Goal: Task Accomplishment & Management: Complete application form

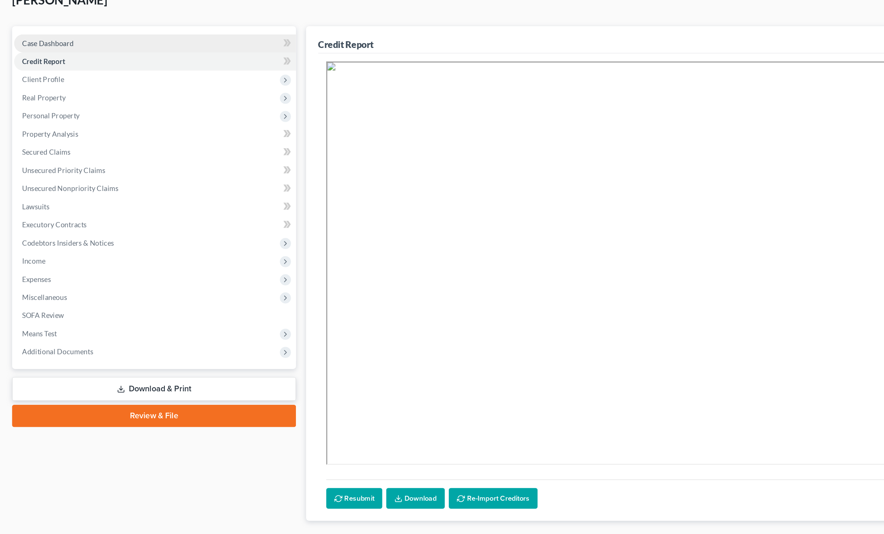
click at [81, 78] on link "Case Dashboard" at bounding box center [114, 84] width 209 height 13
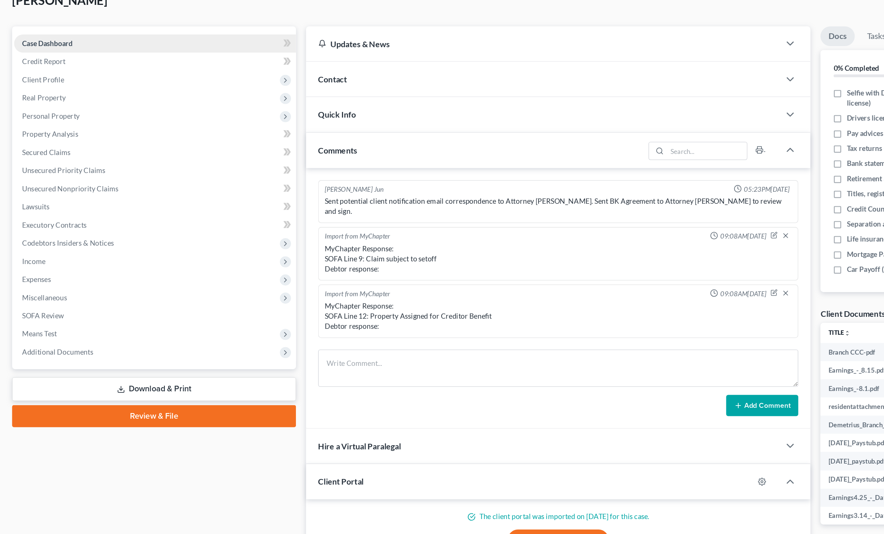
scroll to position [160, 0]
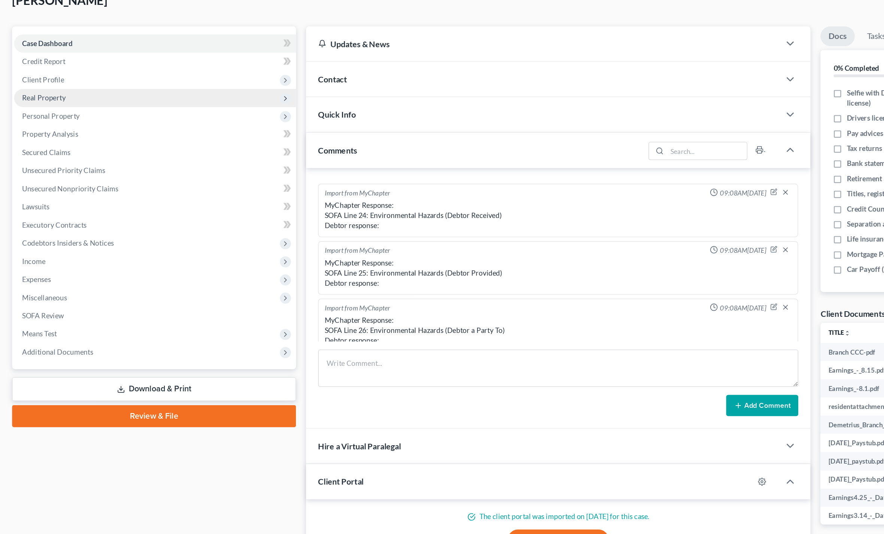
click at [39, 118] on span "Real Property" at bounding box center [114, 124] width 209 height 13
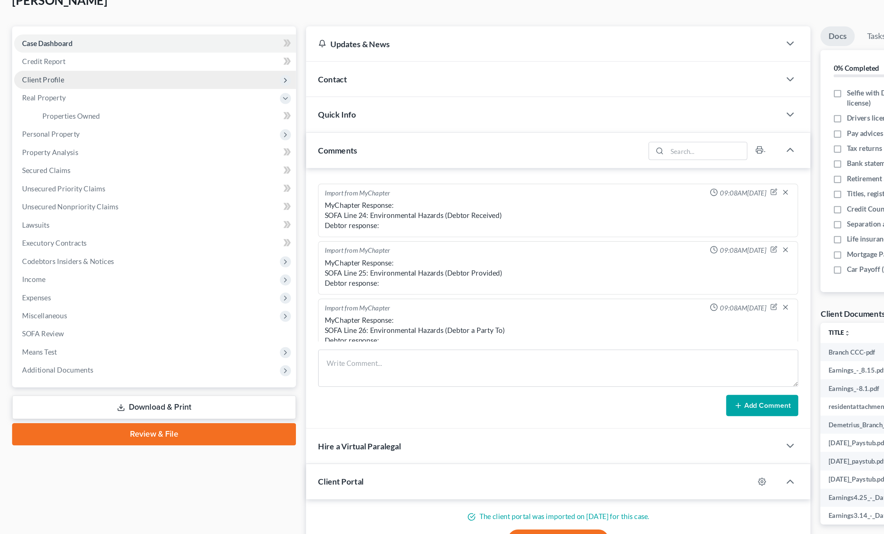
click at [24, 108] on span "Client Profile" at bounding box center [31, 111] width 31 height 6
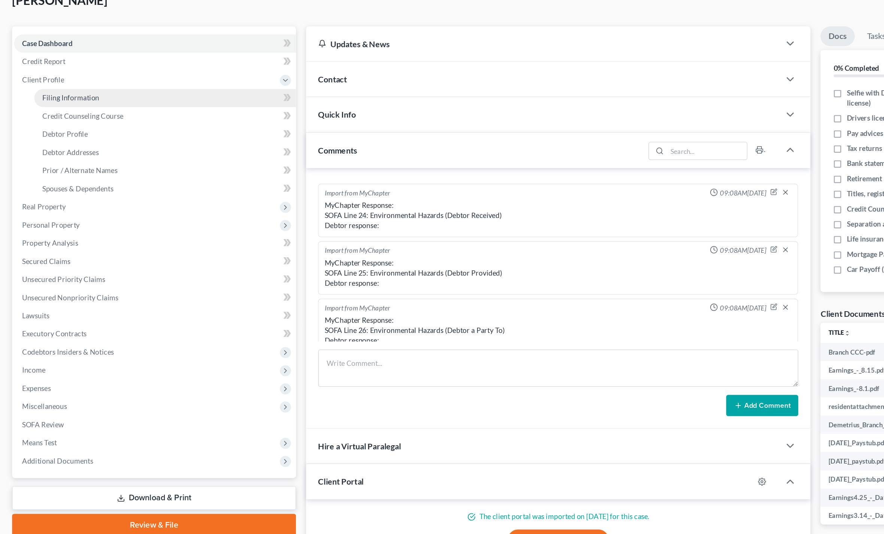
click at [39, 118] on link "Filing Information" at bounding box center [122, 124] width 194 height 13
select select "1"
select select "0"
select select "4"
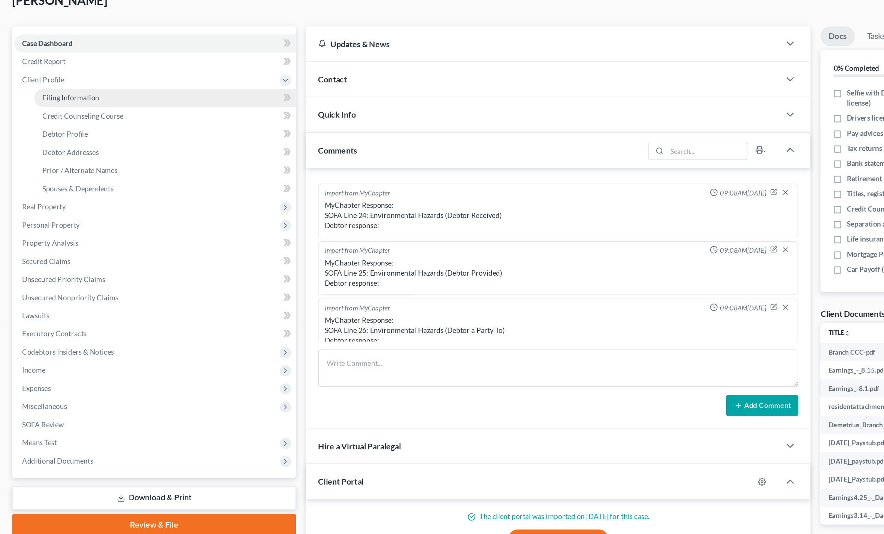
select select "10"
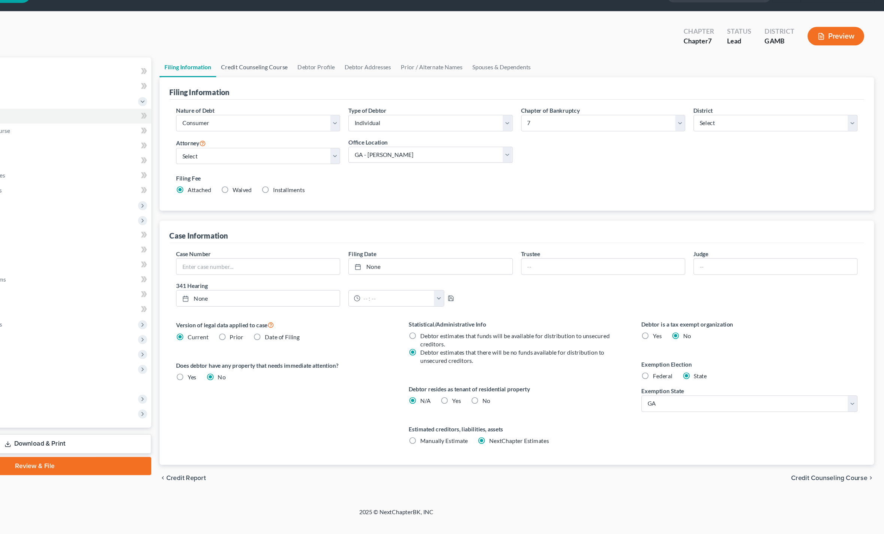
click at [279, 72] on link "Credit Counseling Course" at bounding box center [313, 81] width 69 height 18
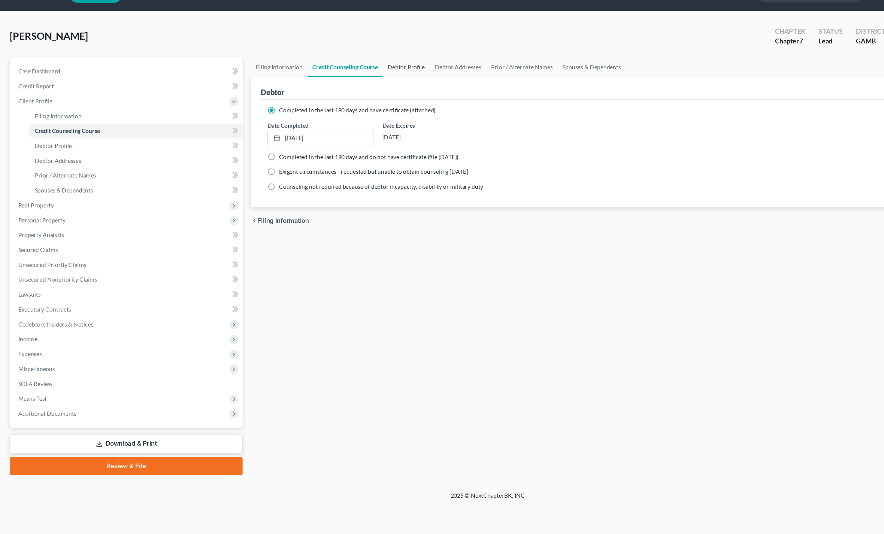
click at [361, 72] on link "Debtor Profile" at bounding box center [368, 81] width 43 height 18
select select "0"
select select "3"
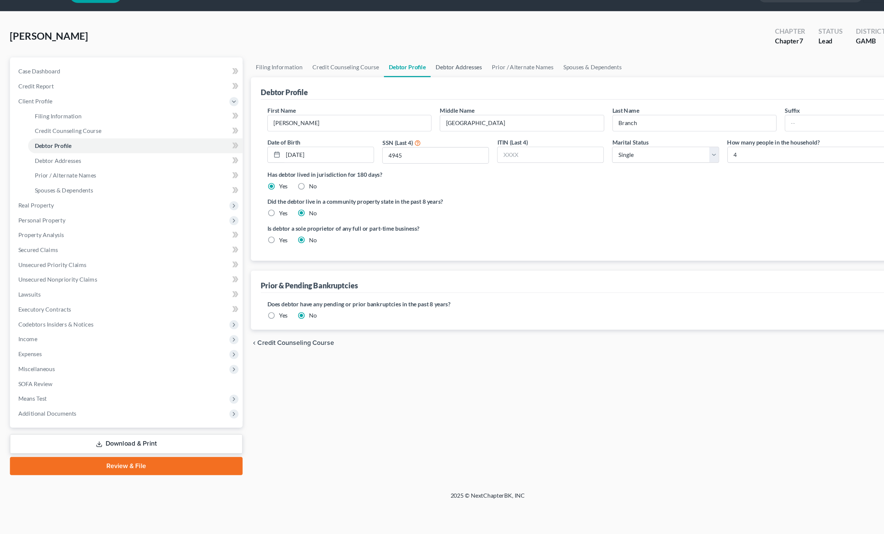
click at [404, 72] on link "Debtor Addresses" at bounding box center [415, 81] width 51 height 18
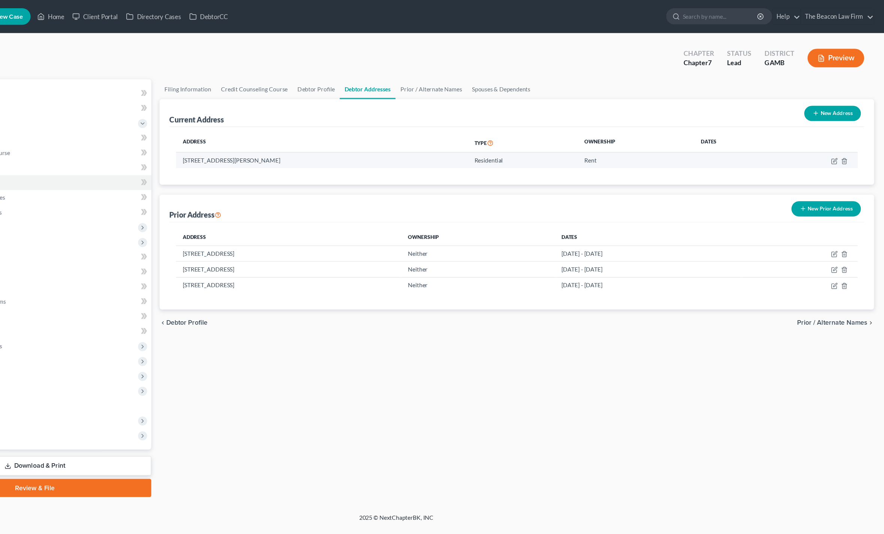
click at [781, 152] on td at bounding box center [820, 145] width 79 height 14
click at [781, 148] on td at bounding box center [820, 145] width 79 height 14
click at [753, 157] on div "Address Type Ownership Dates 103 Quail Ridge Dr, Macon, GA 31216 Residential Re…" at bounding box center [551, 141] width 630 height 52
click at [781, 147] on td at bounding box center [820, 145] width 79 height 14
click at [836, 148] on icon "button" at bounding box center [839, 146] width 6 height 6
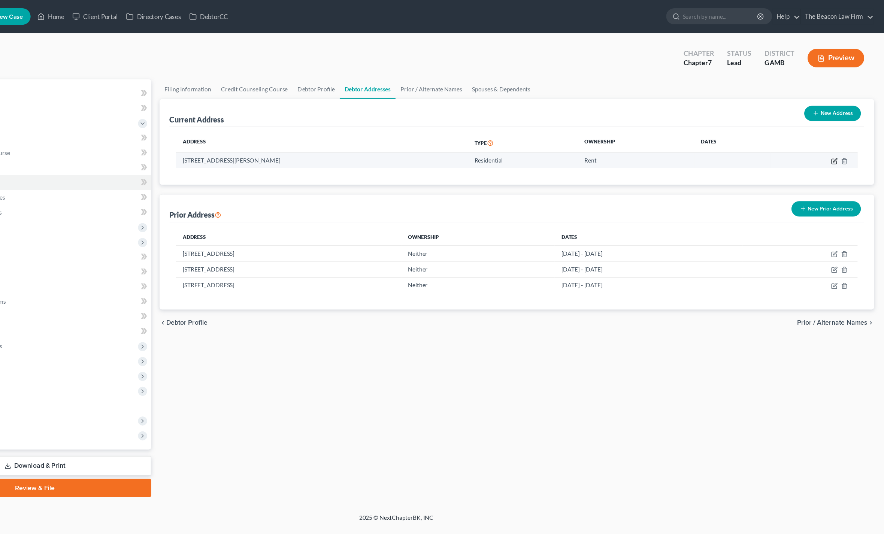
select select "10"
select select "0"
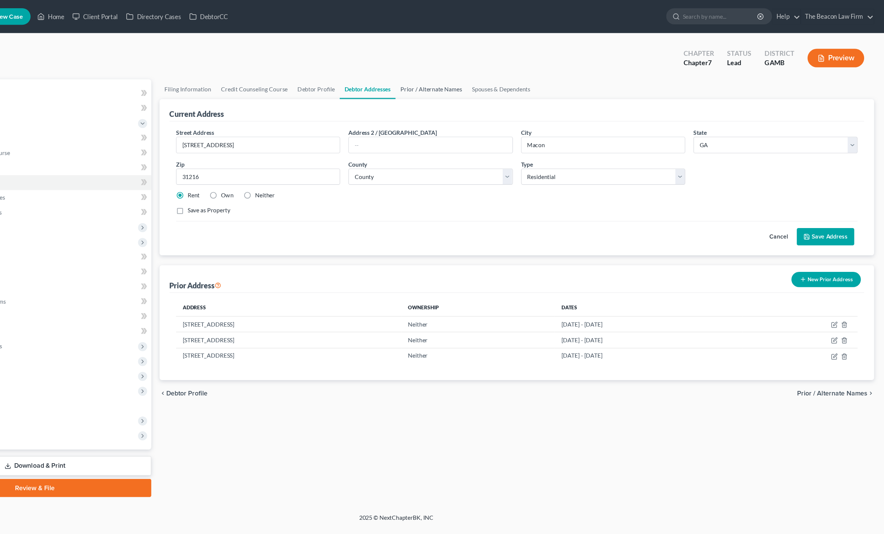
click at [441, 84] on link "Prior / Alternate Names" at bounding box center [473, 81] width 65 height 18
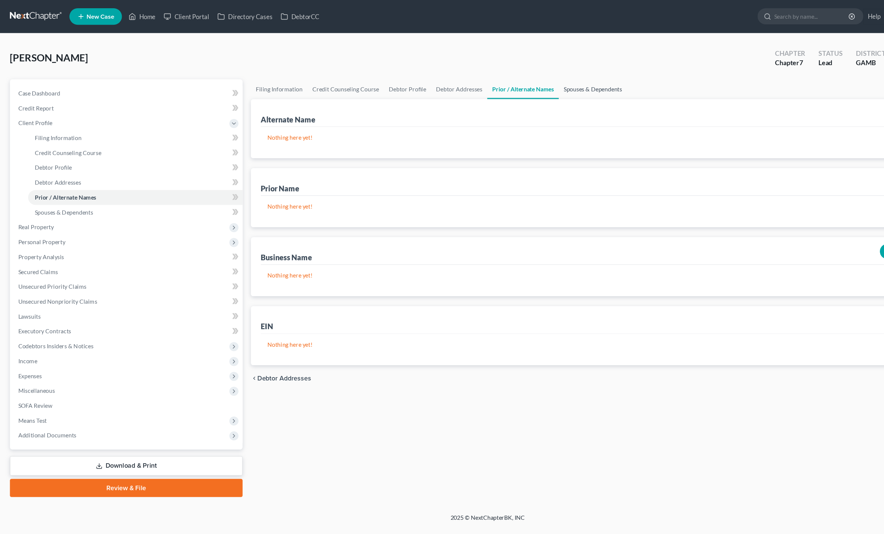
click at [548, 87] on link "Spouses & Dependents" at bounding box center [537, 81] width 62 height 18
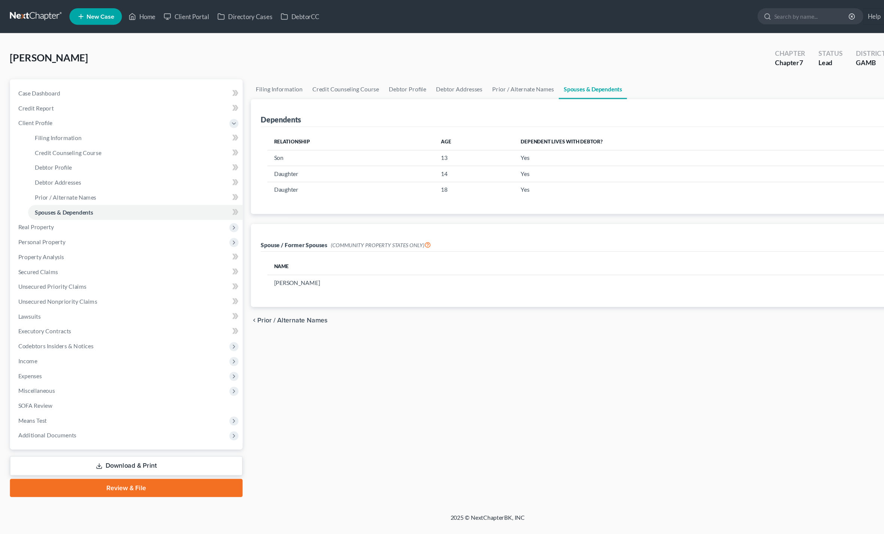
click at [705, 349] on div "Filing Information Credit Counseling Course Debtor Profile Debtor Addresses Pri…" at bounding box center [551, 261] width 655 height 379
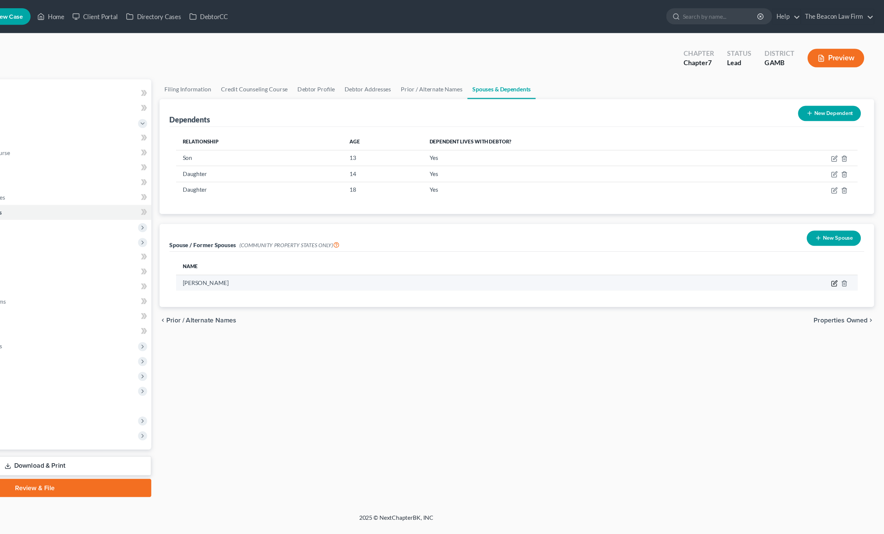
click at [836, 260] on icon "button" at bounding box center [838, 257] width 4 height 4
select select "10"
select select "52"
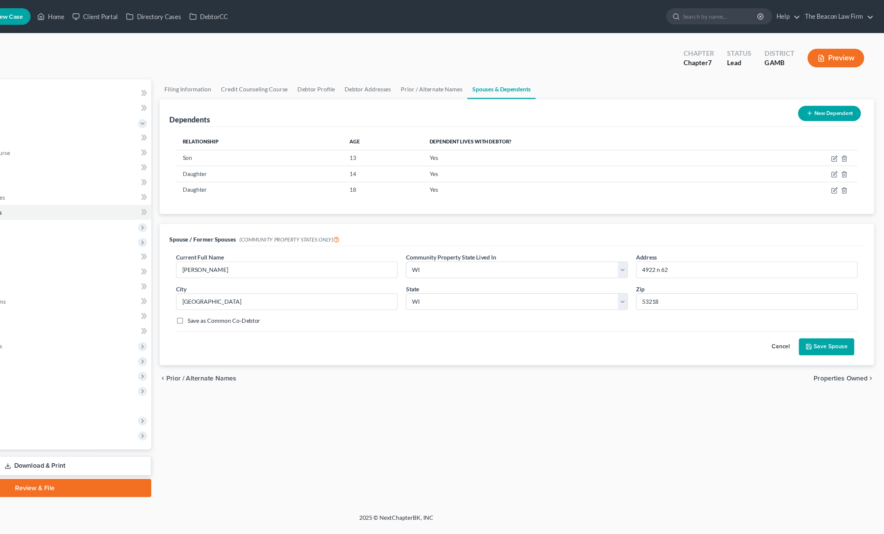
click at [820, 346] on span "Properties Owned" at bounding box center [844, 343] width 49 height 6
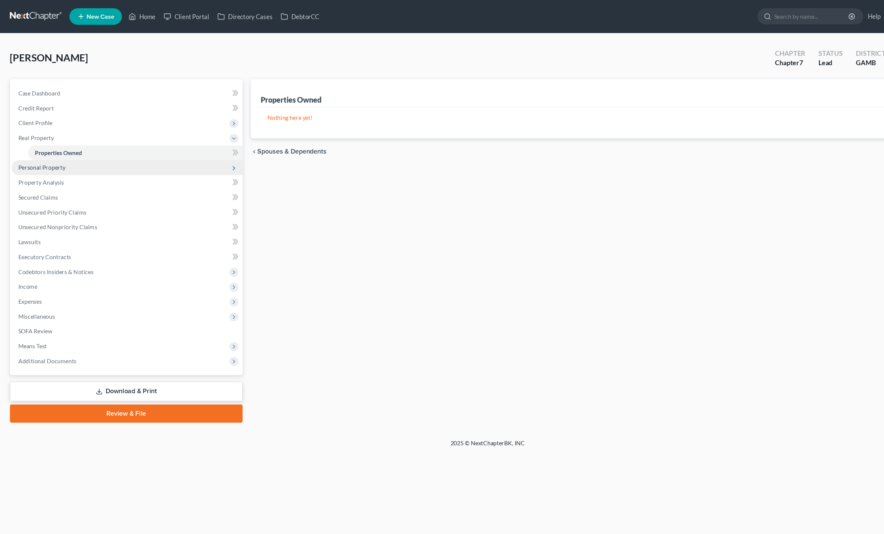
click at [19, 149] on span "Personal Property" at bounding box center [37, 152] width 43 height 6
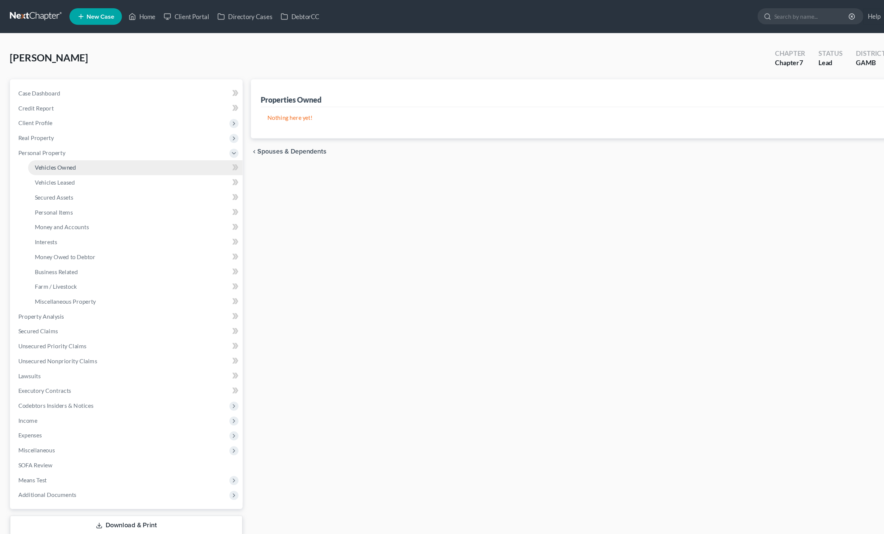
click at [37, 155] on link "Vehicles Owned" at bounding box center [122, 151] width 194 height 13
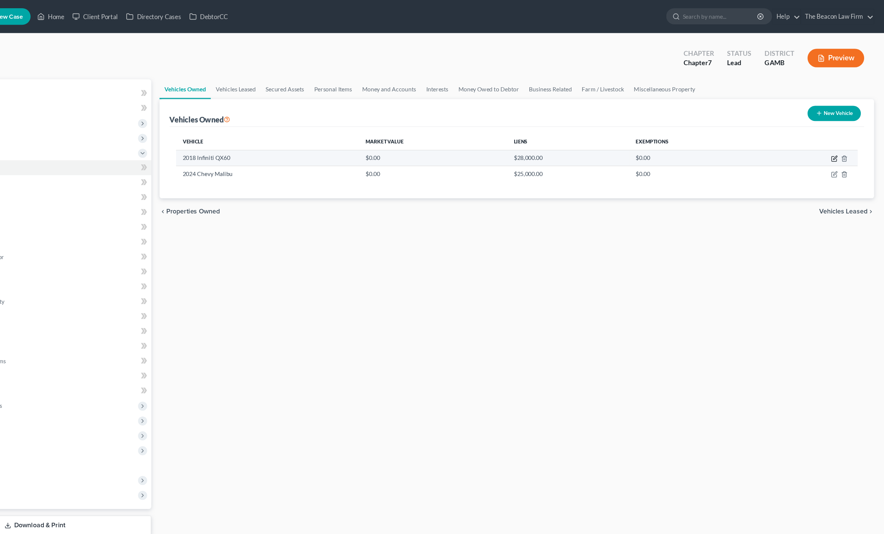
click at [836, 147] on icon "button" at bounding box center [839, 144] width 6 height 6
select select "0"
select select "8"
select select "3"
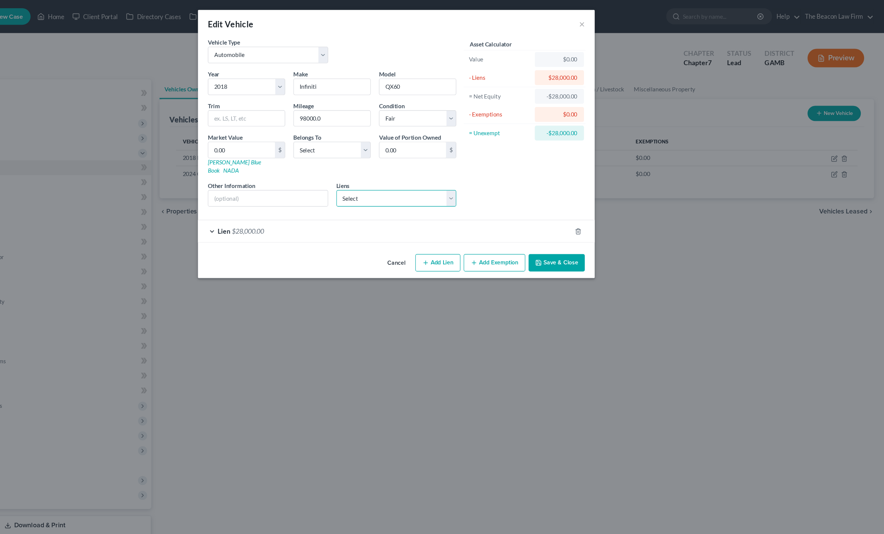
click at [412, 172] on select "Select Ally Financial - $27,002.00 Bridgecrest - $23,475.00" at bounding box center [442, 179] width 109 height 15
click at [262, 207] on div "Lien $28,000.00" at bounding box center [431, 210] width 339 height 20
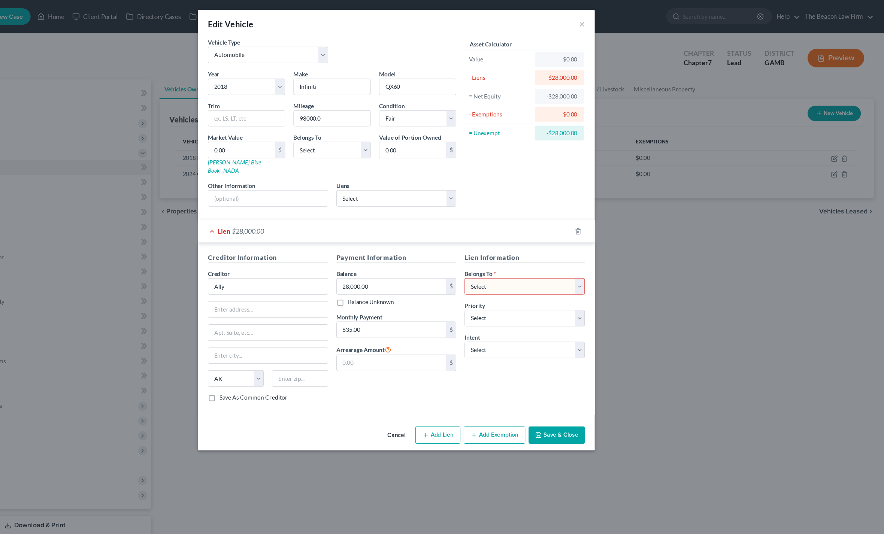
click at [601, 204] on div at bounding box center [611, 210] width 21 height 12
click at [262, 206] on div "Lien $28,000.00" at bounding box center [431, 210] width 339 height 20
click at [280, 206] on span "Lien" at bounding box center [285, 209] width 11 height 7
click at [293, 206] on span "$28,000.00" at bounding box center [307, 209] width 29 height 7
click at [262, 209] on div "Lien $28,000.00" at bounding box center [431, 210] width 339 height 20
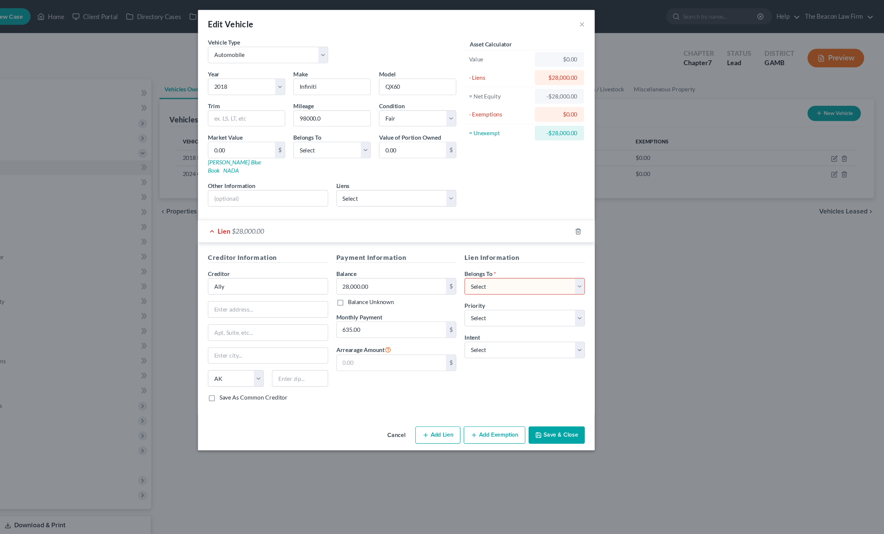
click at [262, 200] on div "Lien $28,000.00" at bounding box center [431, 210] width 339 height 20
click at [262, 208] on div "Lien $28,000.00" at bounding box center [431, 210] width 339 height 20
click at [280, 206] on span "Lien" at bounding box center [285, 209] width 11 height 7
click at [428, 389] on button "Cancel" at bounding box center [442, 394] width 28 height 15
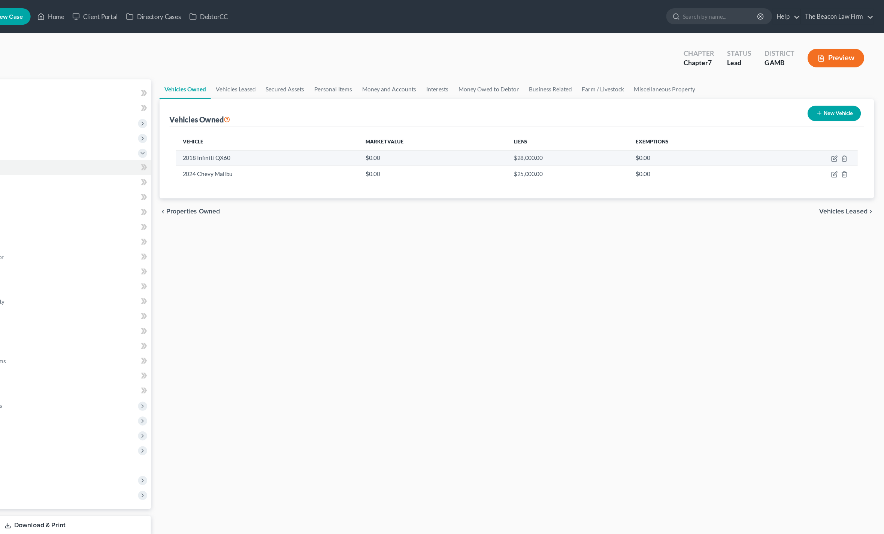
click at [773, 143] on td at bounding box center [816, 143] width 87 height 14
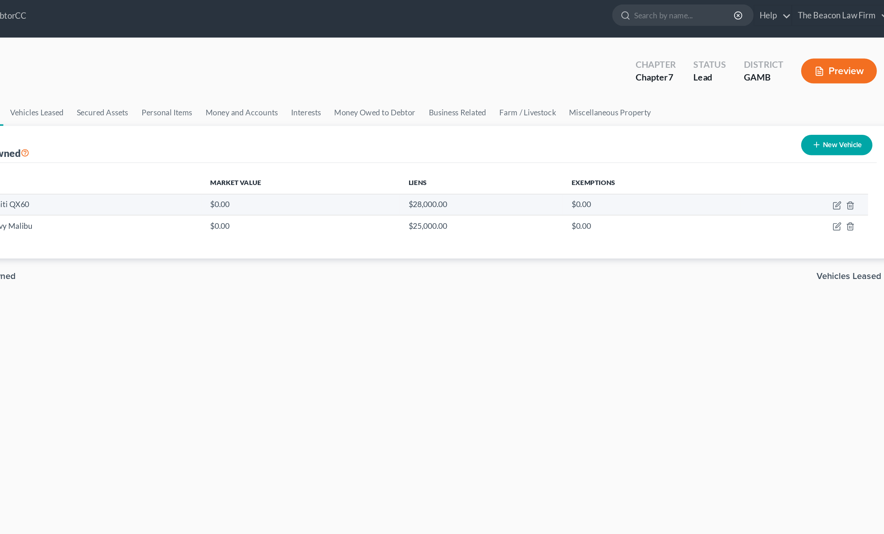
click at [773, 146] on td at bounding box center [816, 143] width 87 height 14
click at [836, 143] on icon "button" at bounding box center [839, 144] width 6 height 6
select select "0"
select select "8"
select select "3"
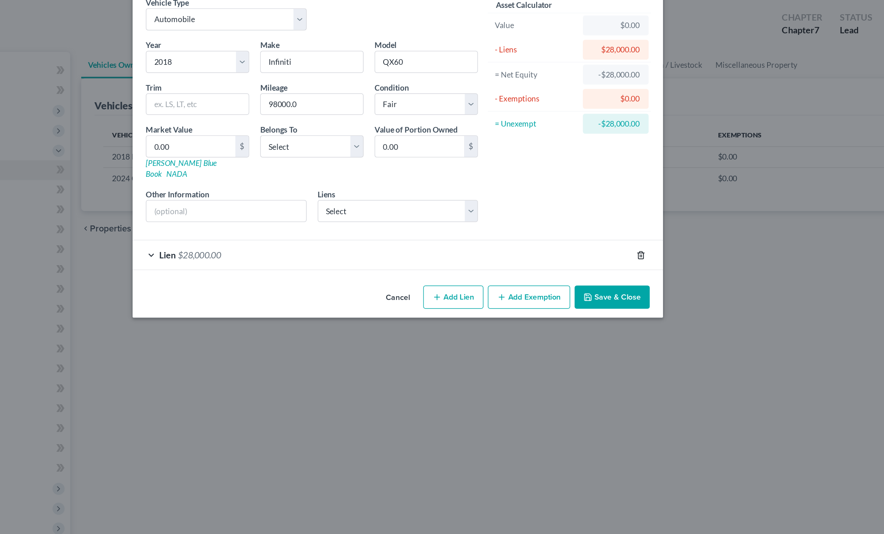
click at [604, 207] on icon "button" at bounding box center [607, 210] width 6 height 6
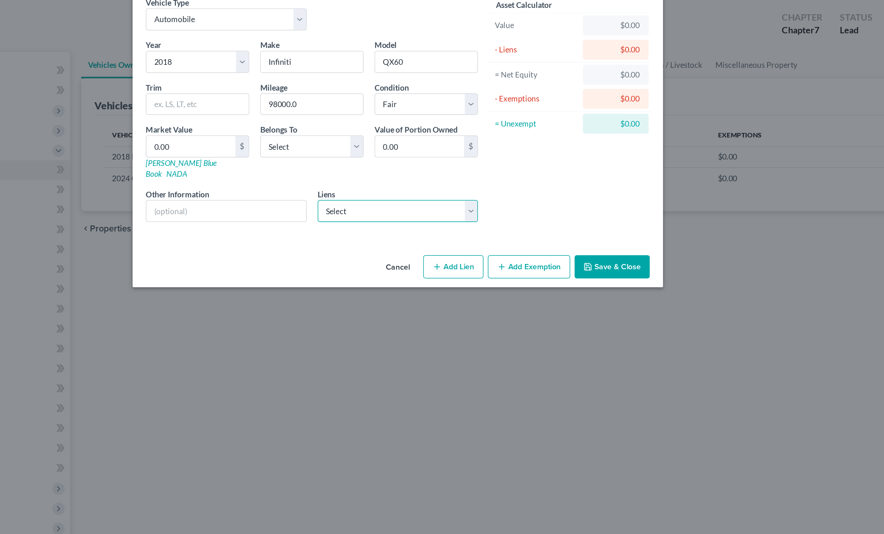
click at [388, 172] on select "Select Ally Financial - $27,002.00 Bridgecrest - $23,475.00" at bounding box center [442, 179] width 109 height 15
select select "0"
select select
select select "23"
select select "0"
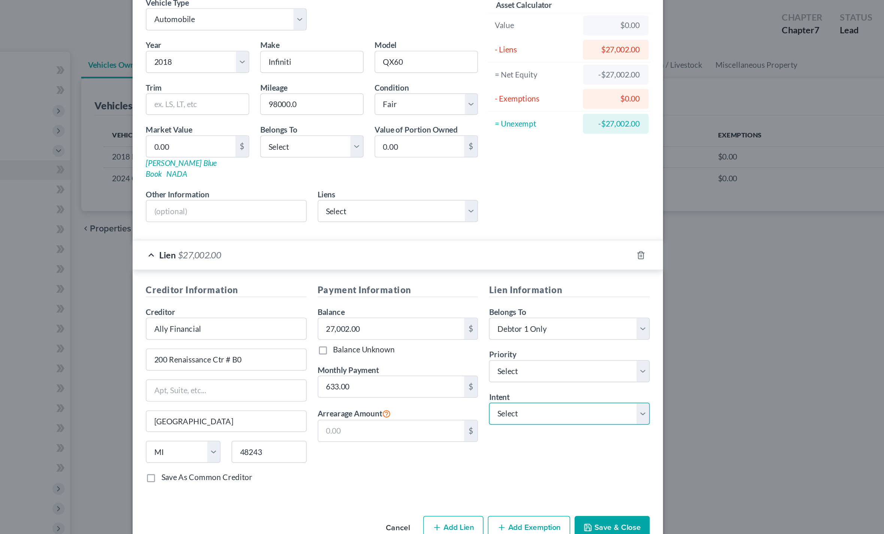
click at [504, 310] on select "Select Surrender Redeem Reaffirm Avoid Other" at bounding box center [558, 317] width 109 height 15
select select "2"
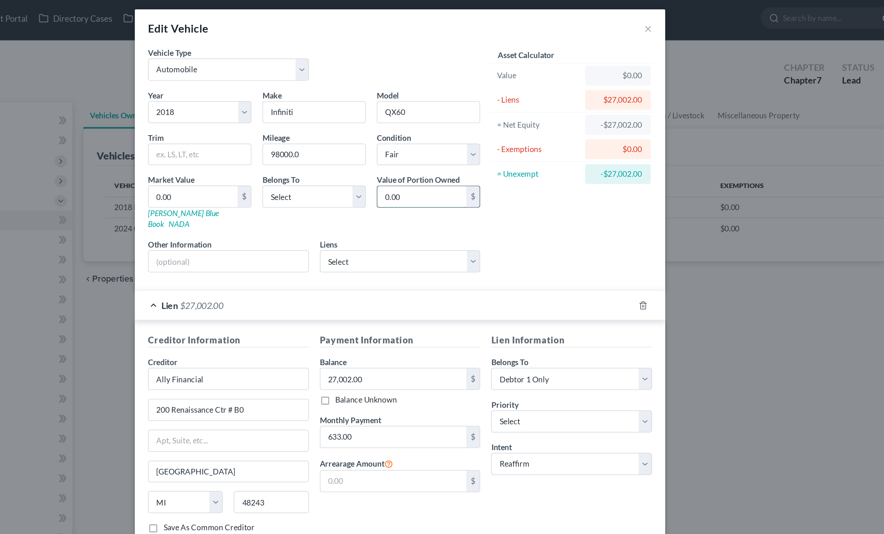
click at [427, 139] on input "0.00" at bounding box center [457, 136] width 60 height 14
click at [272, 134] on input "0.00" at bounding box center [302, 136] width 60 height 14
type input "9"
type input "9.00"
type input "97"
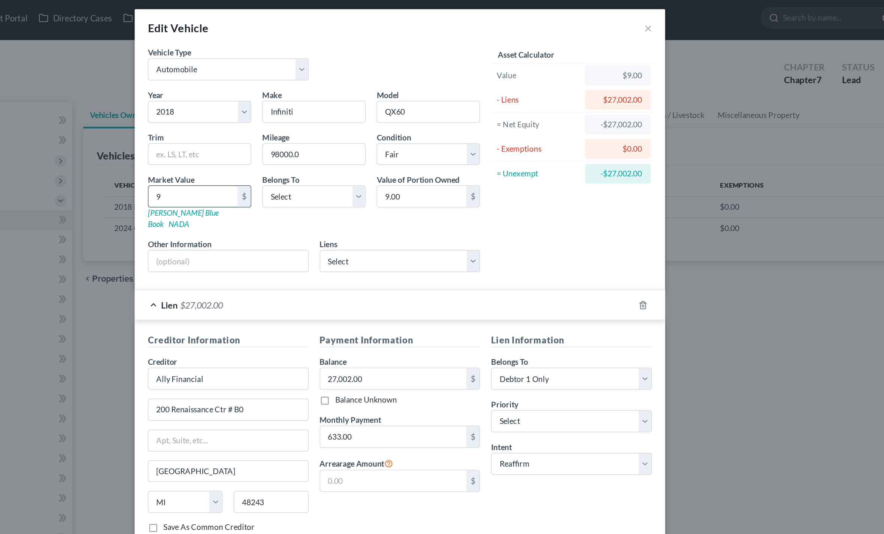
type input "97.00"
type input "970"
type input "970.00"
type input "9700"
type input "9,700.00"
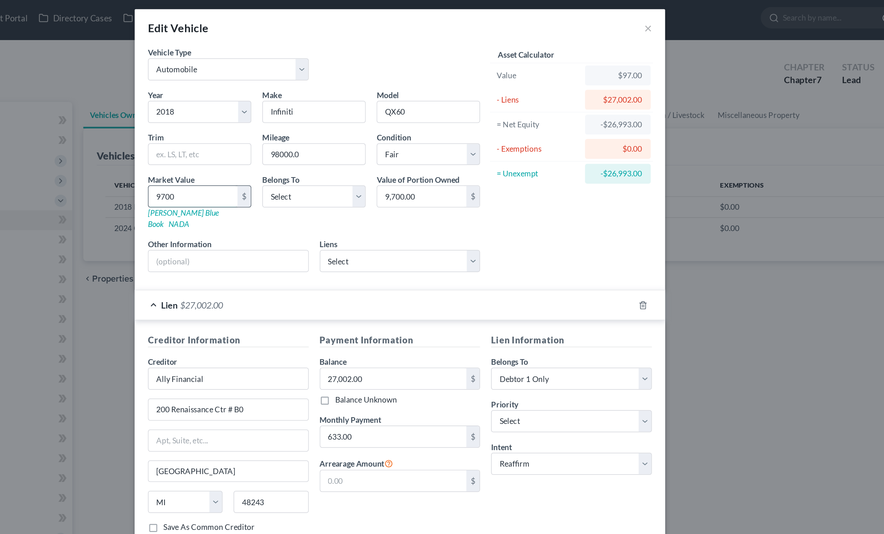
type input "9,700"
click at [500, 162] on div "Asset Calculator Value $9,700.00 - Liens $27,002.00 = Net Equity -$26,032.00 - …" at bounding box center [558, 113] width 116 height 159
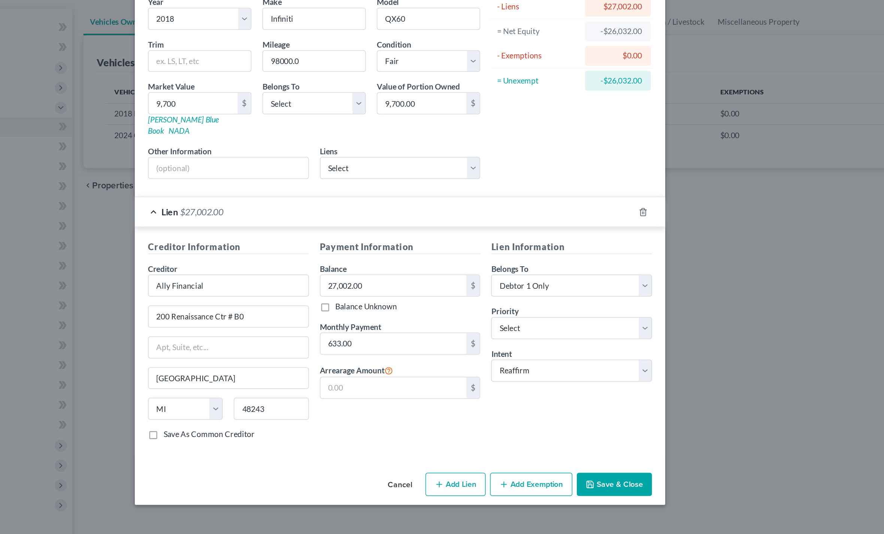
click at [562, 386] on button "Save & Close" at bounding box center [587, 394] width 51 height 16
click at [349, 128] on select "Select Debtor 1 Only Debtor 2 Only Debtor 1 And Debtor 2 Only At Least One Of T…" at bounding box center [384, 135] width 70 height 15
select select "0"
click at [562, 386] on button "Save & Close" at bounding box center [587, 394] width 51 height 16
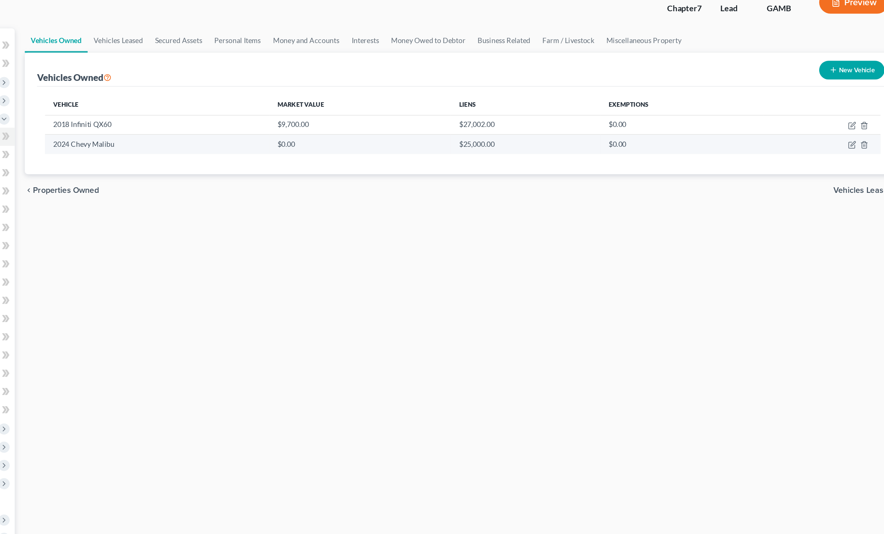
click at [773, 151] on td at bounding box center [816, 158] width 87 height 14
click at [838, 156] on icon "button" at bounding box center [839, 157] width 3 height 3
select select "0"
select select "2"
select select "0"
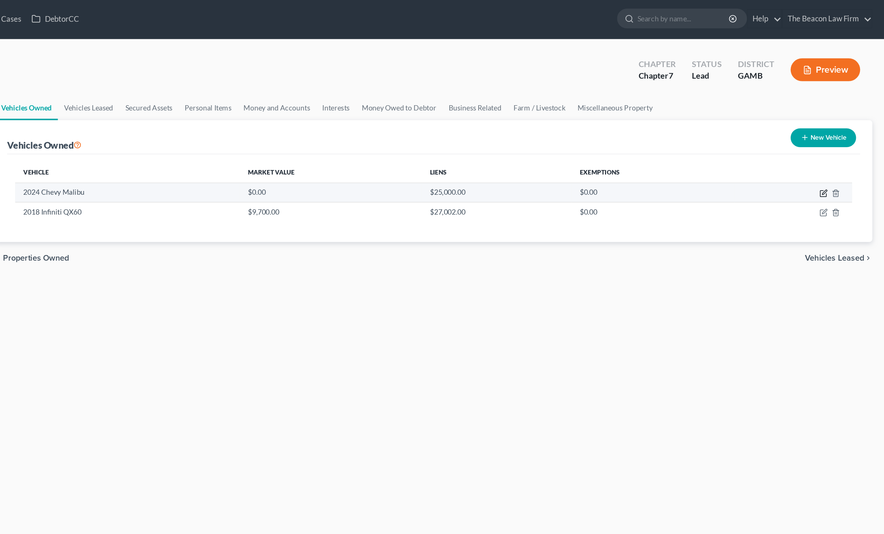
click at [836, 145] on icon "button" at bounding box center [839, 144] width 6 height 6
select select "0"
select select "2"
select select "0"
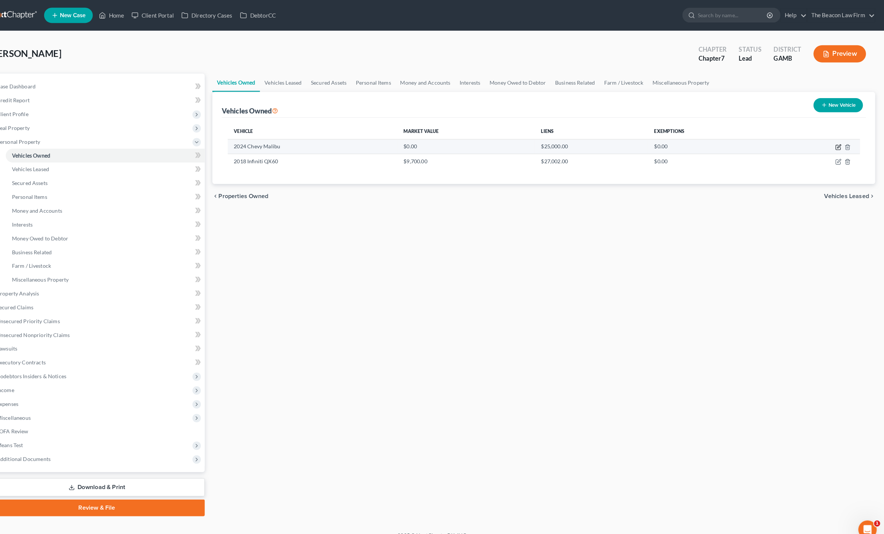
click at [836, 145] on icon "button" at bounding box center [839, 144] width 6 height 6
select select "0"
select select "2"
select select "0"
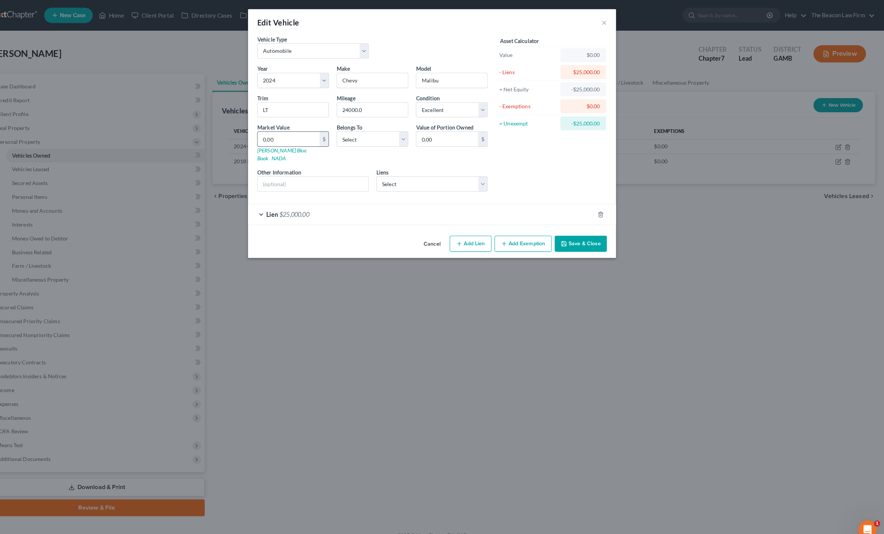
click at [303, 140] on input "0.00" at bounding box center [302, 136] width 60 height 14
type input "1"
type input "1.00"
type input "19"
type input "19.00"
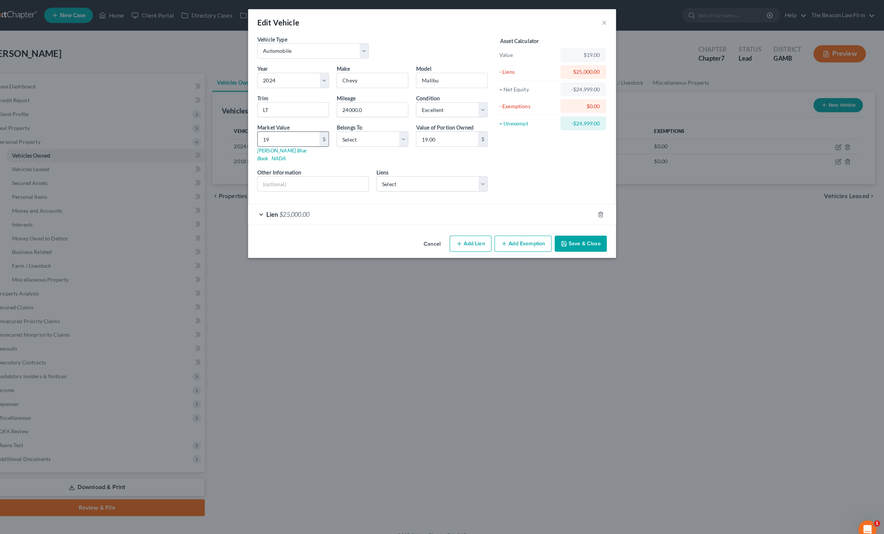
type input "190"
type input "190.00"
type input "1900"
type input "1,900.00"
type input "1,9000"
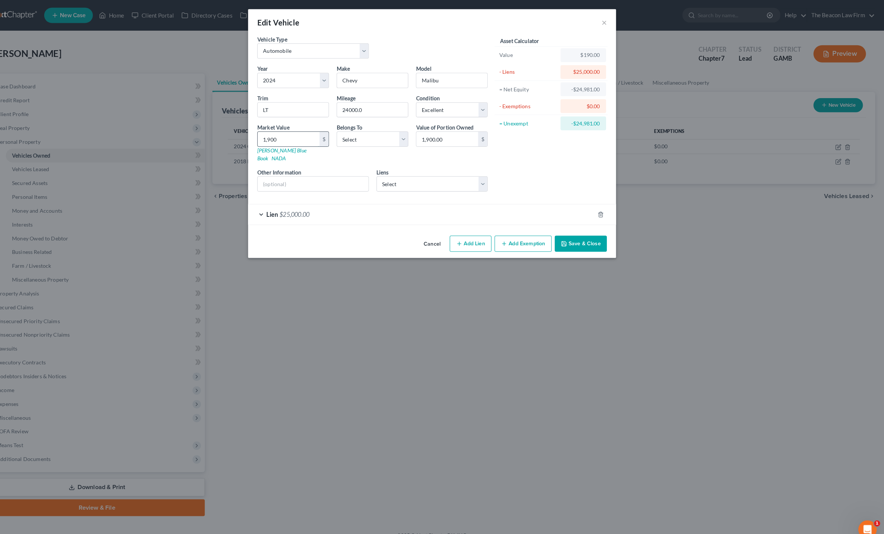
type input "19,000.00"
type input "19,000"
click at [373, 143] on select "Select Debtor 1 Only Debtor 2 Only Debtor 1 And Debtor 2 Only At Least One Of T…" at bounding box center [384, 135] width 70 height 15
select select "0"
click at [500, 176] on div "Asset Calculator Value $19,000.00 - Liens $25,000.00 = Net Equity -$23,100.00 -…" at bounding box center [558, 113] width 116 height 159
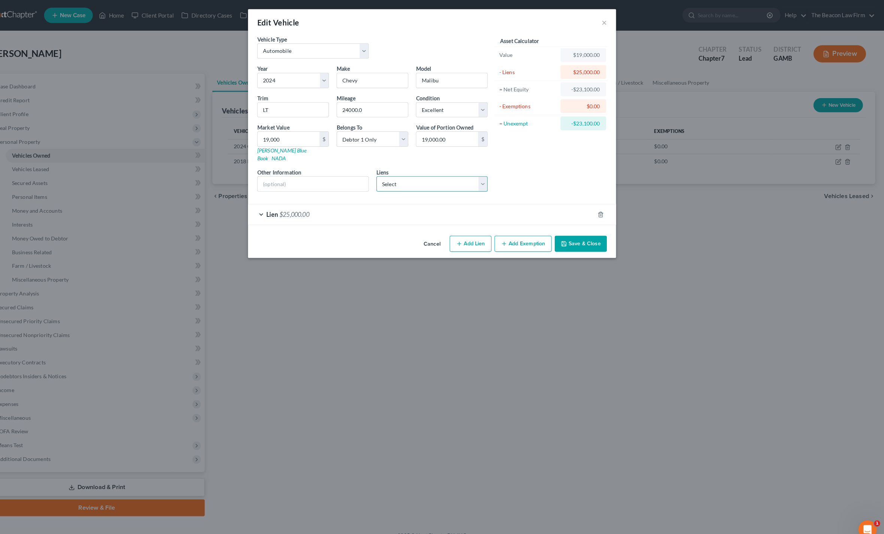
click at [474, 175] on select "Select Ally - $28,000.00 Bridgecrest - $23,475.00" at bounding box center [442, 179] width 109 height 15
click at [604, 207] on icon "button" at bounding box center [607, 210] width 6 height 6
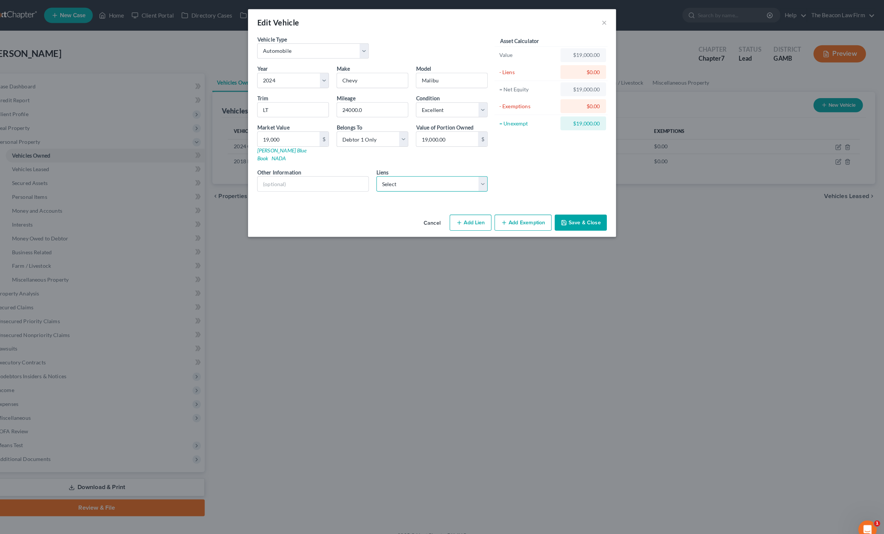
click at [464, 172] on select "Select Ally - $28,000.00 Bridgecrest - $23,475.00" at bounding box center [442, 179] width 109 height 15
select select "1"
select select
select select "3"
select select "0"
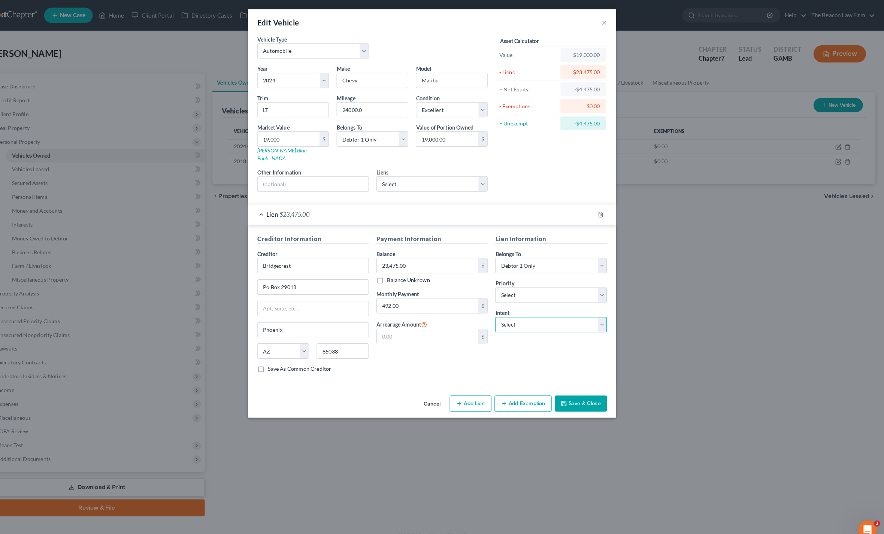
click at [590, 315] on select "Select Surrender Redeem Reaffirm Avoid Other" at bounding box center [558, 317] width 109 height 15
select select "2"
click at [579, 390] on button "Save & Close" at bounding box center [587, 394] width 51 height 16
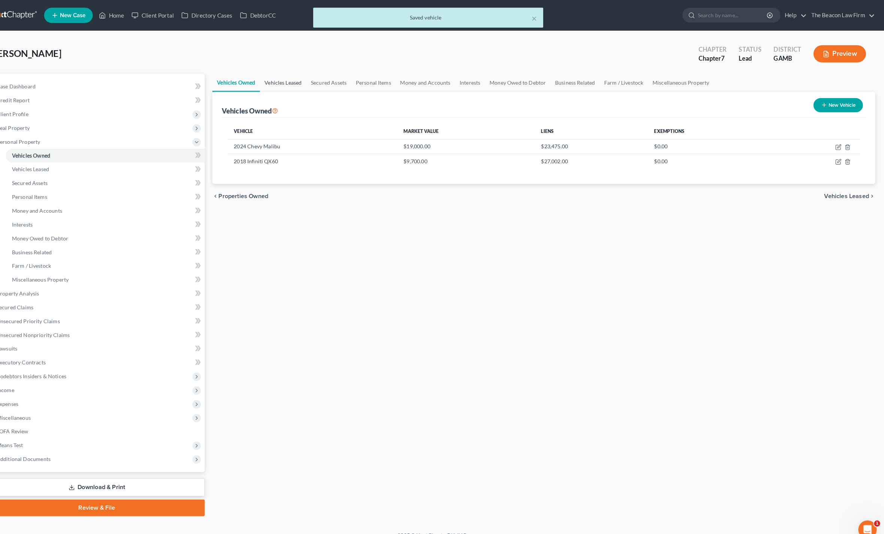
click at [288, 87] on link "Vehicles Leased" at bounding box center [296, 81] width 45 height 18
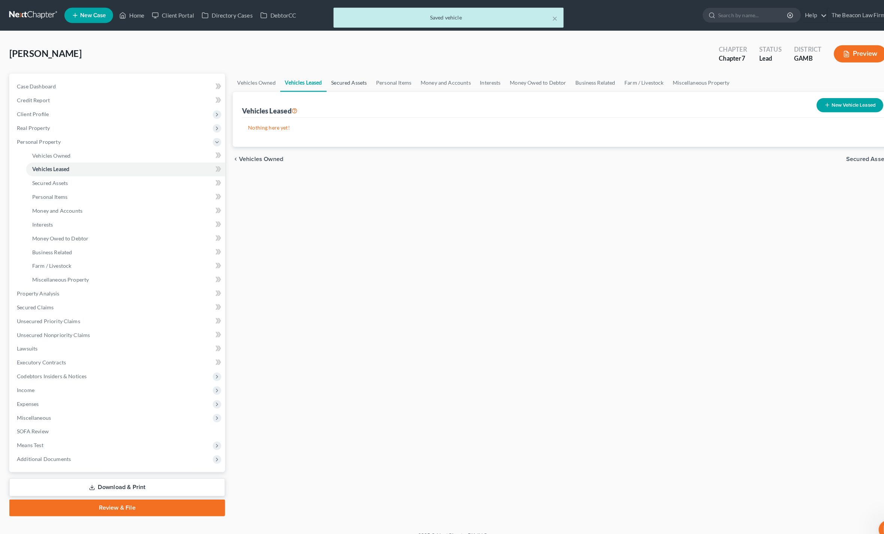
click at [352, 84] on link "Secured Assets" at bounding box center [341, 81] width 44 height 18
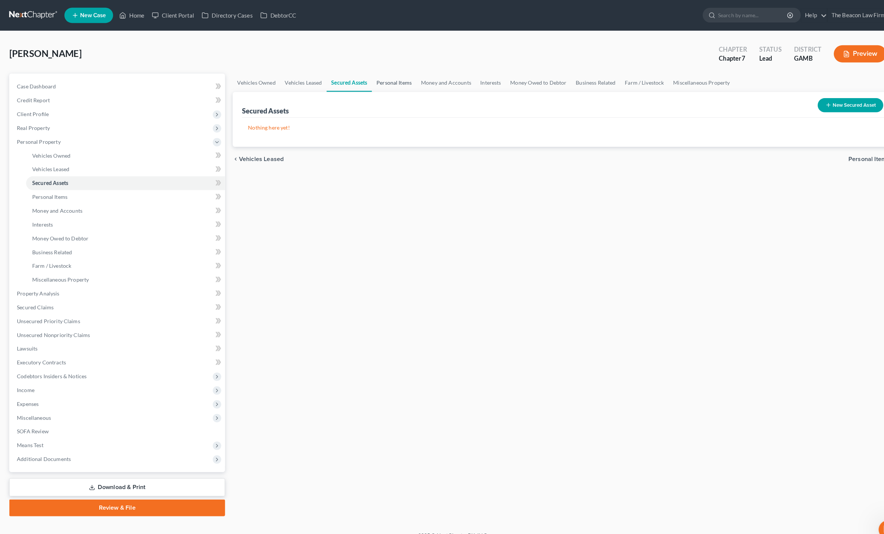
click at [394, 84] on link "Personal Items" at bounding box center [384, 81] width 43 height 18
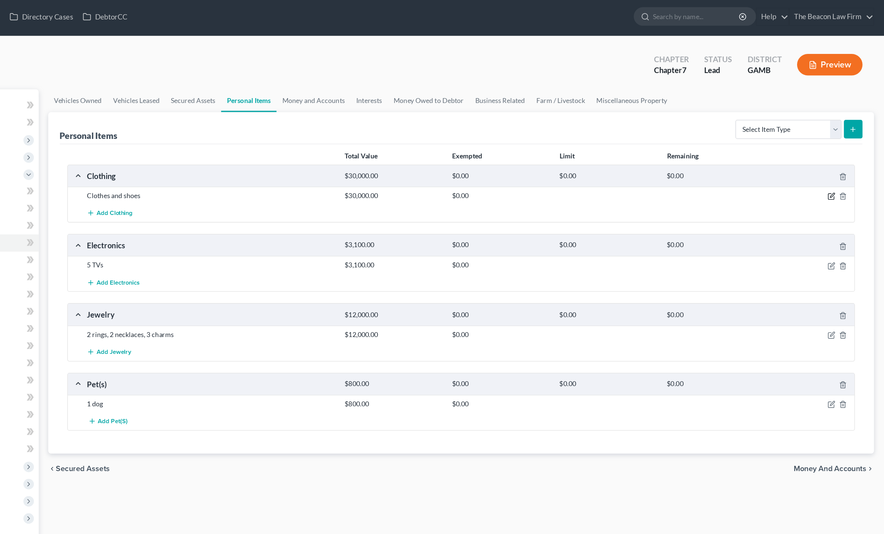
click at [839, 154] on icon "button" at bounding box center [842, 156] width 6 height 6
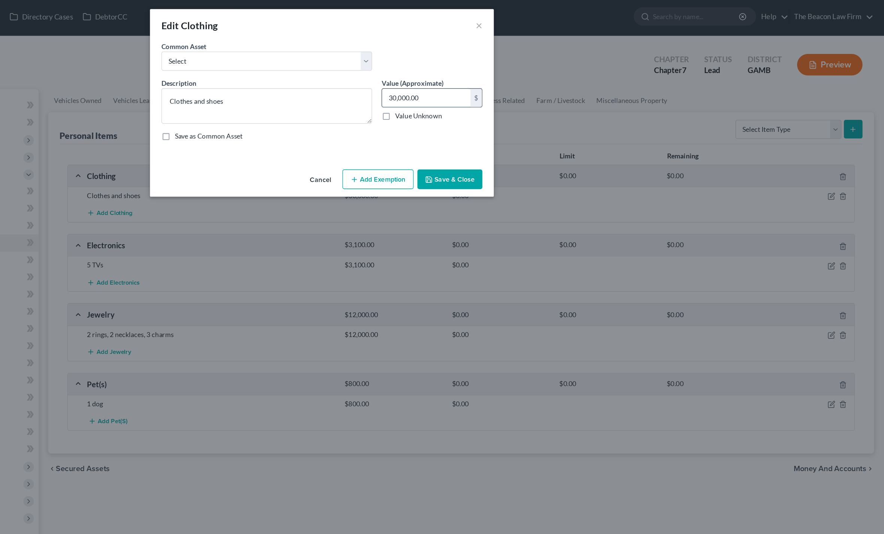
click at [489, 81] on input "30,000.00" at bounding box center [523, 79] width 69 height 14
type input "1"
type input "900"
click at [458, 148] on button "Add Exemption" at bounding box center [486, 143] width 56 height 16
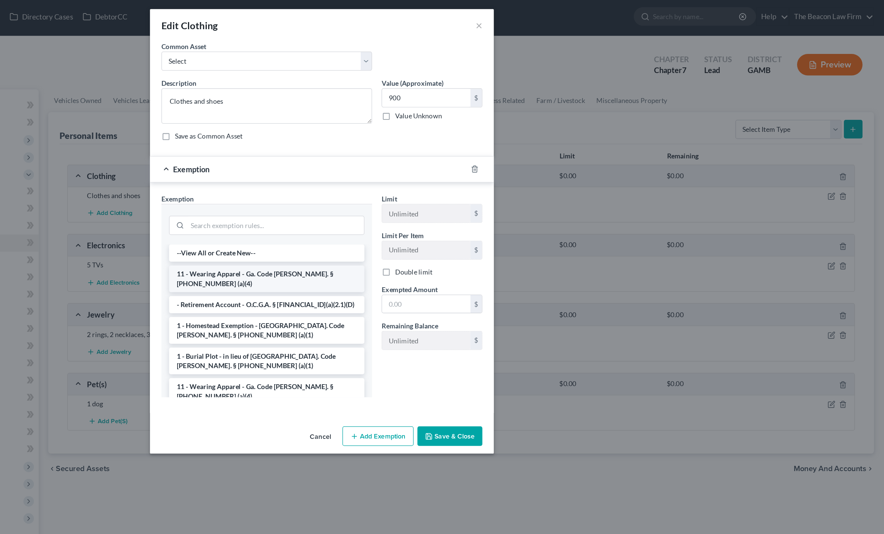
click at [322, 218] on li "11 - Wearing Apparel - Ga. Code Ann. § 44-13-100 (a)(4)" at bounding box center [398, 220] width 153 height 21
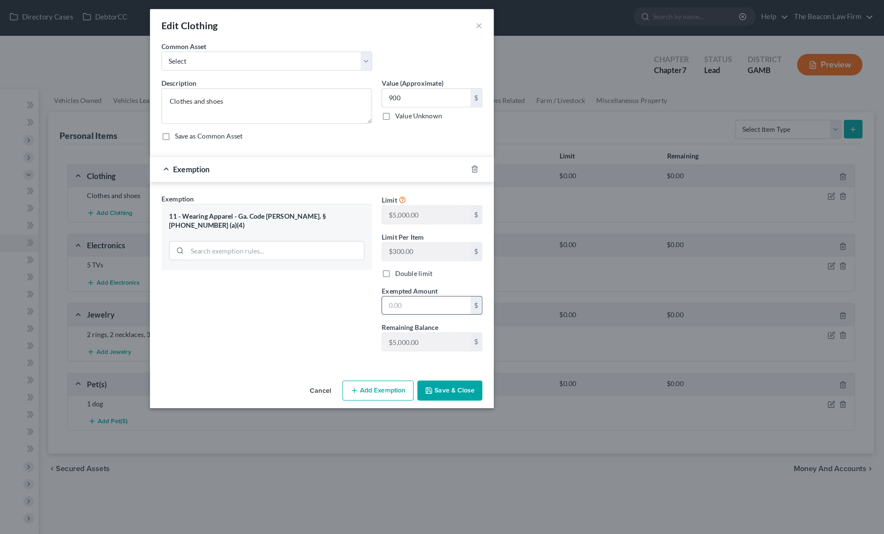
click at [489, 242] on input "text" at bounding box center [523, 241] width 69 height 14
type input "900"
click at [517, 309] on button "Save & Close" at bounding box center [542, 308] width 51 height 16
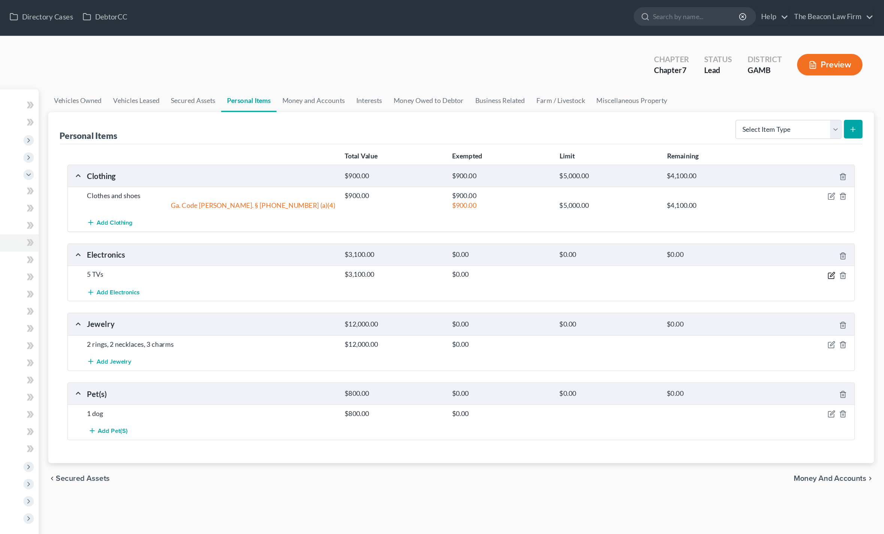
click at [840, 216] on icon "button" at bounding box center [841, 216] width 3 height 3
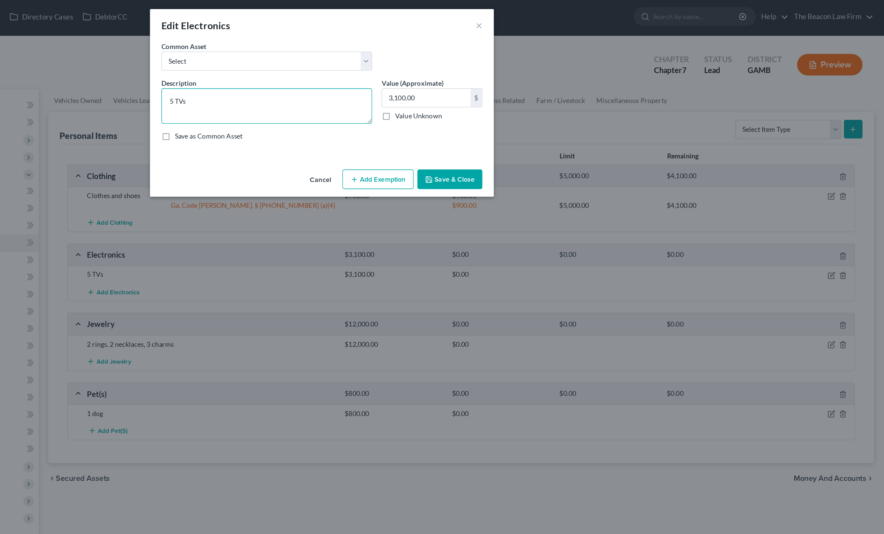
click at [316, 76] on textarea "5 TVs" at bounding box center [398, 85] width 165 height 28
type textarea "5"
type textarea "3 tv’s"
click at [499, 89] on label "Value Unknown" at bounding box center [517, 92] width 37 height 7
click at [502, 89] on input "Value Unknown" at bounding box center [504, 91] width 5 height 5
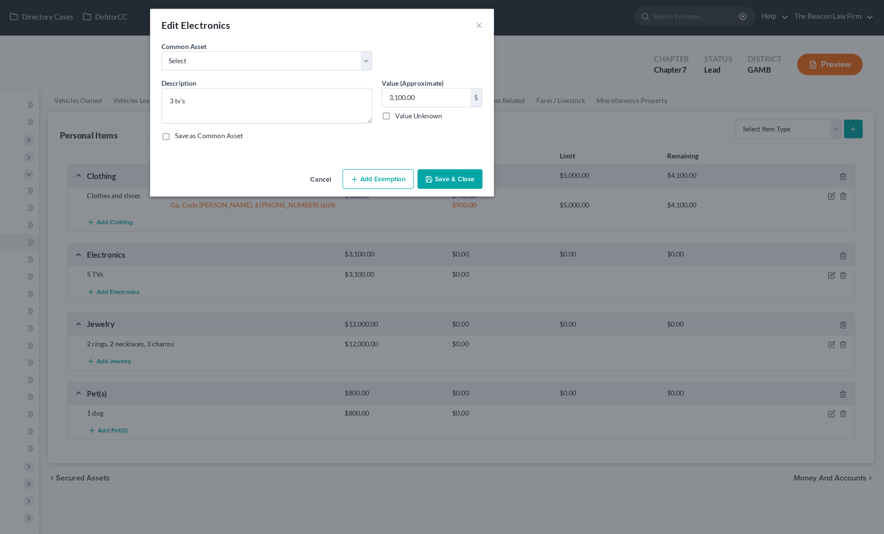
checkbox input "true"
type input "0.00"
click at [499, 92] on label "Value Unknown" at bounding box center [517, 92] width 37 height 7
click at [502, 92] on input "Value Unknown" at bounding box center [504, 91] width 5 height 5
checkbox input "false"
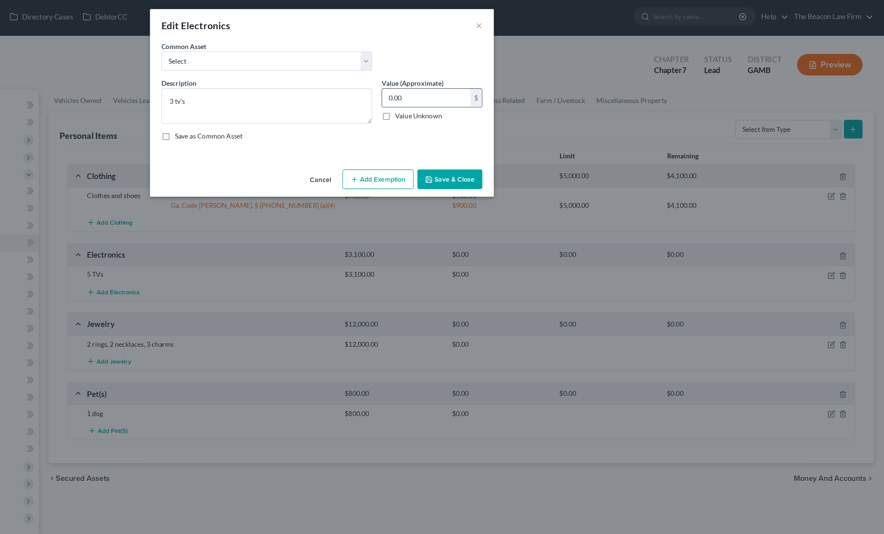
click at [489, 79] on input "0.00" at bounding box center [523, 79] width 69 height 14
type input "750"
click at [458, 147] on button "Add Exemption" at bounding box center [486, 143] width 56 height 16
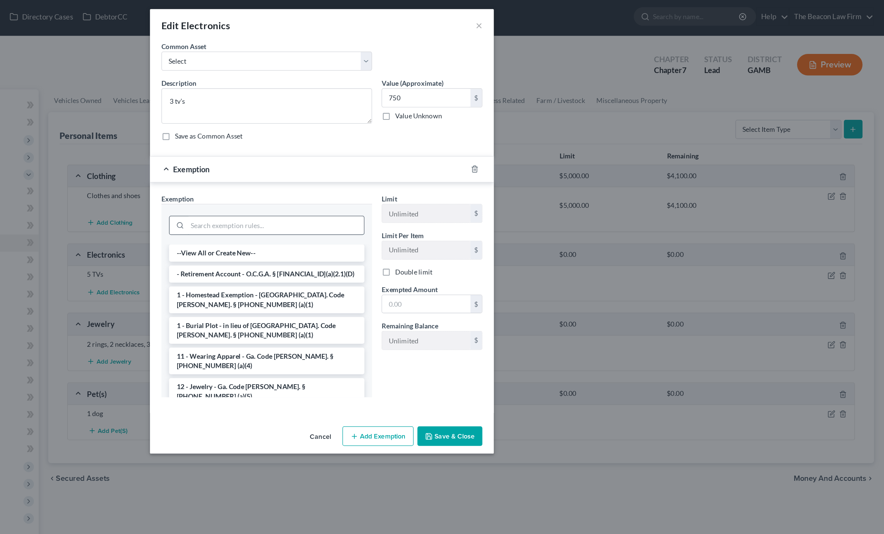
click at [336, 182] on input "search" at bounding box center [405, 179] width 139 height 14
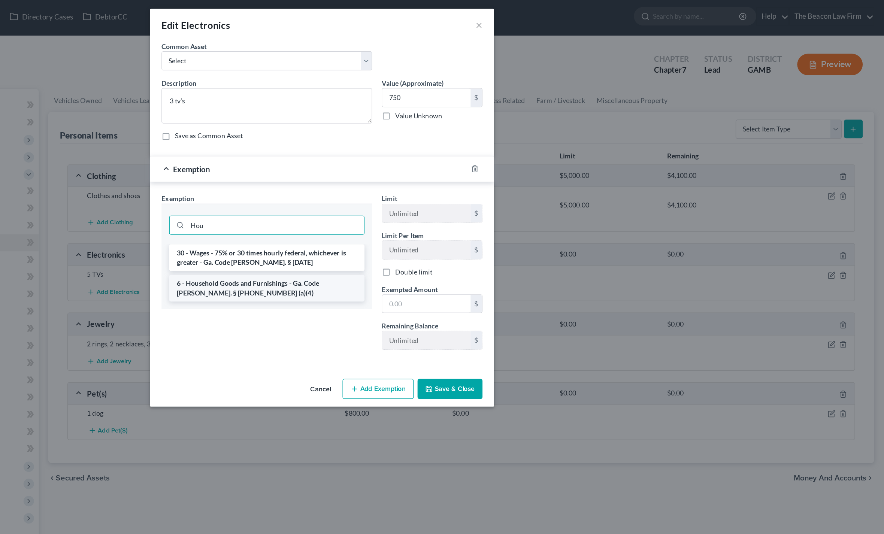
type input "Hou"
click at [322, 227] on li "6 - Household Goods and Furnishings - Ga. Code Ann. § 44-13-100 (a)(4)" at bounding box center [398, 228] width 153 height 21
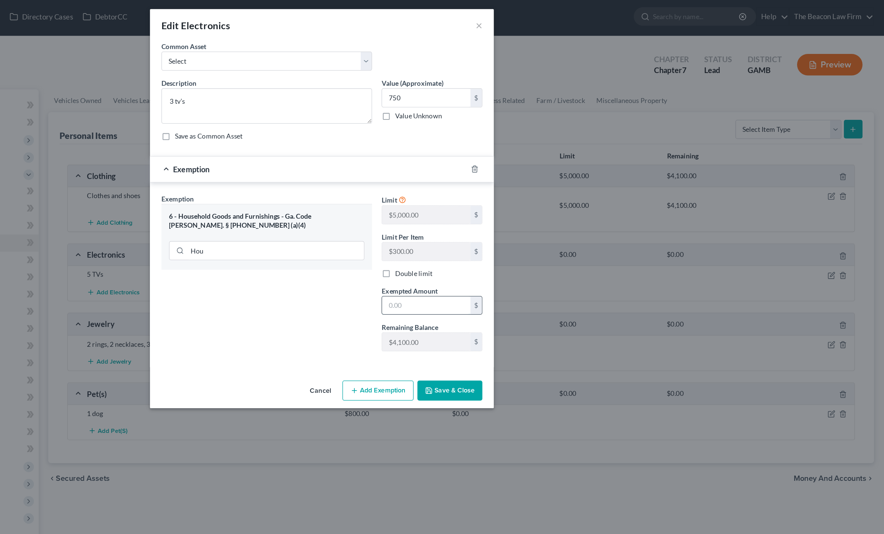
click at [489, 239] on input "text" at bounding box center [523, 241] width 69 height 14
type input "750"
click at [517, 310] on button "Save & Close" at bounding box center [542, 308] width 51 height 16
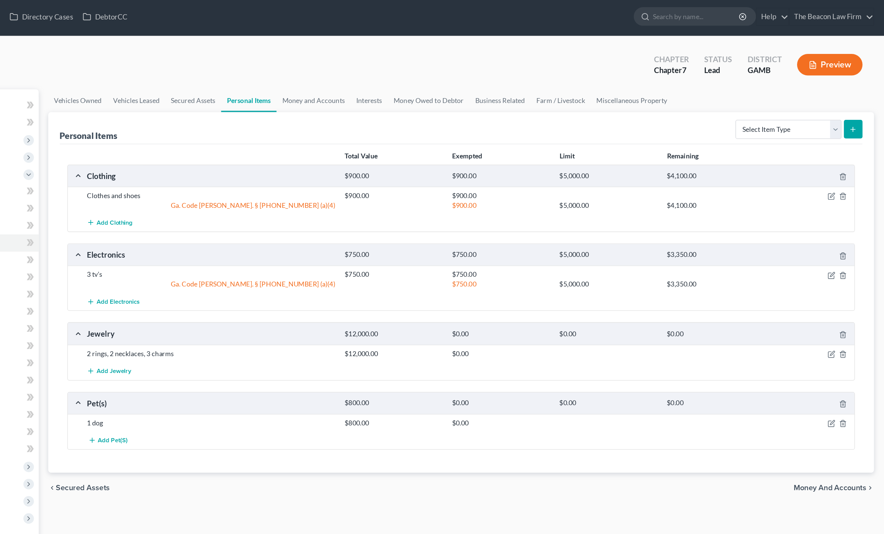
click at [793, 280] on div at bounding box center [826, 279] width 67 height 7
click at [839, 279] on icon "button" at bounding box center [842, 280] width 6 height 6
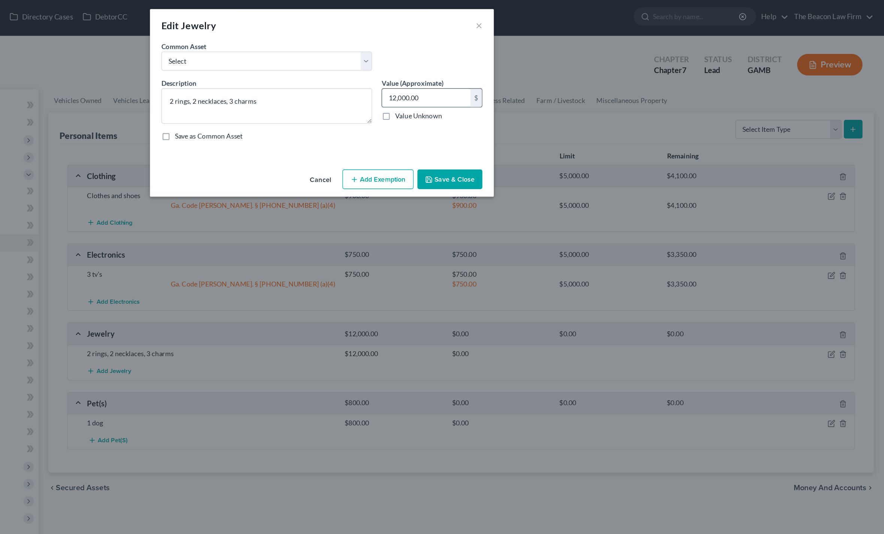
click at [489, 82] on input "12,000.00" at bounding box center [523, 79] width 69 height 14
type input "500"
click at [458, 141] on button "Add Exemption" at bounding box center [486, 143] width 56 height 16
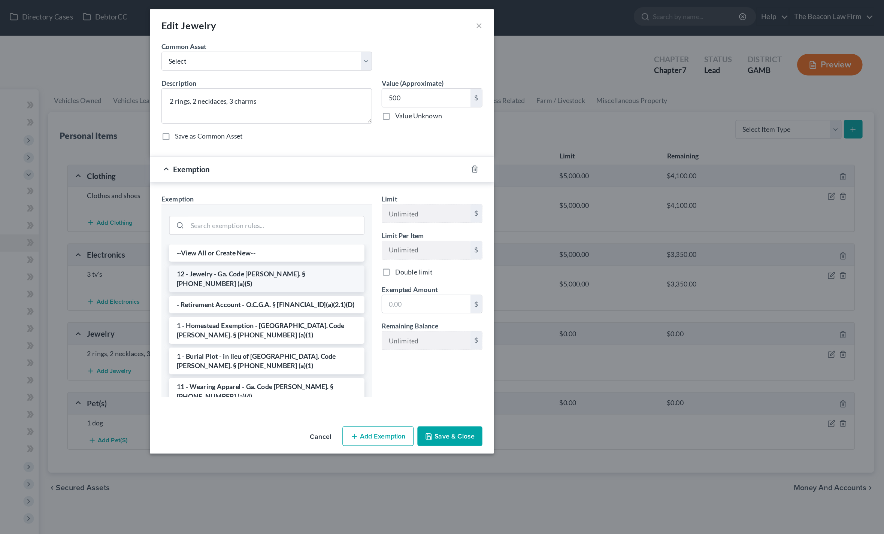
click at [322, 212] on li "12 - Jewelry - Ga. Code Ann. § 44-13-100 (a)(5)" at bounding box center [398, 220] width 153 height 21
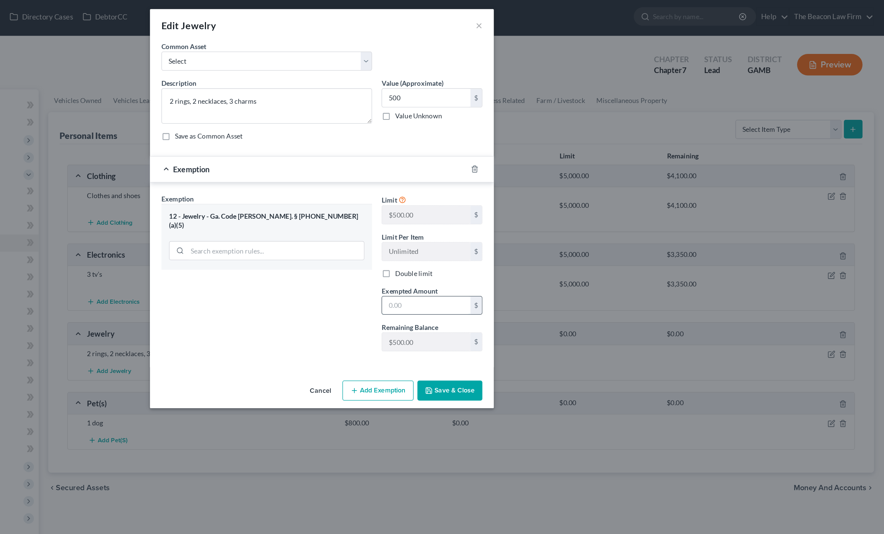
click at [489, 237] on input "text" at bounding box center [523, 241] width 69 height 14
type input "500"
click at [517, 307] on button "Save & Close" at bounding box center [542, 308] width 51 height 16
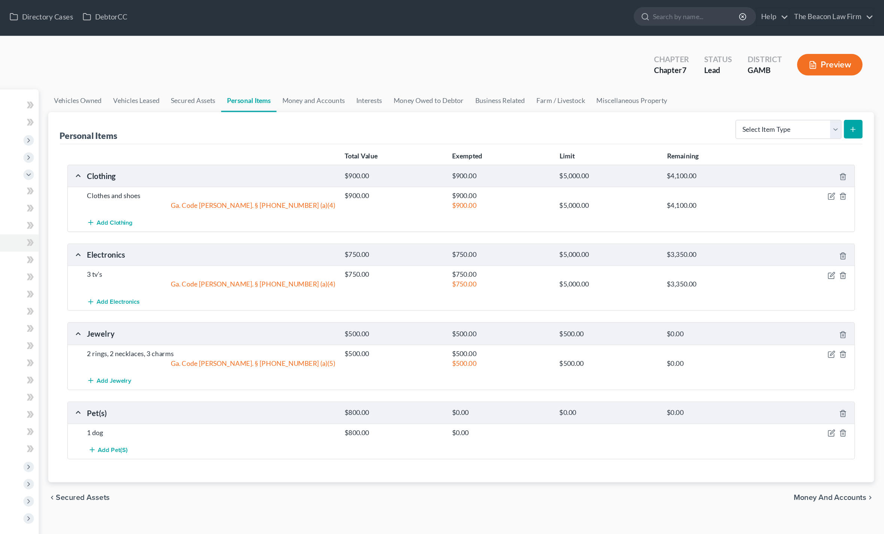
click at [652, 348] on div "Add Pet(s)" at bounding box center [557, 355] width 606 height 14
click at [839, 341] on icon "button" at bounding box center [841, 342] width 4 height 4
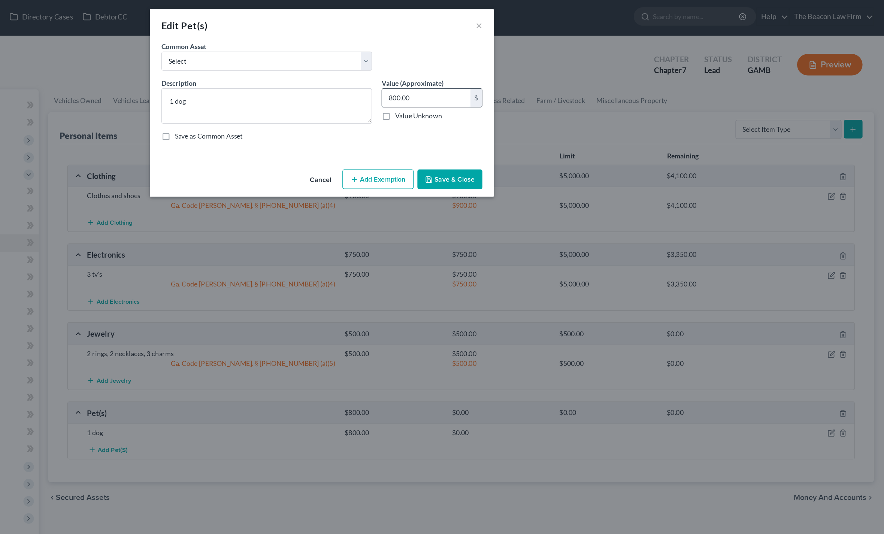
click at [489, 84] on input "800.00" at bounding box center [523, 79] width 69 height 14
type input "400"
click at [458, 146] on button "Add Exemption" at bounding box center [486, 143] width 56 height 16
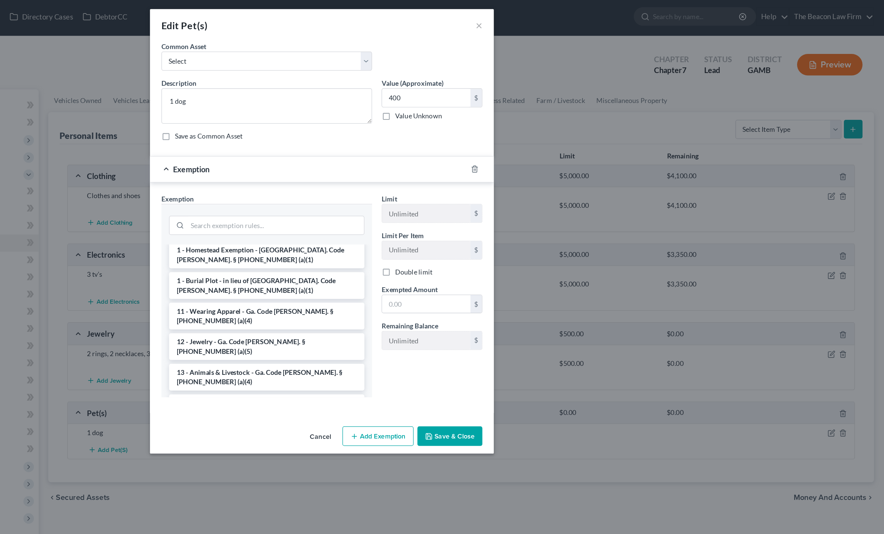
scroll to position [36, 0]
click at [367, 20] on div "Edit Pet(s) ×" at bounding box center [442, 21] width 270 height 25
click at [383, 16] on div "Edit Pet(s) ×" at bounding box center [442, 21] width 270 height 25
click at [563, 18] on button "×" at bounding box center [565, 21] width 5 height 9
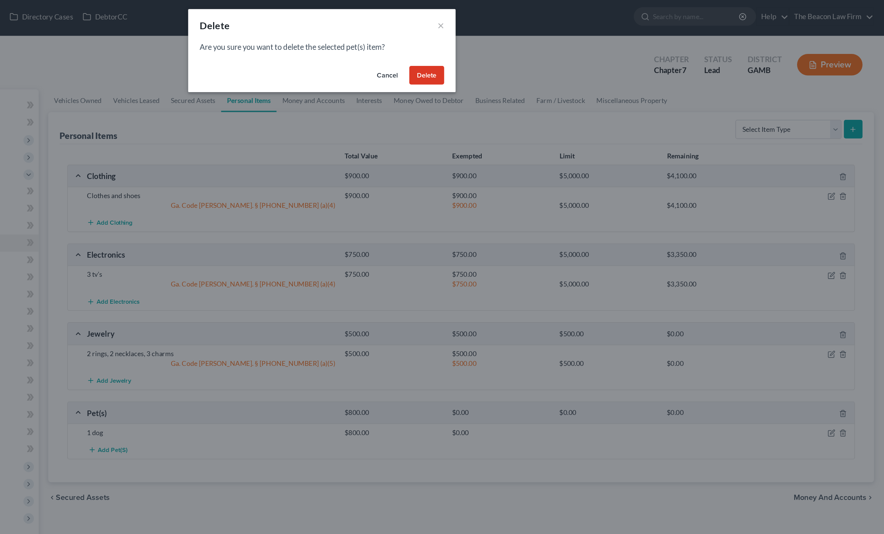
click at [510, 60] on button "Delete" at bounding box center [523, 61] width 27 height 15
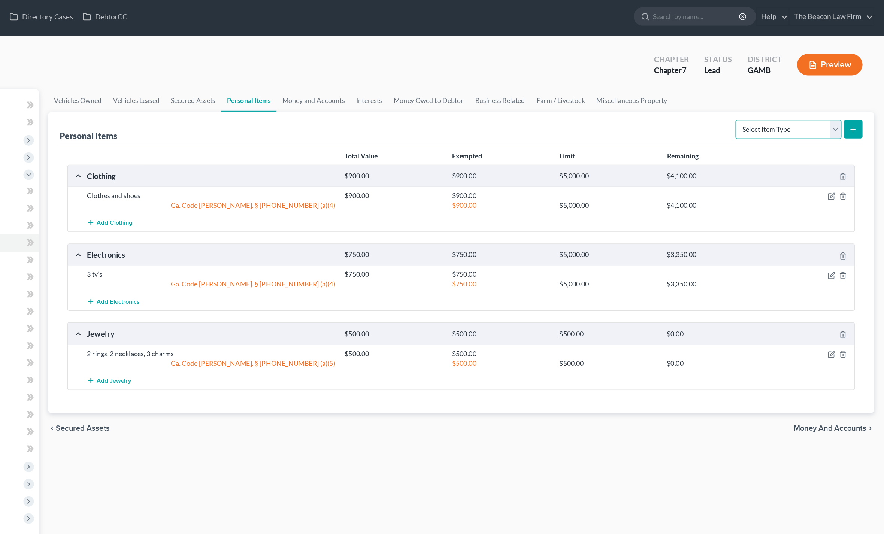
click at [766, 104] on select "Select Item Type Clothing Collectibles Of Value Electronics Firearms Household …" at bounding box center [807, 103] width 83 height 15
select select "household_goods"
click at [855, 103] on icon "submit" at bounding box center [858, 103] width 6 height 6
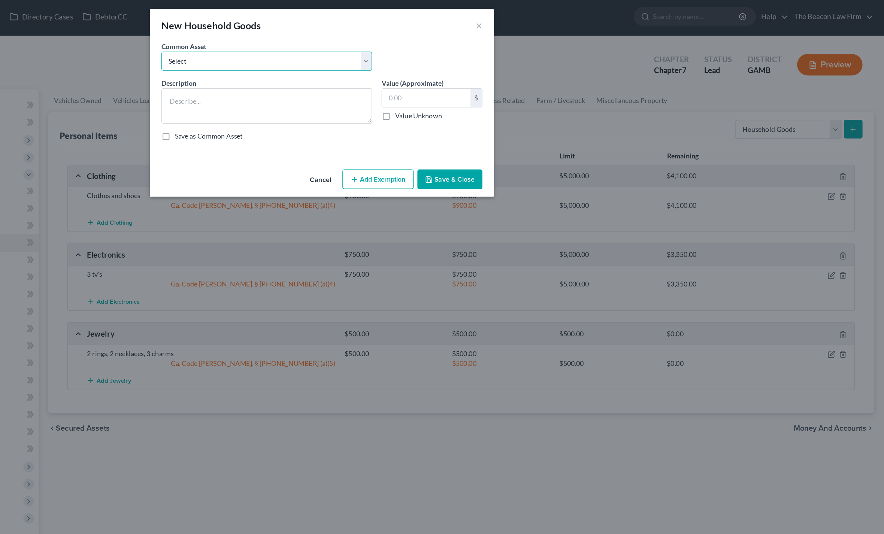
click at [316, 48] on select "Select Household Goods and Furnishings Household Goods and Furnishings Kitchen …" at bounding box center [398, 49] width 165 height 15
select select "0"
type textarea "Household Goods and Furnishings"
type input "800.00"
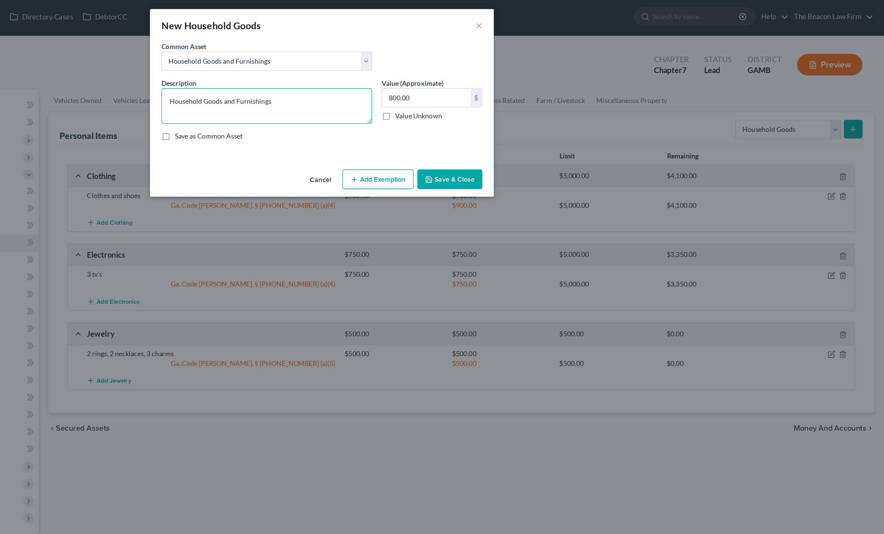
click at [316, 83] on textarea "Household Goods and Furnishings" at bounding box center [398, 85] width 165 height 28
type textarea "H"
type textarea "Bed & sofa"
click at [489, 80] on input "800.00" at bounding box center [523, 79] width 69 height 14
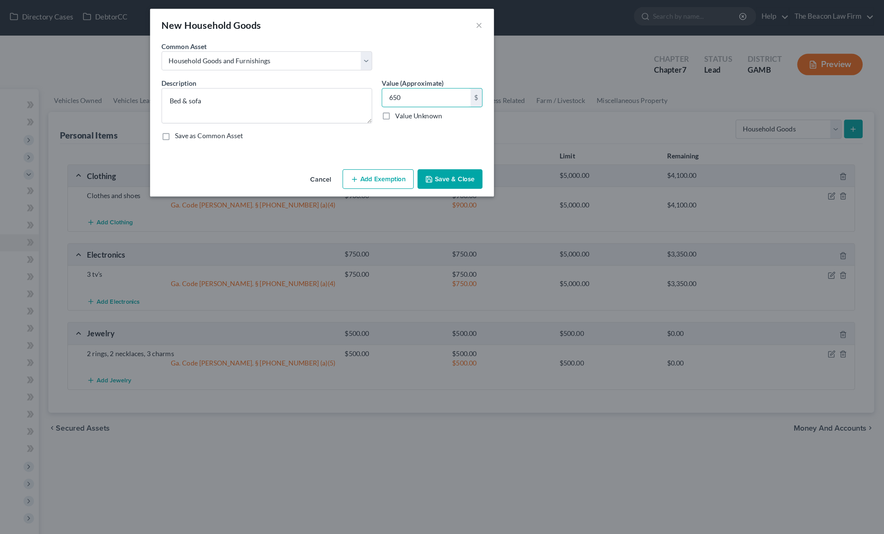
type input "650"
click at [458, 142] on button "Add Exemption" at bounding box center [486, 143] width 56 height 16
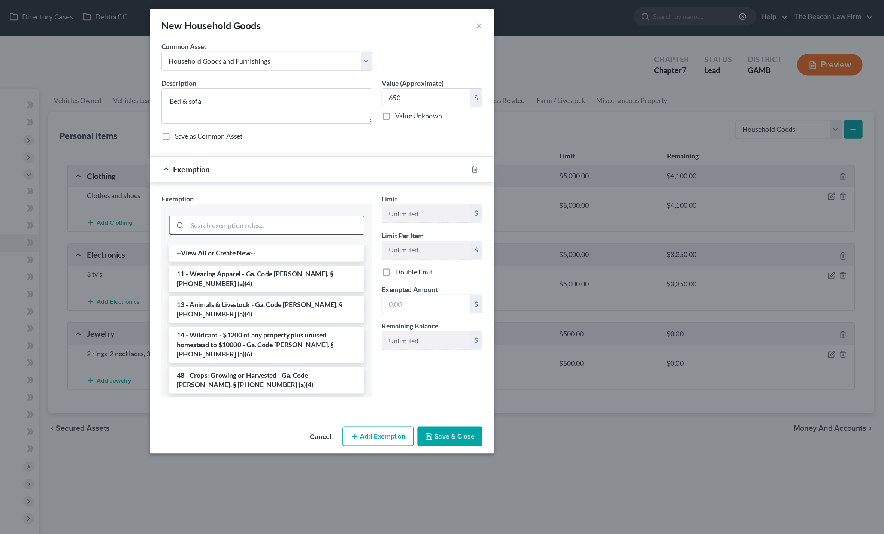
click at [336, 176] on input "search" at bounding box center [405, 179] width 139 height 14
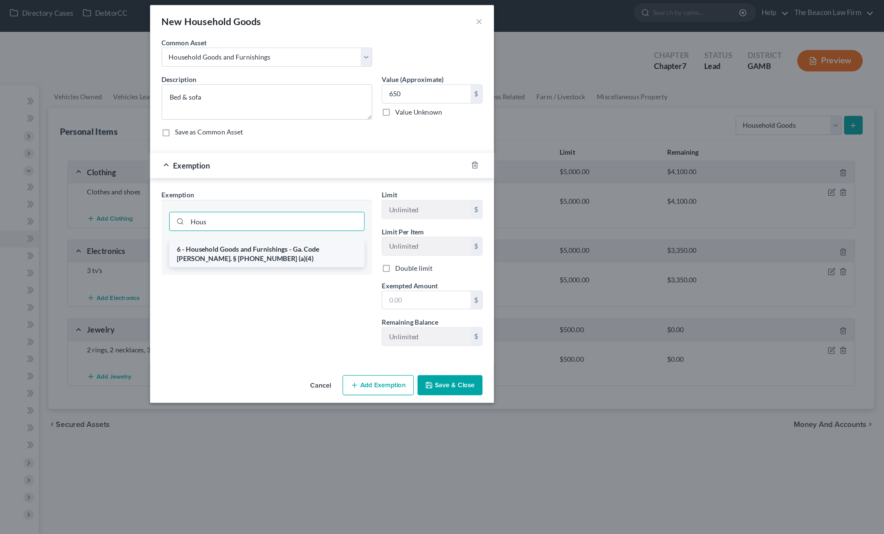
type input "Hous"
click at [322, 196] on li "6 - Household Goods and Furnishings - Ga. Code Ann. § 44-13-100 (a)(4)" at bounding box center [398, 204] width 153 height 21
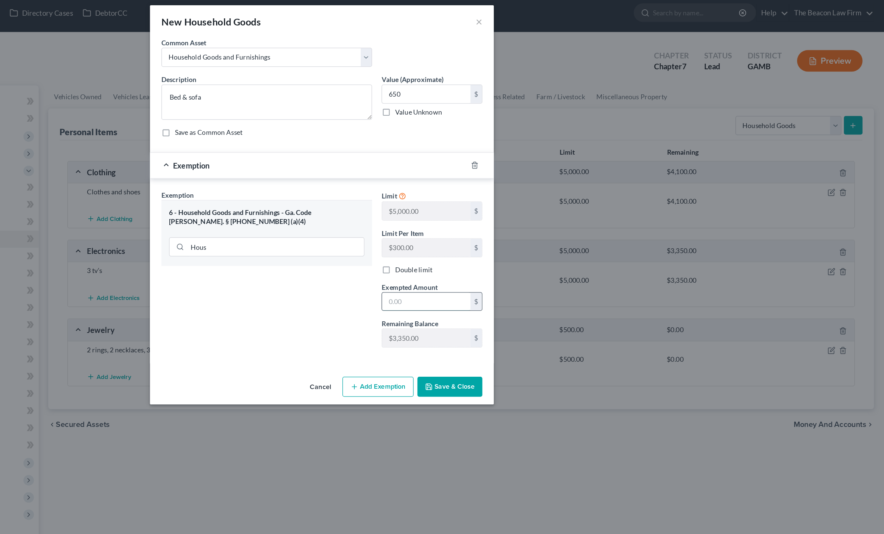
click at [489, 242] on input "text" at bounding box center [523, 241] width 69 height 14
type input "650"
click at [517, 306] on button "Save & Close" at bounding box center [542, 308] width 51 height 16
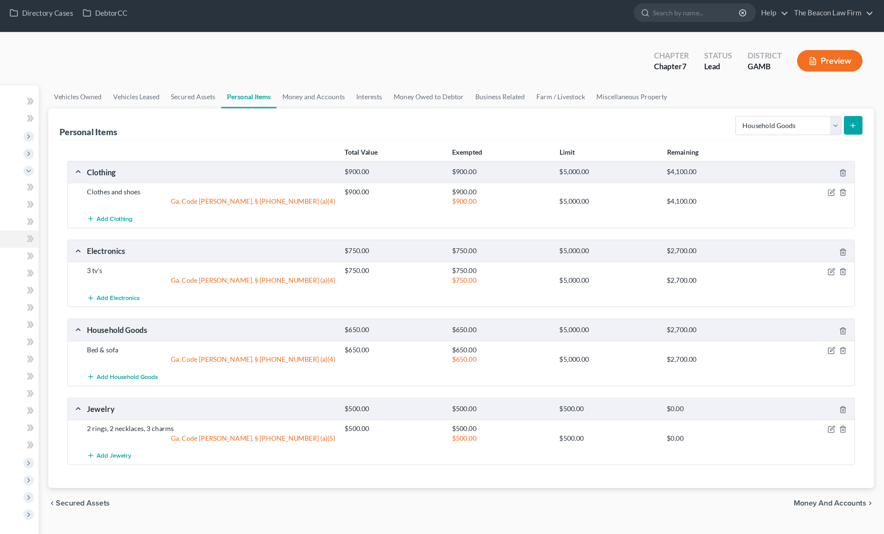
click at [812, 397] on span "Money and Accounts" at bounding box center [840, 400] width 57 height 6
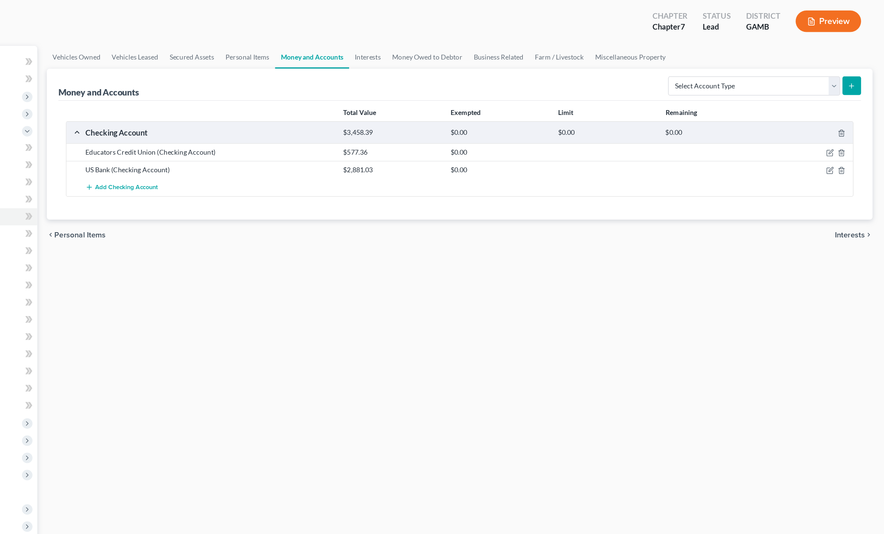
click at [643, 131] on div "Checking Account $3,458.39 $0.00 $0.00 $0.00" at bounding box center [550, 139] width 614 height 17
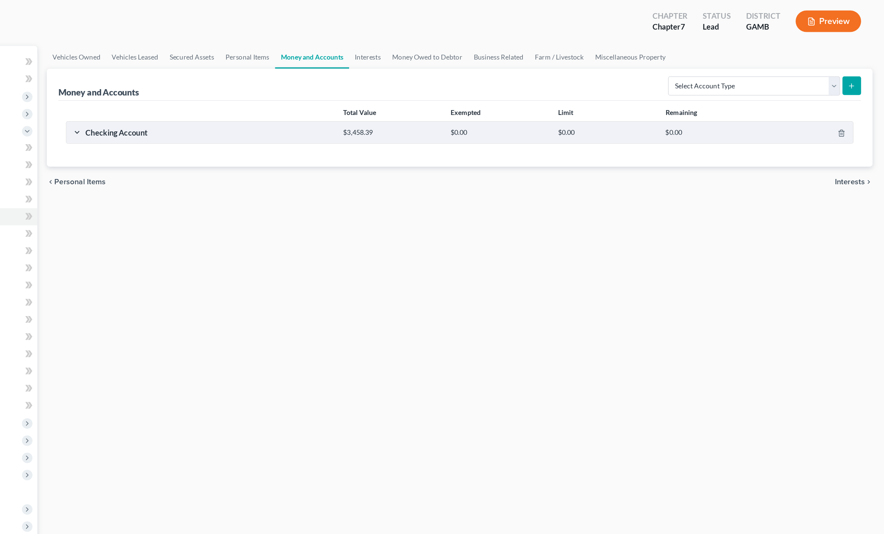
click at [243, 131] on div "Checking Account $3,458.39 $0.00 $0.00 $0.00" at bounding box center [550, 139] width 614 height 17
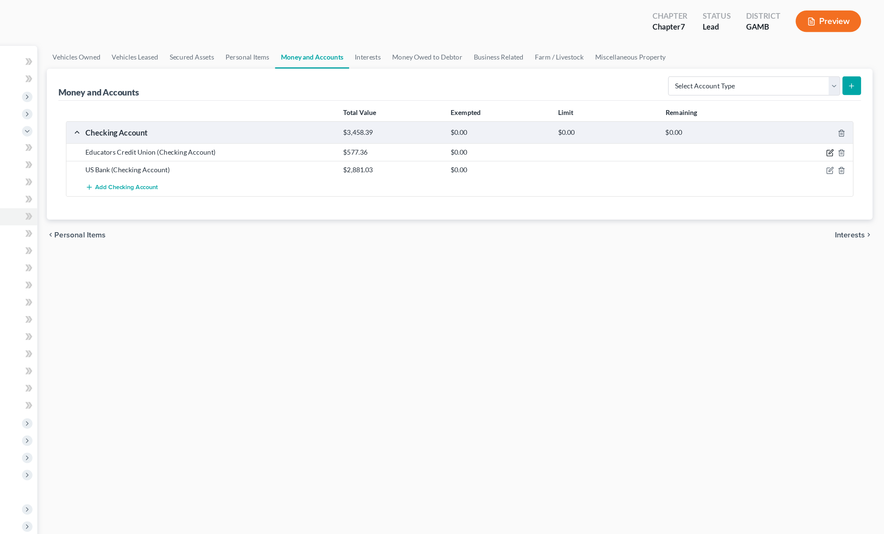
click at [839, 153] on icon "button" at bounding box center [842, 156] width 6 height 6
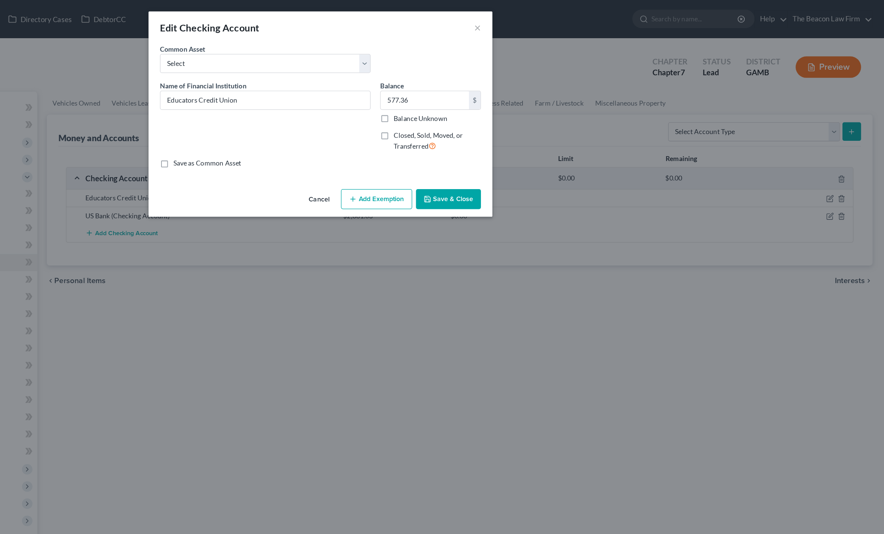
click at [458, 156] on button "Add Exemption" at bounding box center [486, 156] width 56 height 16
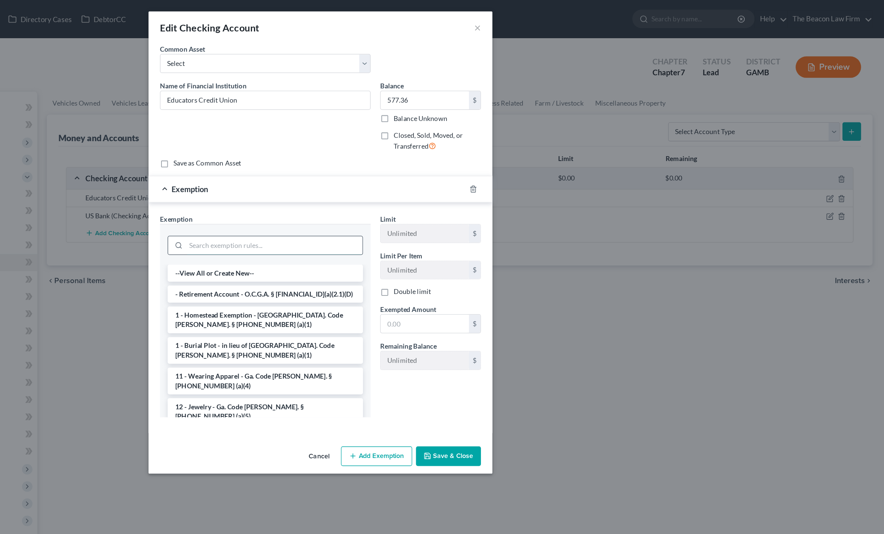
click at [336, 189] on input "search" at bounding box center [405, 192] width 139 height 14
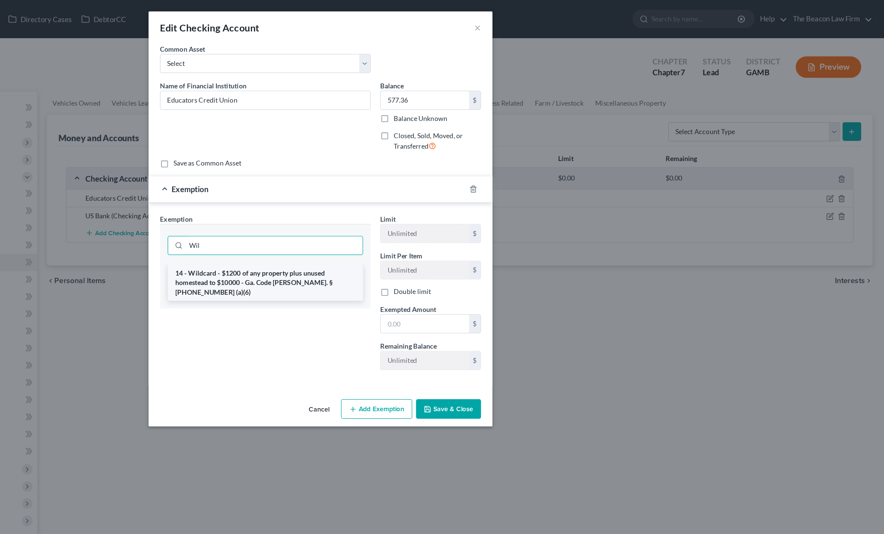
type input "Wil"
click at [322, 215] on li "14 - Wildcard - $1200 of any property plus unused homestead to $10000 - Ga. Cod…" at bounding box center [398, 221] width 153 height 28
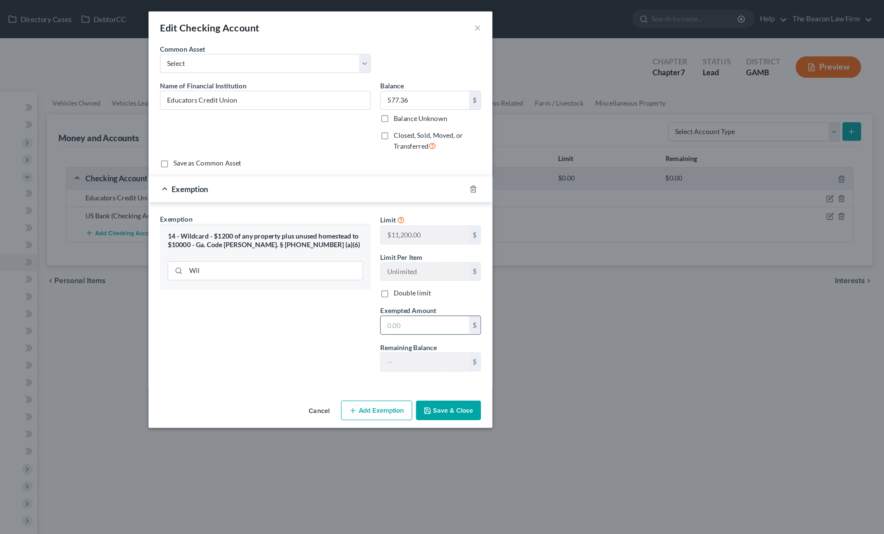
click at [489, 257] on input "text" at bounding box center [523, 255] width 69 height 14
type input "577.36"
click at [517, 318] on button "Save & Close" at bounding box center [542, 322] width 51 height 16
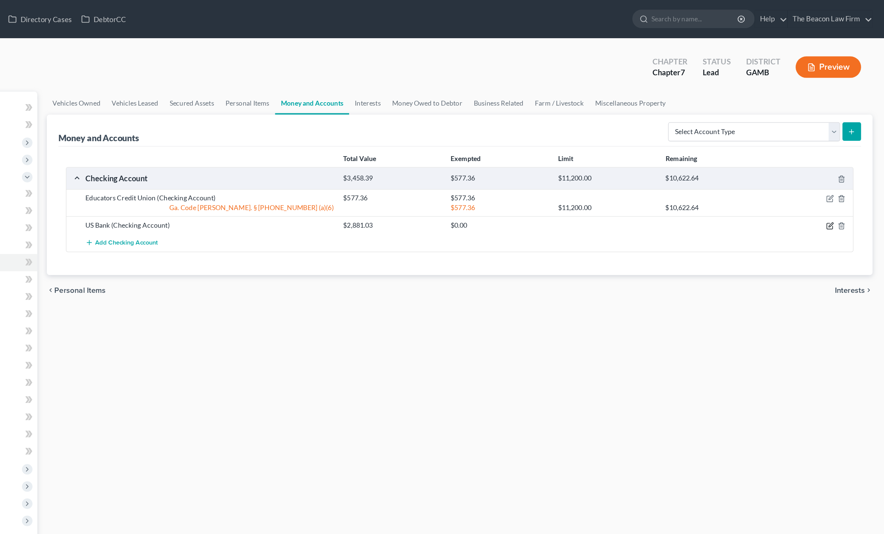
click at [839, 179] on icon "button" at bounding box center [842, 177] width 6 height 6
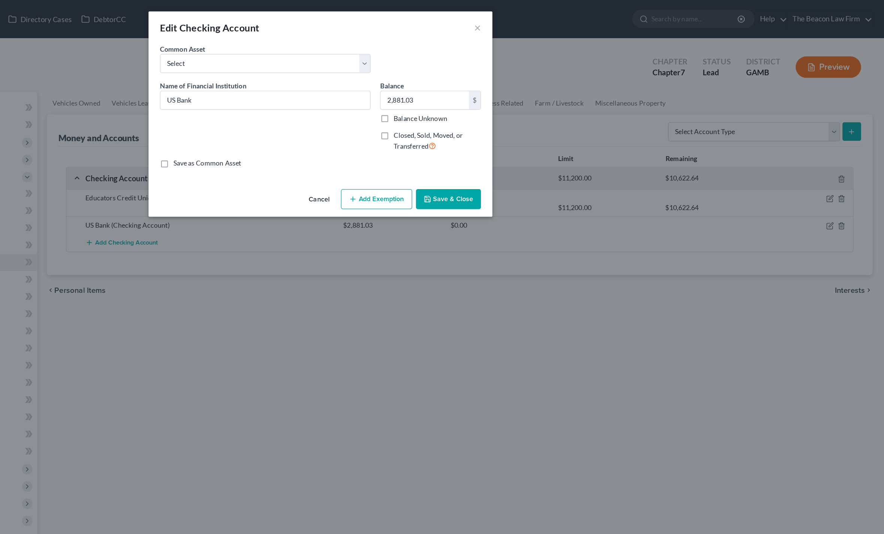
click at [458, 156] on button "Add Exemption" at bounding box center [486, 156] width 56 height 16
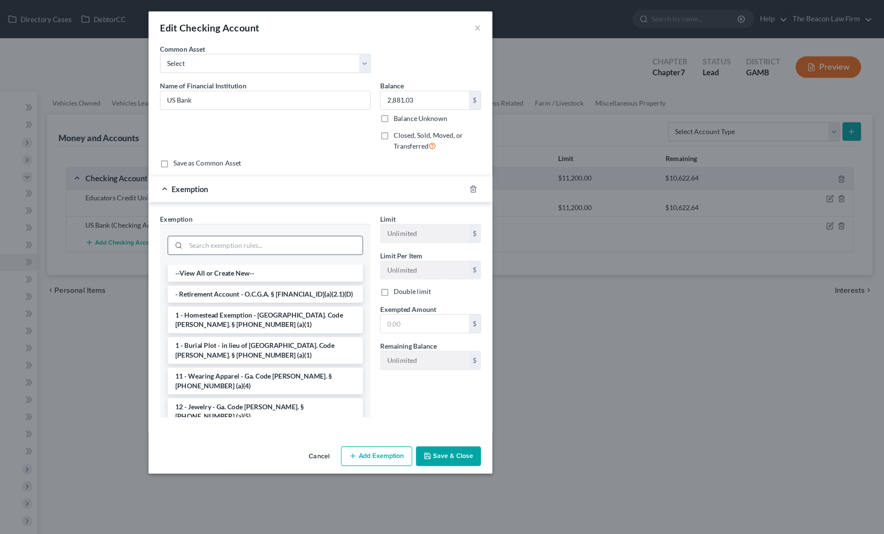
click at [336, 196] on input "search" at bounding box center [405, 192] width 139 height 14
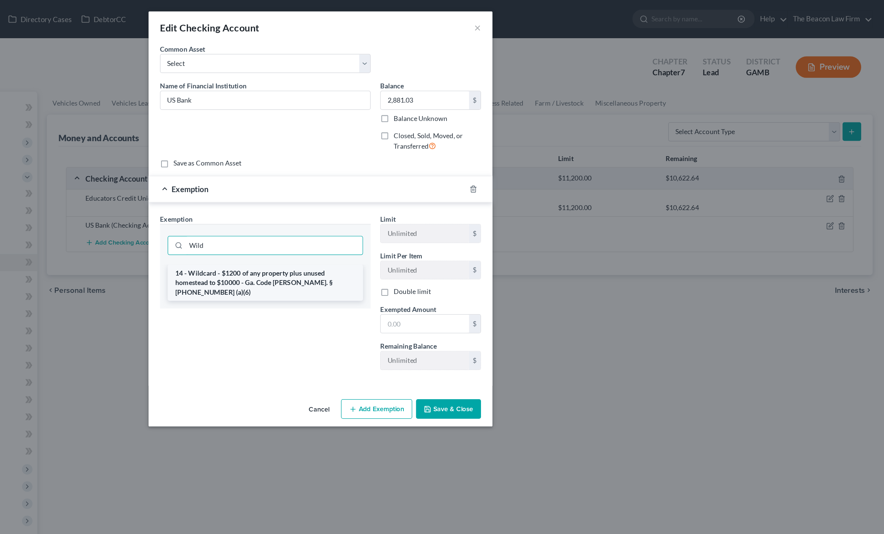
type input "Wild"
click at [322, 219] on li "14 - Wildcard - $1200 of any property plus unused homestead to $10000 - Ga. Cod…" at bounding box center [398, 221] width 153 height 28
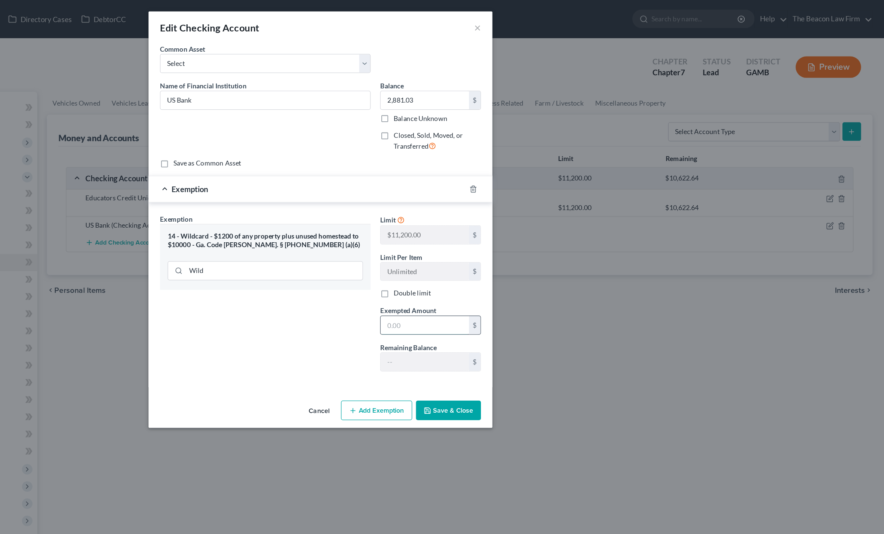
click at [489, 260] on input "text" at bounding box center [523, 255] width 69 height 14
type input "2,881.03"
click at [517, 328] on button "Save & Close" at bounding box center [542, 322] width 51 height 16
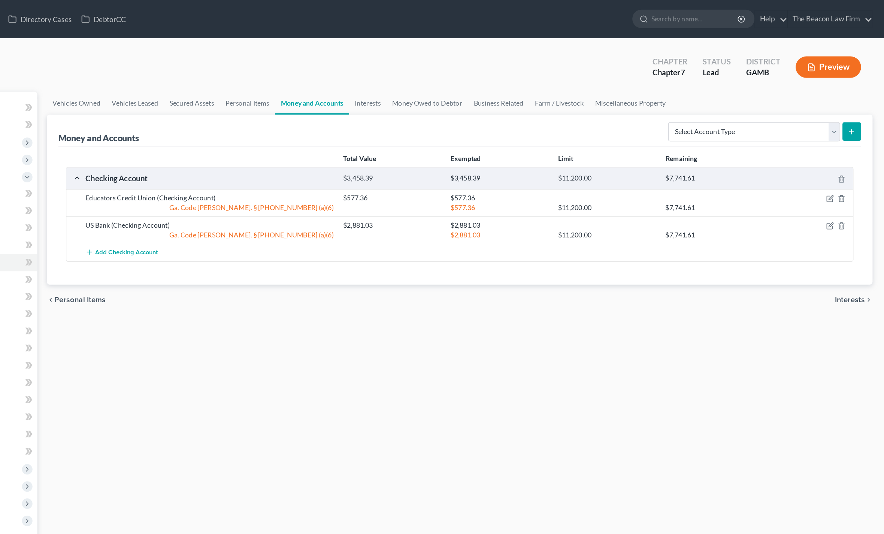
click at [845, 236] on span "Interests" at bounding box center [857, 235] width 24 height 6
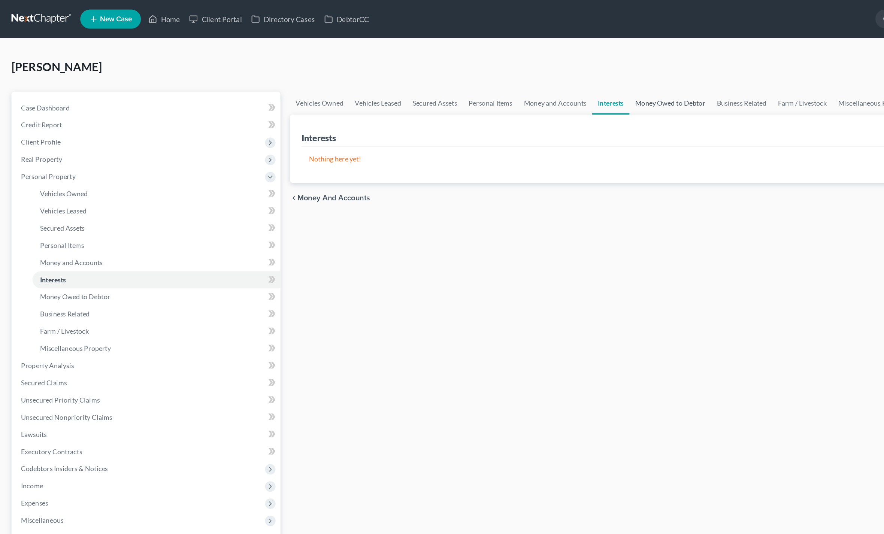
click at [507, 87] on link "Money Owed to Debtor" at bounding box center [526, 81] width 64 height 18
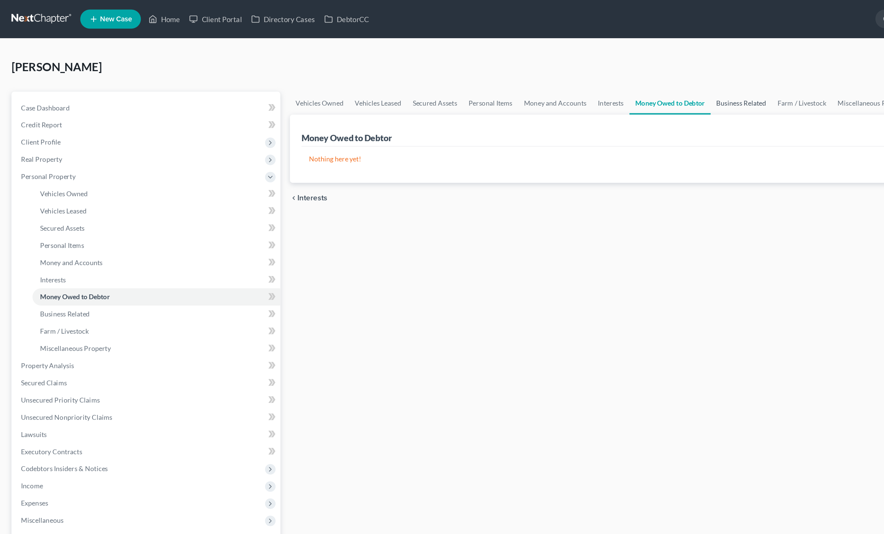
click at [583, 87] on link "Business Related" at bounding box center [581, 81] width 48 height 18
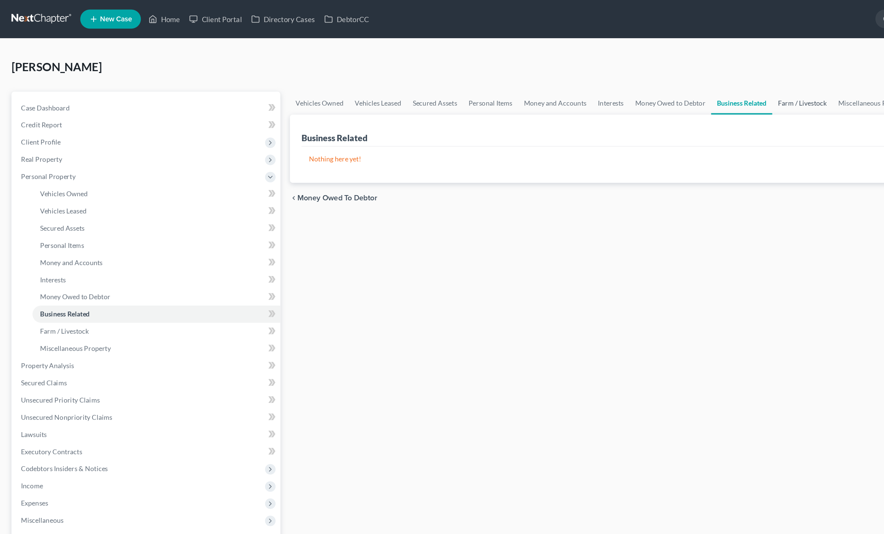
click at [635, 82] on link "Farm / Livestock" at bounding box center [629, 81] width 47 height 18
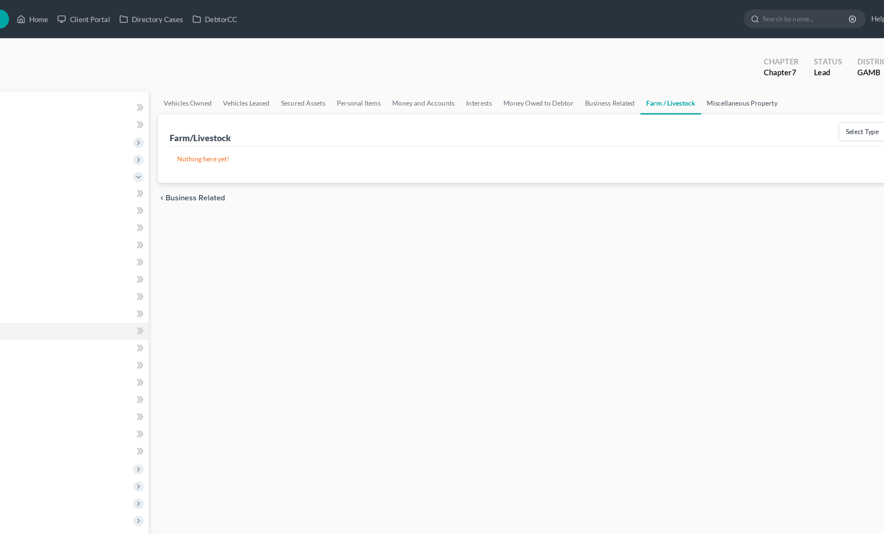
click at [653, 87] on link "Miscellaneous Property" at bounding box center [685, 81] width 64 height 18
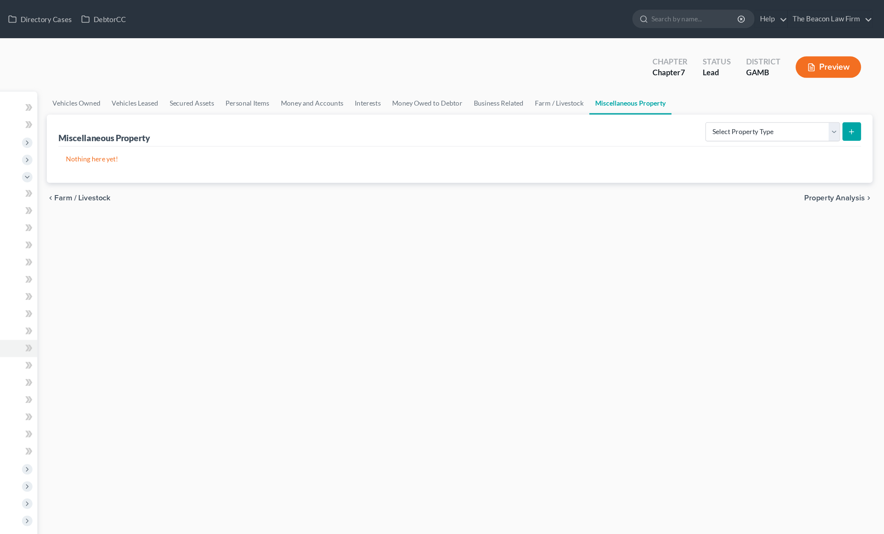
click at [821, 157] on span "Property Analysis" at bounding box center [845, 155] width 48 height 6
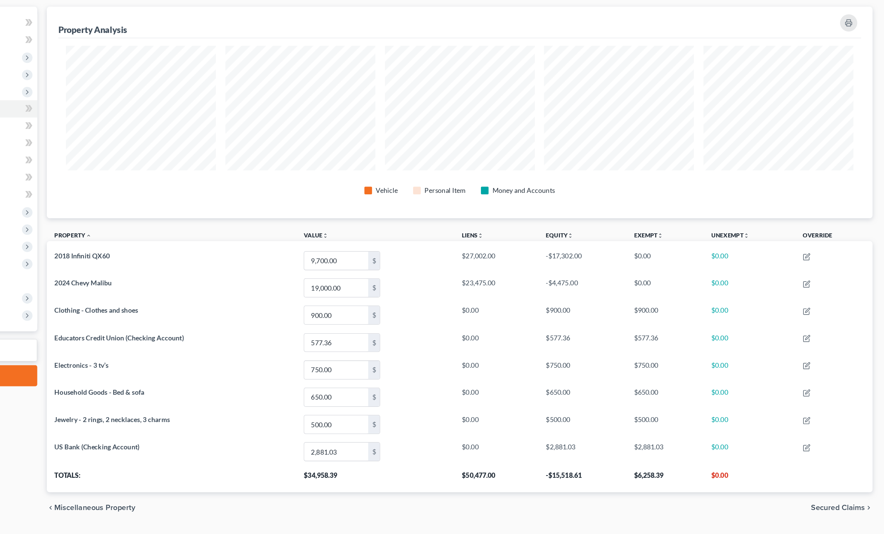
scroll to position [48, 0]
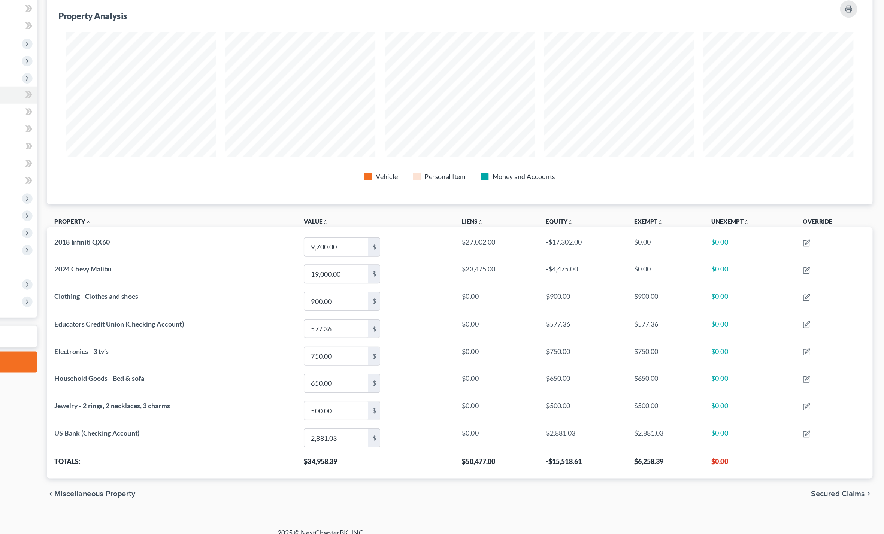
click at [661, 453] on div "chevron_left Miscellaneous Property Secured Claims chevron_right" at bounding box center [551, 465] width 648 height 24
click at [827, 462] on span "Secured Claims" at bounding box center [848, 465] width 42 height 6
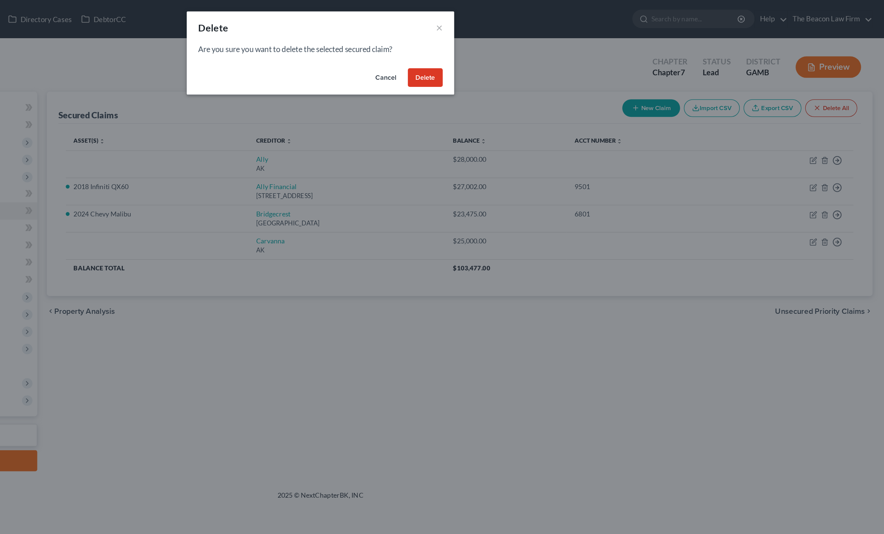
click at [510, 65] on button "Delete" at bounding box center [523, 61] width 27 height 15
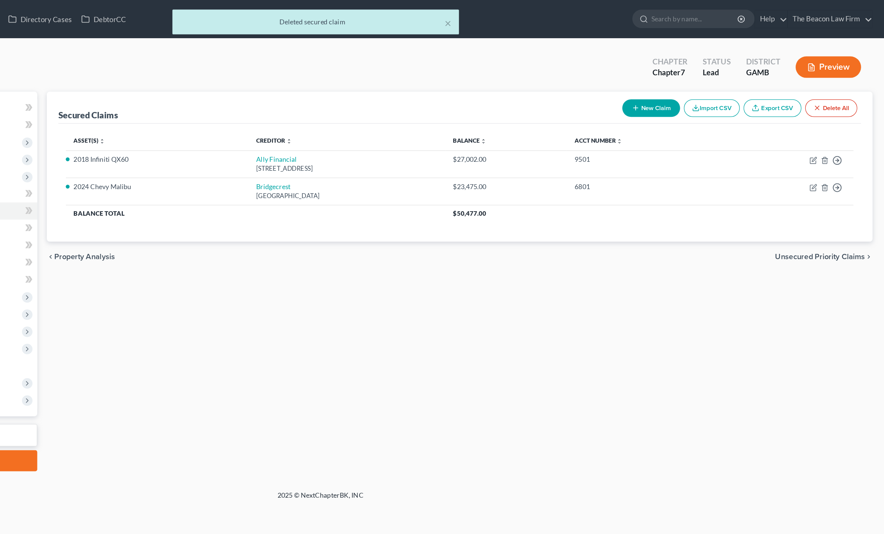
click at [798, 204] on span "Unsecured Priority Claims" at bounding box center [833, 201] width 70 height 6
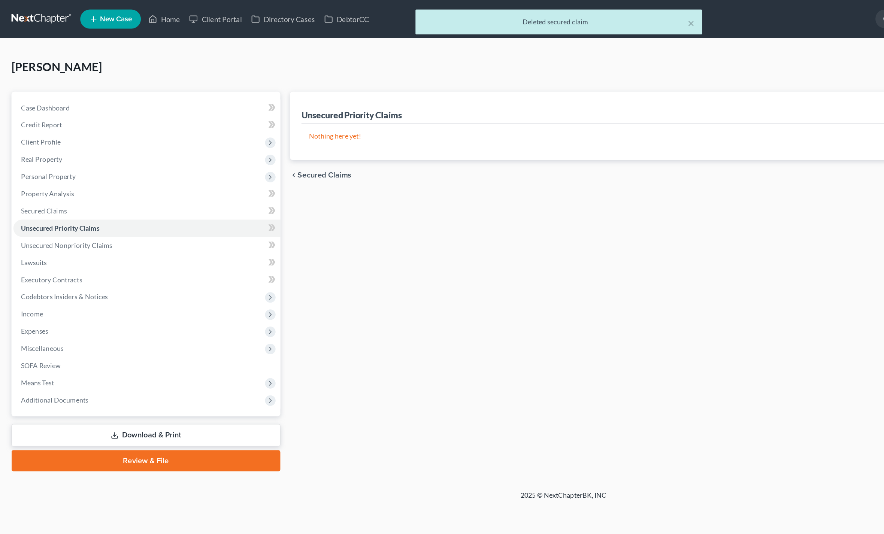
click at [262, 140] on span "Secured Claims" at bounding box center [254, 137] width 42 height 6
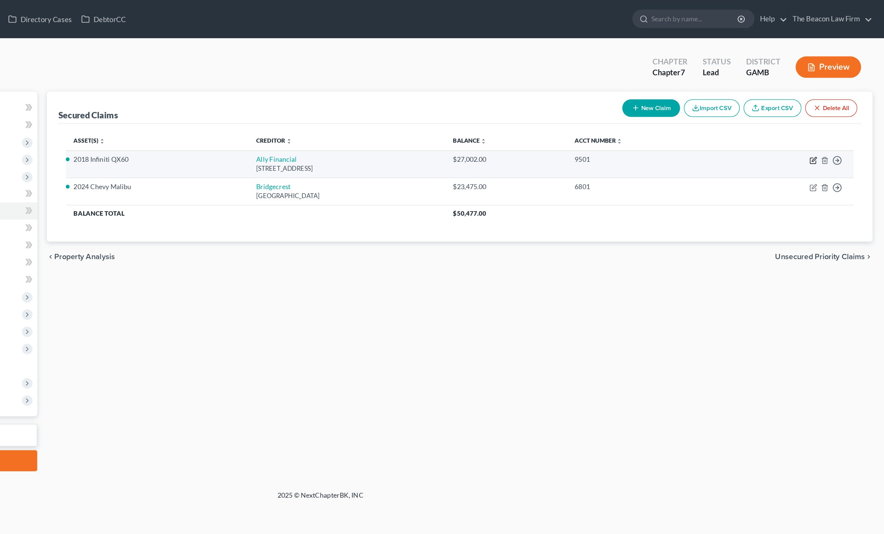
click at [825, 129] on icon "button" at bounding box center [828, 126] width 6 height 6
select select "23"
select select "2"
select select "0"
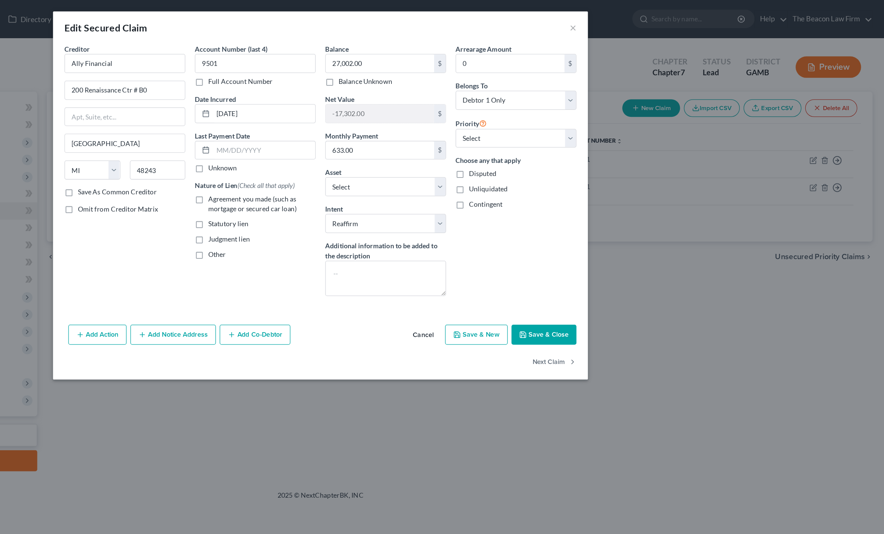
click at [340, 158] on div "Account Number (last 4) 9501 Full Account Number Date Incurred 04-11-2023 Last …" at bounding box center [391, 136] width 102 height 204
click at [354, 156] on label "Agreement you made (such as mortgage or secured car loan)" at bounding box center [396, 159] width 84 height 15
click at [357, 156] on input "Agreement you made (such as mortgage or secured car loan)" at bounding box center [359, 154] width 5 height 5
checkbox input "true"
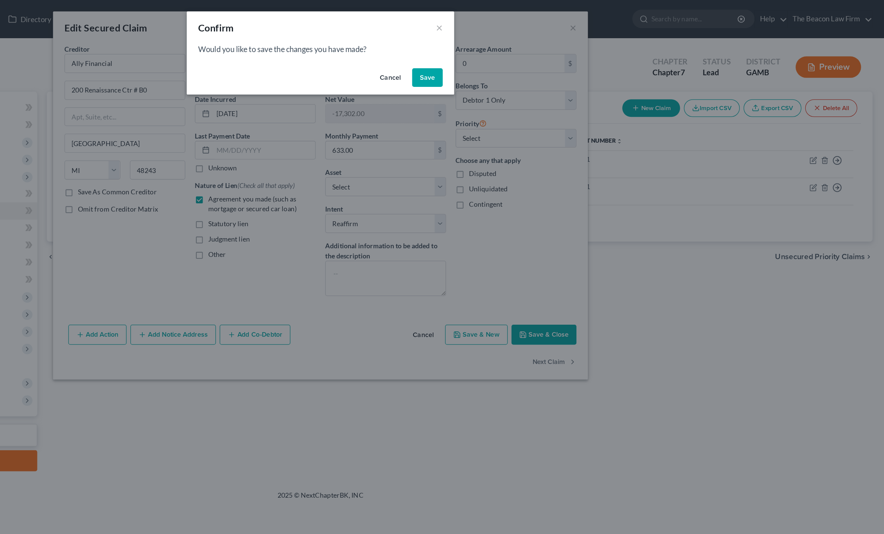
click at [514, 61] on button "Save" at bounding box center [526, 61] width 24 height 15
select select "3"
select select "2"
select select "0"
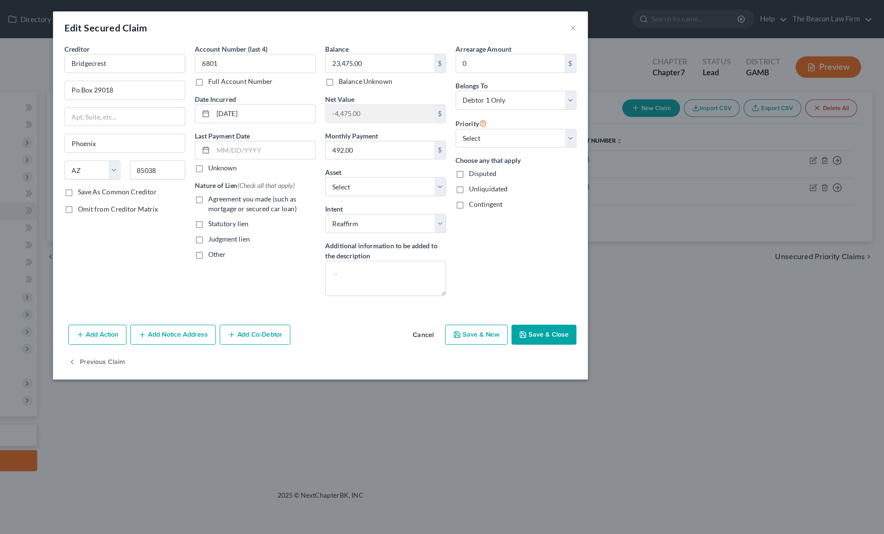
select select "7"
click at [354, 158] on label "Agreement you made (such as mortgage or secured car loan)" at bounding box center [396, 159] width 84 height 15
click at [357, 157] on input "Agreement you made (such as mortgage or secured car loan)" at bounding box center [359, 154] width 5 height 5
checkbox input "true"
click at [592, 263] on button "Save & Close" at bounding box center [617, 263] width 51 height 16
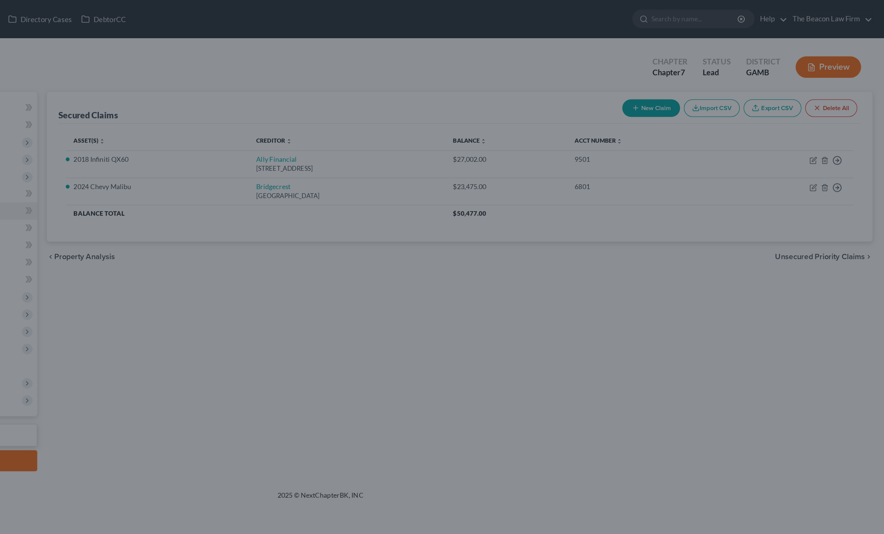
select select "2"
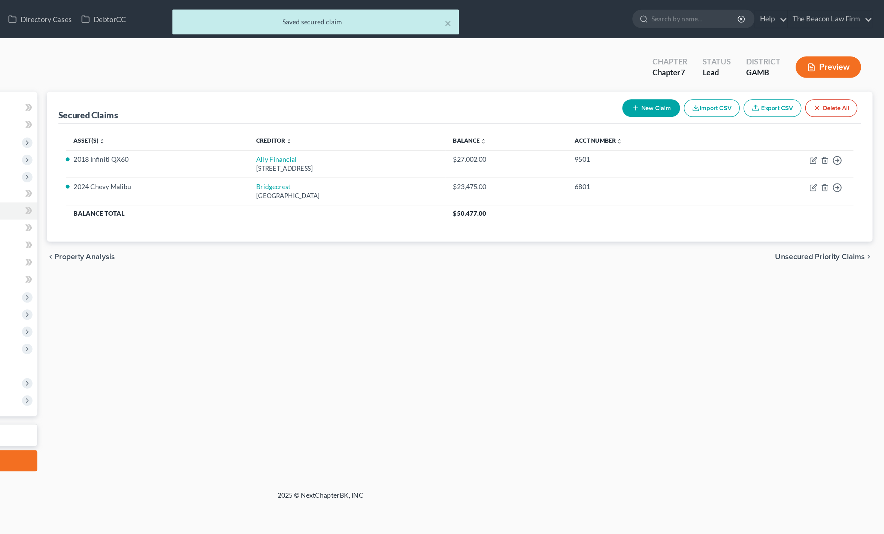
click at [637, 230] on div "Secured Claims New Claim Import CSV Export CSV Delete All Asset(s) expand_more …" at bounding box center [551, 221] width 655 height 298
click at [798, 204] on span "Unsecured Priority Claims" at bounding box center [833, 201] width 70 height 6
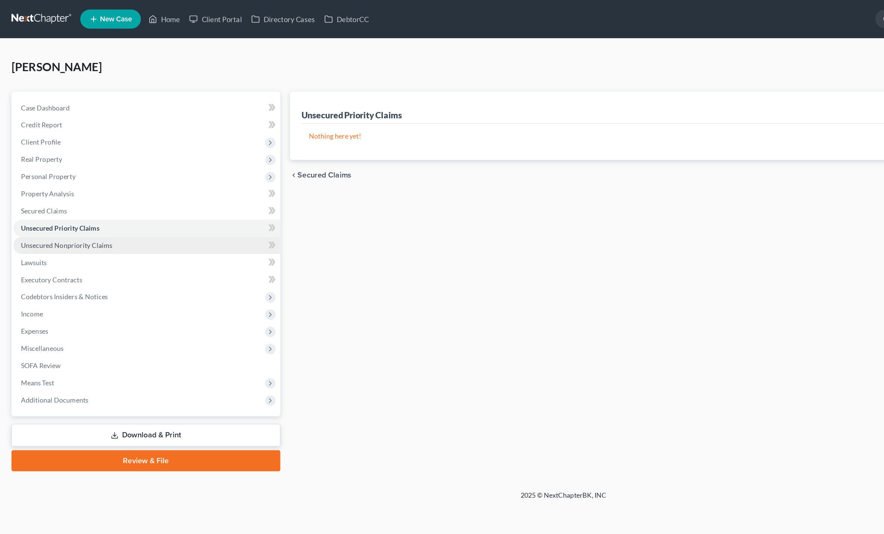
click at [50, 192] on span "Unsecured Nonpriority Claims" at bounding box center [52, 192] width 72 height 6
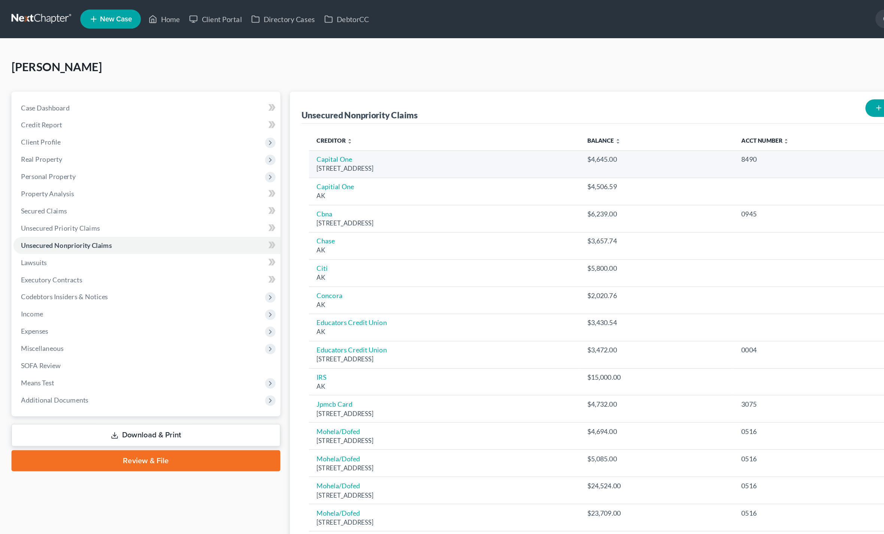
click at [330, 133] on td "Capital One Po Box 31293, Salt Lake City, UT 84131" at bounding box center [348, 128] width 212 height 21
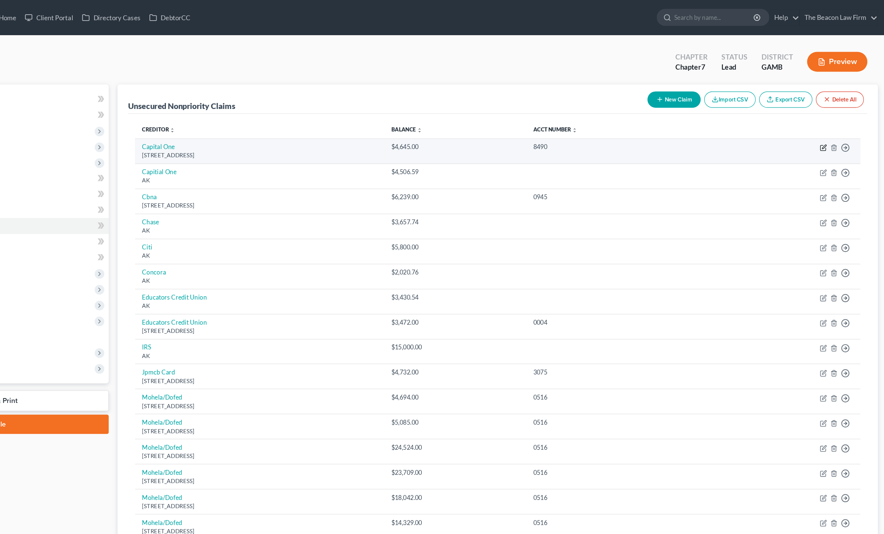
click at [825, 129] on icon "button" at bounding box center [828, 126] width 6 height 6
select select "46"
select select "2"
select select "0"
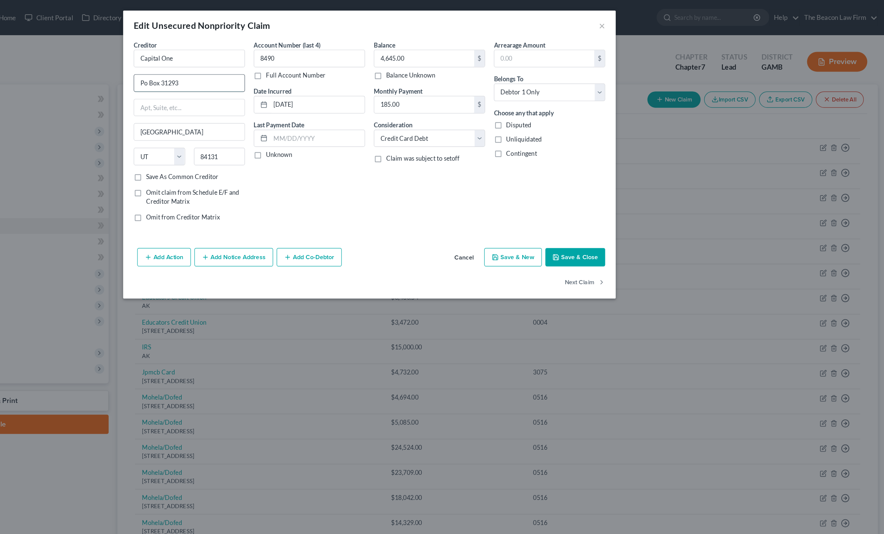
click at [242, 72] on input "Po Box 31293" at bounding box center [289, 71] width 94 height 14
click at [242, 73] on input "Po Box 31293" at bounding box center [289, 71] width 94 height 14
click at [242, 73] on input "PO Box 31293" at bounding box center [289, 71] width 94 height 14
type input "PO Box 31293"
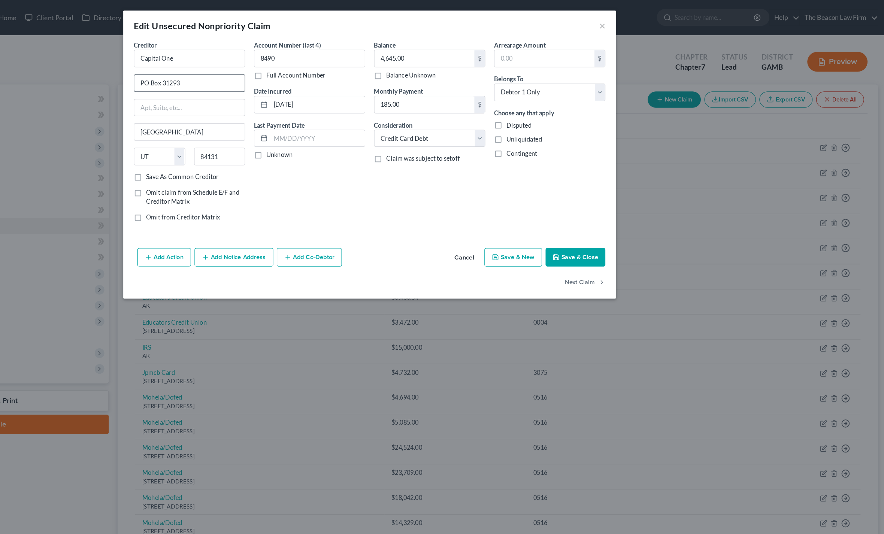
click at [340, 160] on div "Account Number (last 4) 8490 Full Account Number Date Incurred 04-19-2017 Last …" at bounding box center [391, 114] width 102 height 160
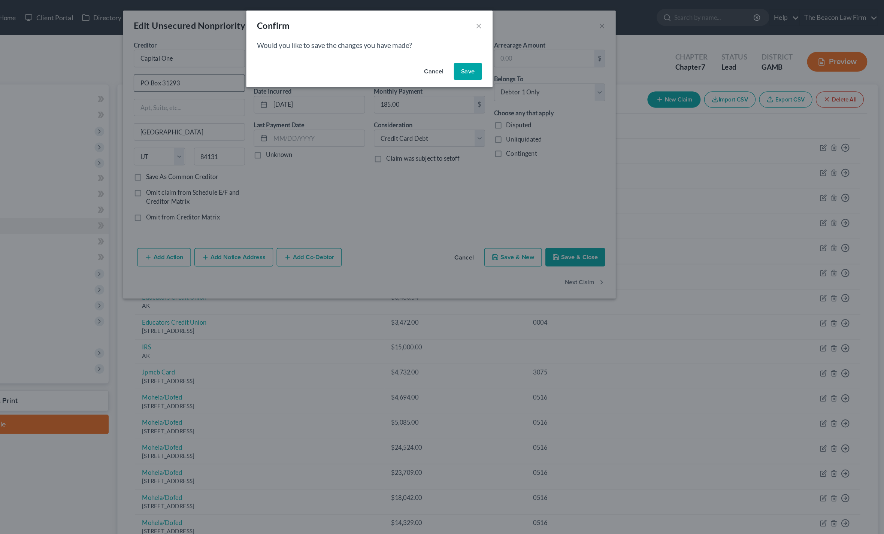
click at [482, 67] on button "Cancel" at bounding box center [496, 61] width 28 height 15
select select "1"
select select "2"
select select "0"
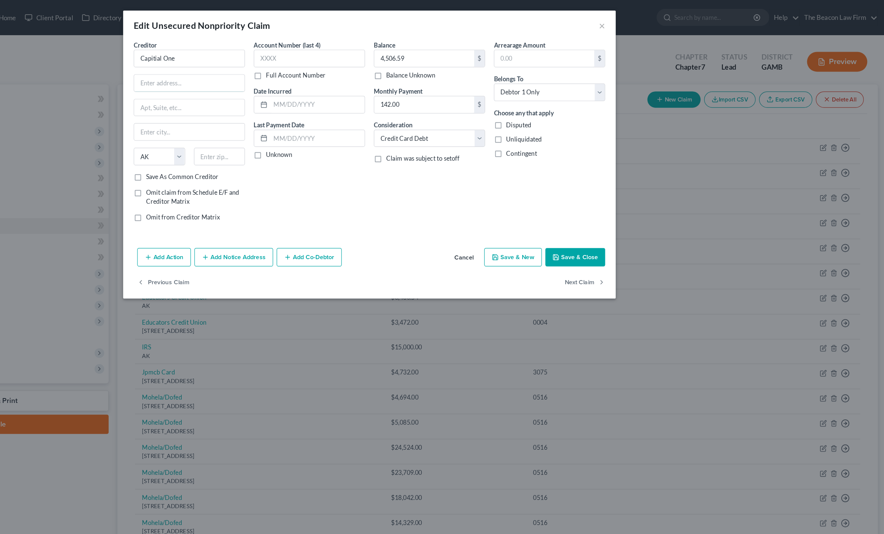
click at [242, 69] on input "text" at bounding box center [289, 71] width 94 height 14
click at [242, 71] on input "text" at bounding box center [289, 71] width 94 height 14
paste input "PO Box 31293"
type input "PO Box 31293"
click at [340, 157] on div "Account Number (last 4) Full Account Number Date Incurred Last Payment Date Unk…" at bounding box center [391, 114] width 102 height 160
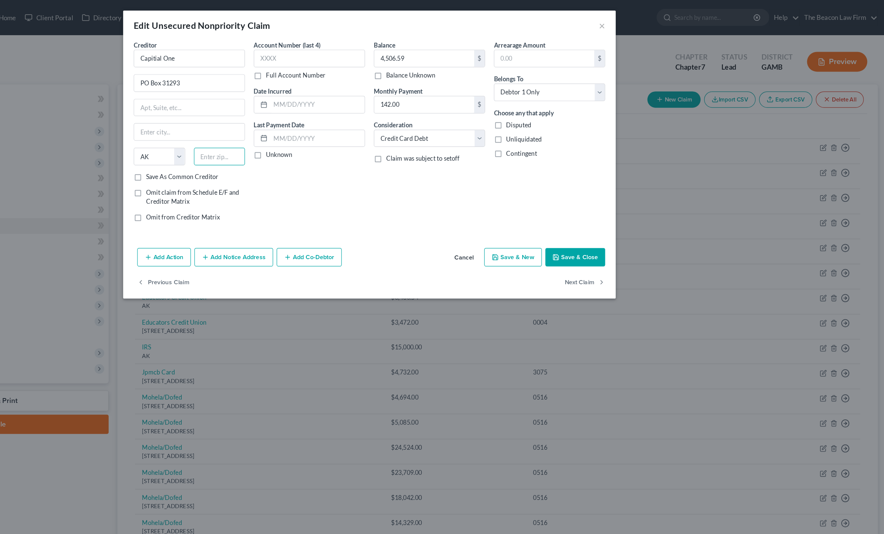
click at [292, 132] on input "text" at bounding box center [314, 133] width 44 height 15
type input "84131"
type input "Salt Lake City"
select select "46"
click at [540, 222] on button "Save & New" at bounding box center [564, 219] width 49 height 16
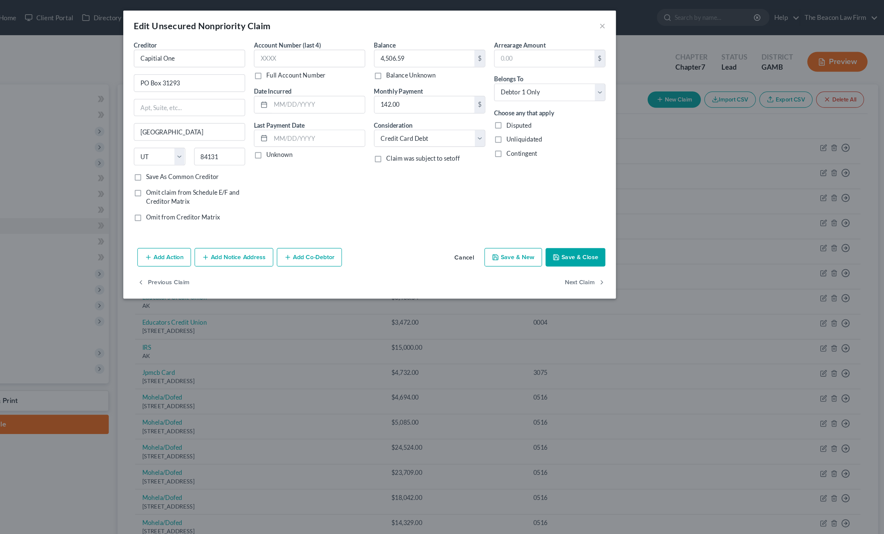
select select "0"
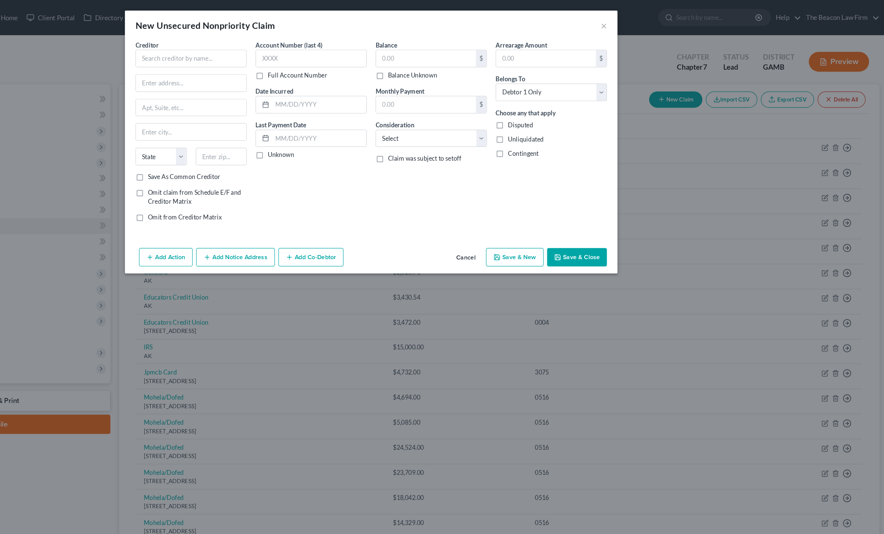
click at [509, 20] on div "New Unsecured Nonpriority Claim ×" at bounding box center [441, 21] width 419 height 25
click at [637, 22] on button "×" at bounding box center [639, 21] width 5 height 9
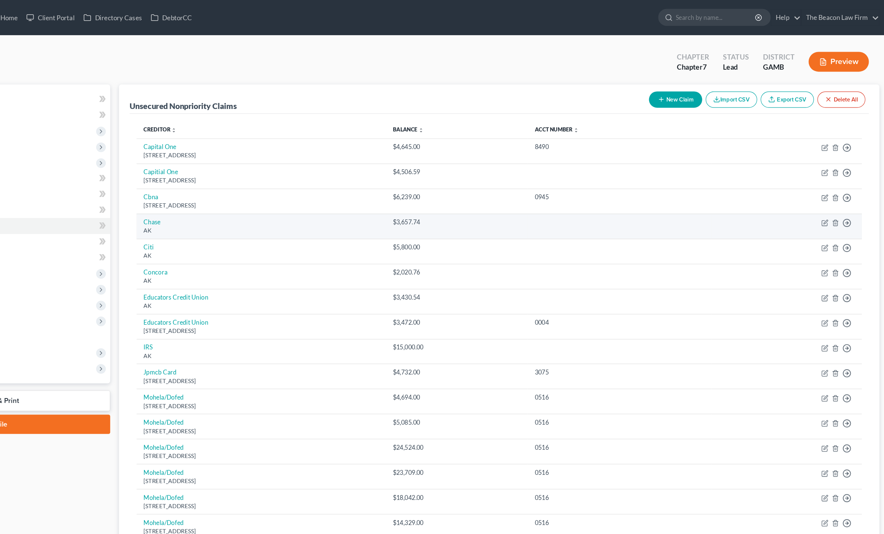
click at [309, 200] on div "AK" at bounding box center [348, 196] width 200 height 7
click at [827, 191] on icon "button" at bounding box center [828, 188] width 3 height 3
select select "1"
select select "2"
select select "0"
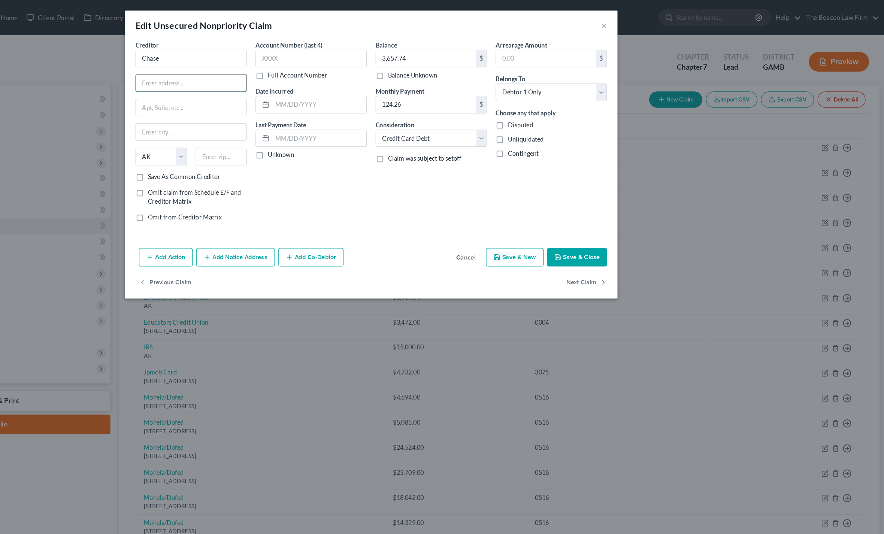
click at [242, 76] on input "text" at bounding box center [289, 71] width 94 height 14
paste input "700 Kansas Lane"
type input "700 Kansas Lane"
click at [292, 136] on input "text" at bounding box center [314, 133] width 44 height 15
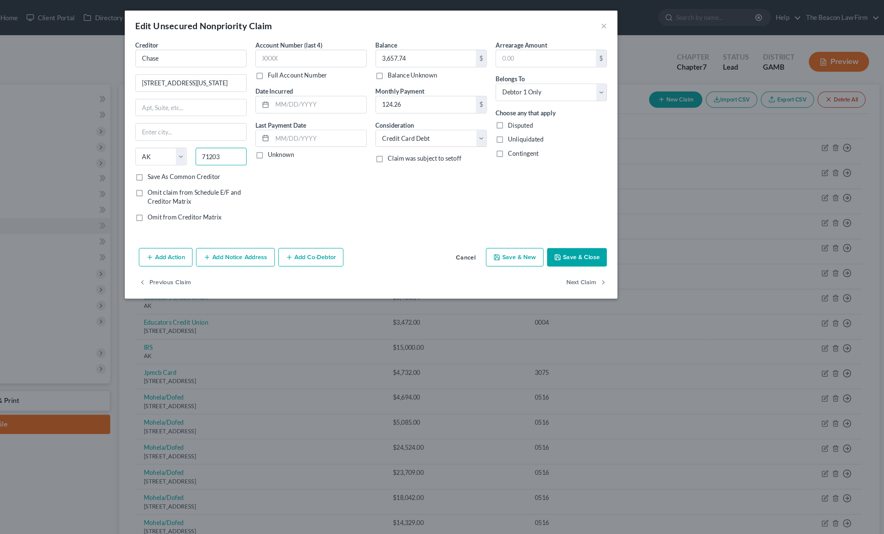
type input "71203"
type input "Monroe"
select select "19"
click at [592, 219] on button "Save & Close" at bounding box center [617, 219] width 51 height 16
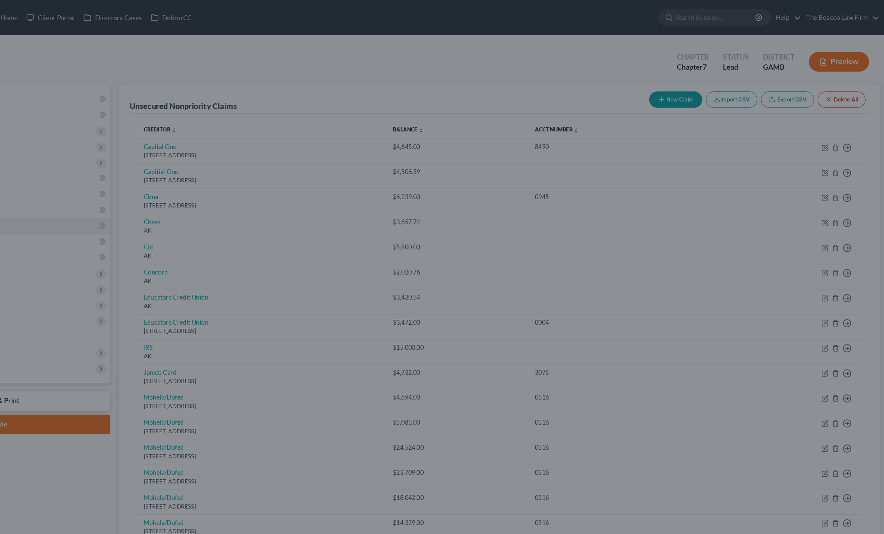
type input "0"
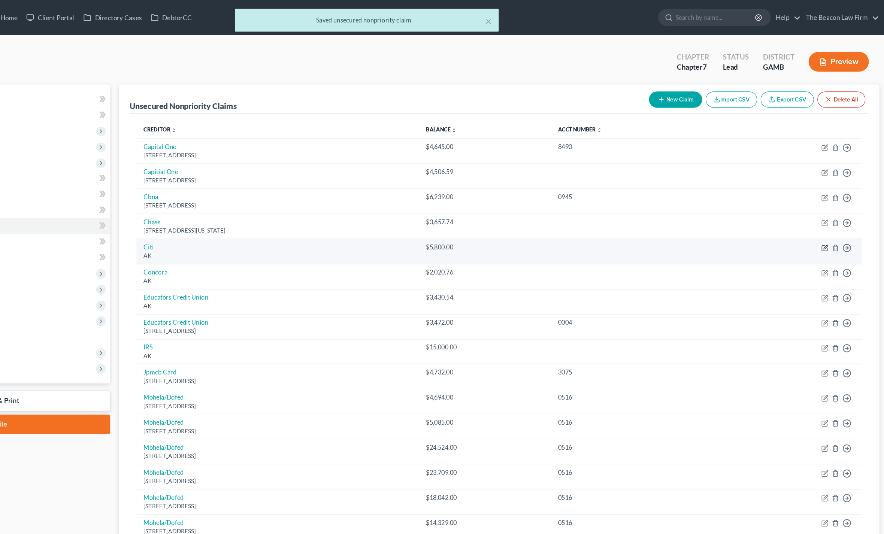
click at [825, 214] on icon "button" at bounding box center [828, 211] width 6 height 6
select select "1"
select select "2"
select select "0"
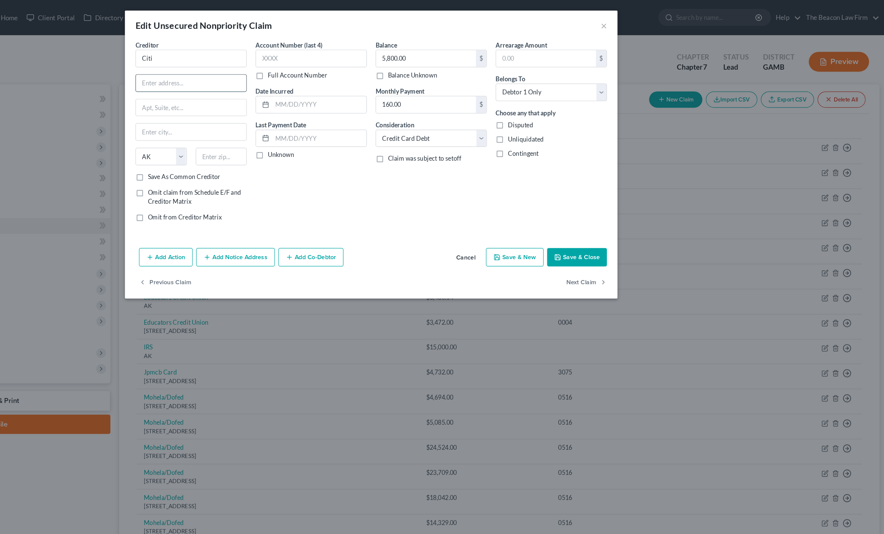
click at [242, 75] on input "text" at bounding box center [289, 71] width 94 height 14
paste input "PO Box 70166"
type input "PO Box 70166"
click at [292, 133] on input "text" at bounding box center [314, 133] width 44 height 15
type input "19176"
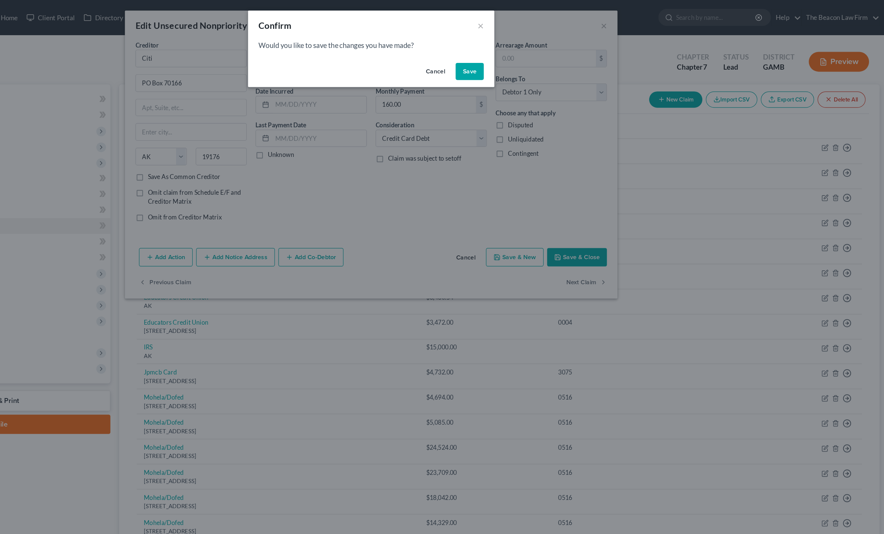
click at [514, 63] on button "Save" at bounding box center [526, 61] width 24 height 15
select select "1"
select select "2"
select select "0"
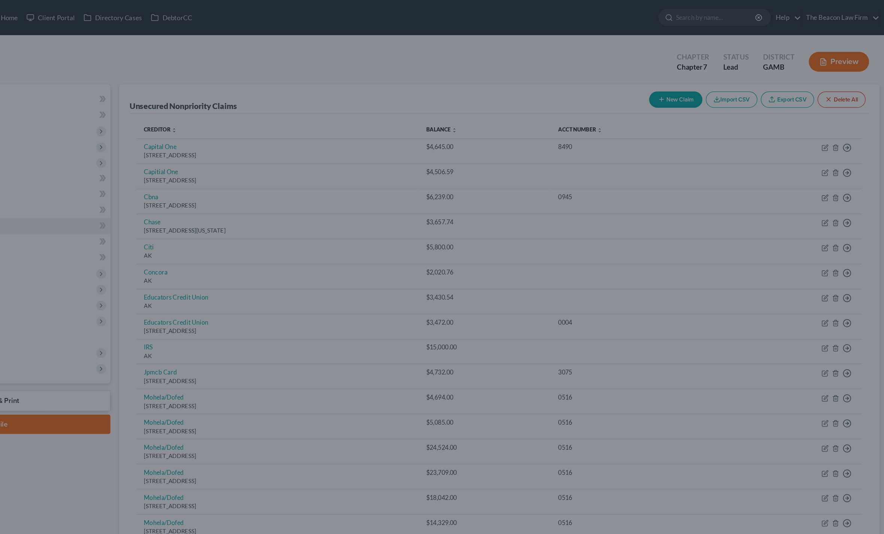
type input "0"
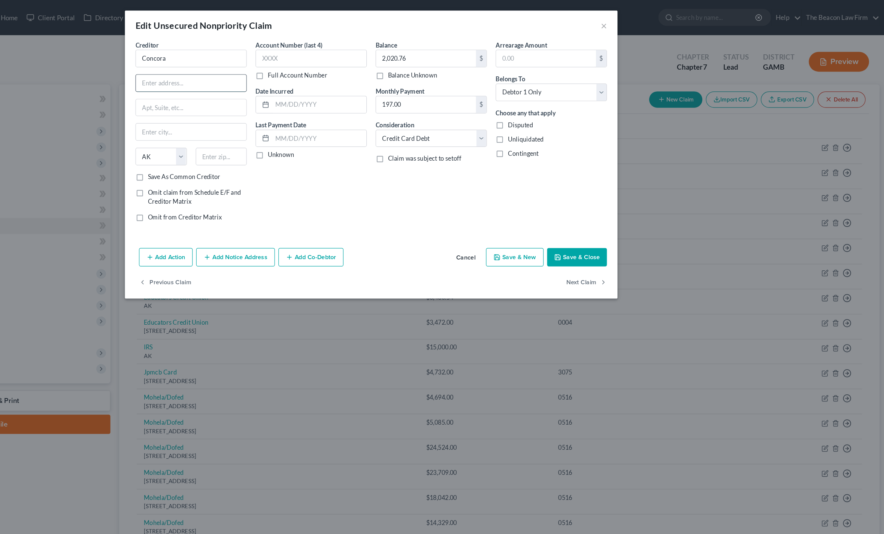
click at [242, 71] on input "text" at bounding box center [289, 71] width 94 height 14
click at [242, 78] on input "text" at bounding box center [289, 71] width 94 height 14
paste input "P.O. Box 4499"
type input "P.O. Box 4499"
click at [292, 132] on input "text" at bounding box center [314, 133] width 44 height 15
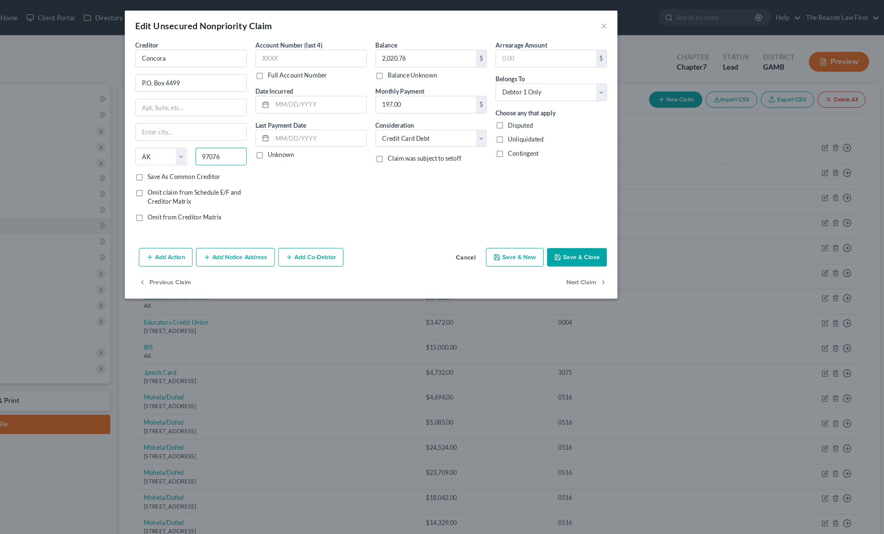
type input "97076"
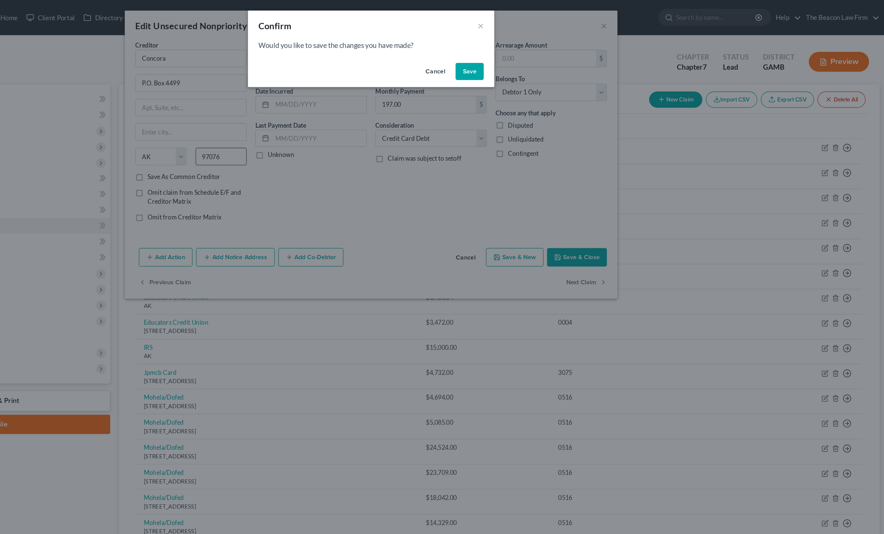
type input "Beaverton"
select select "38"
click at [514, 63] on button "Save" at bounding box center [526, 61] width 24 height 15
select select "1"
select select "2"
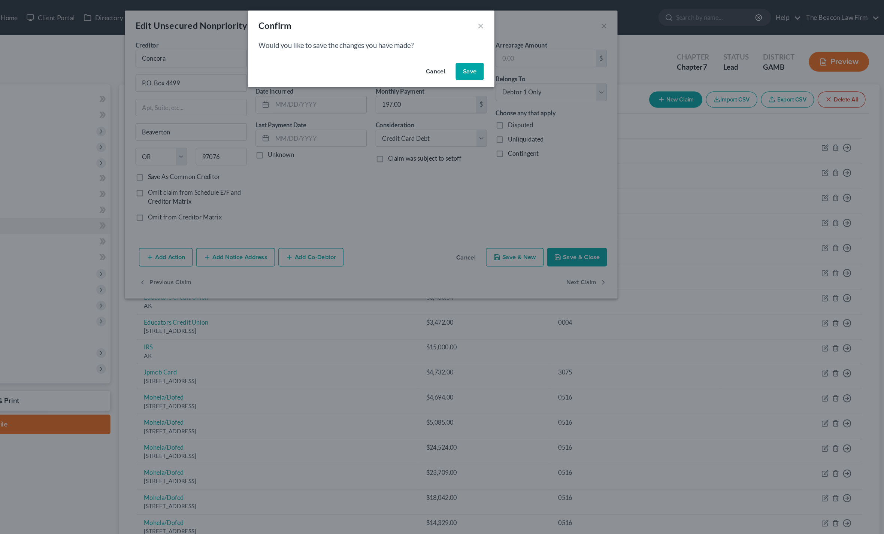
select select "0"
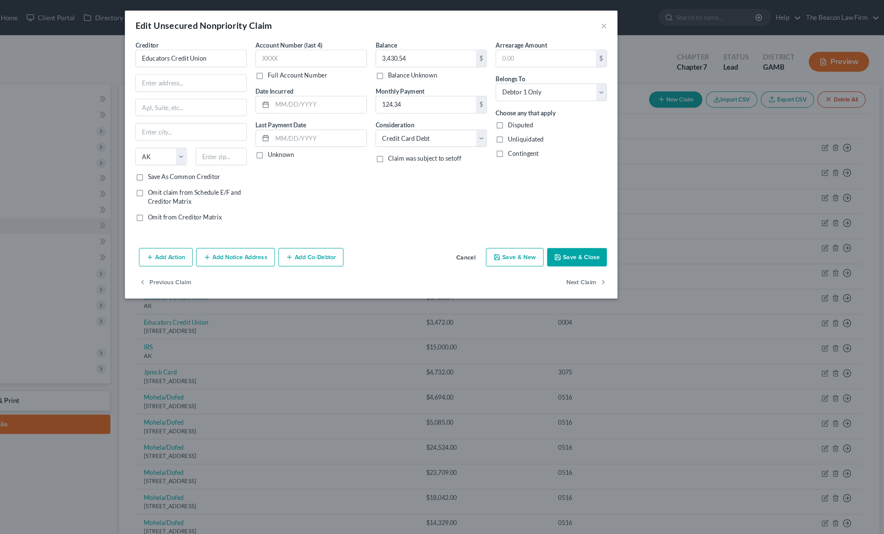
type input "0"
click at [242, 73] on input "text" at bounding box center [289, 71] width 94 height 14
click at [242, 76] on input "text" at bounding box center [289, 71] width 94 height 14
paste input "PO Box 081040"
type input "PO Box 081040"
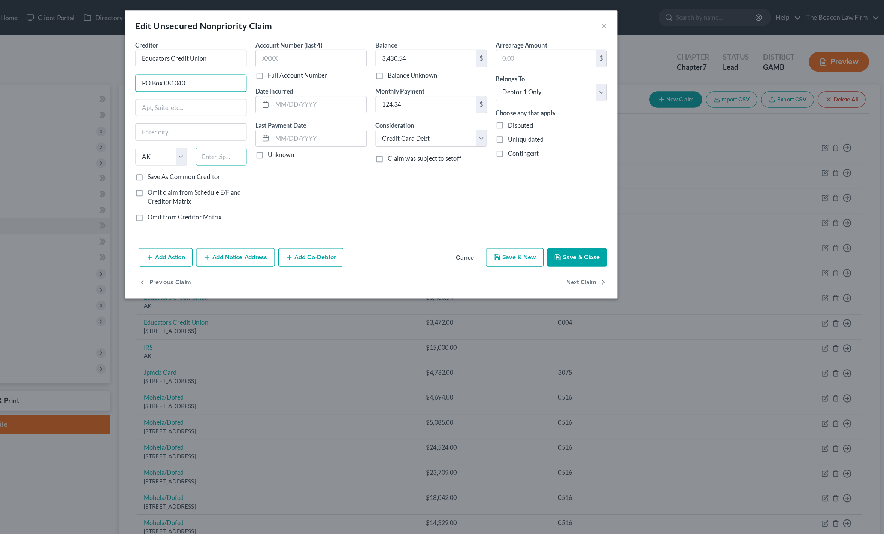
click at [292, 134] on input "text" at bounding box center [314, 133] width 44 height 15
type input "53408"
type input "Racine"
select select "52"
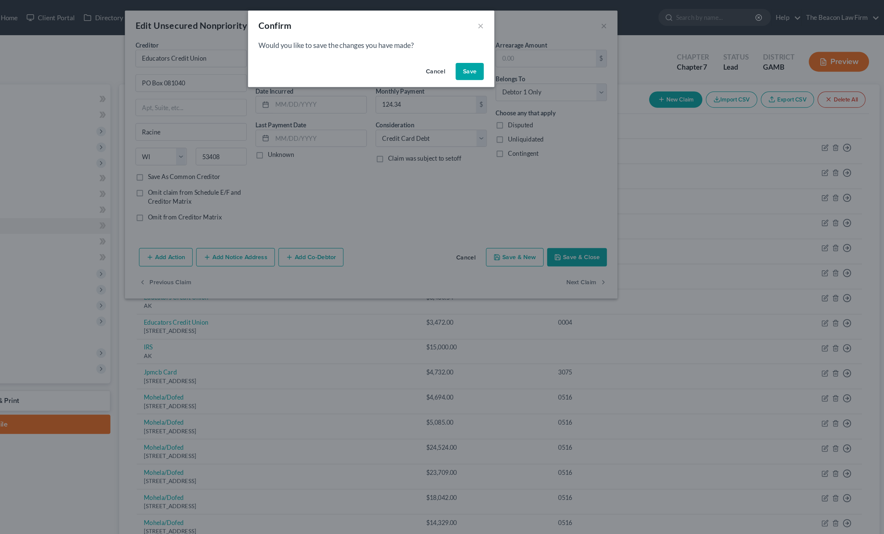
click at [514, 62] on button "Save" at bounding box center [526, 61] width 24 height 15
select select "52"
select select "0"
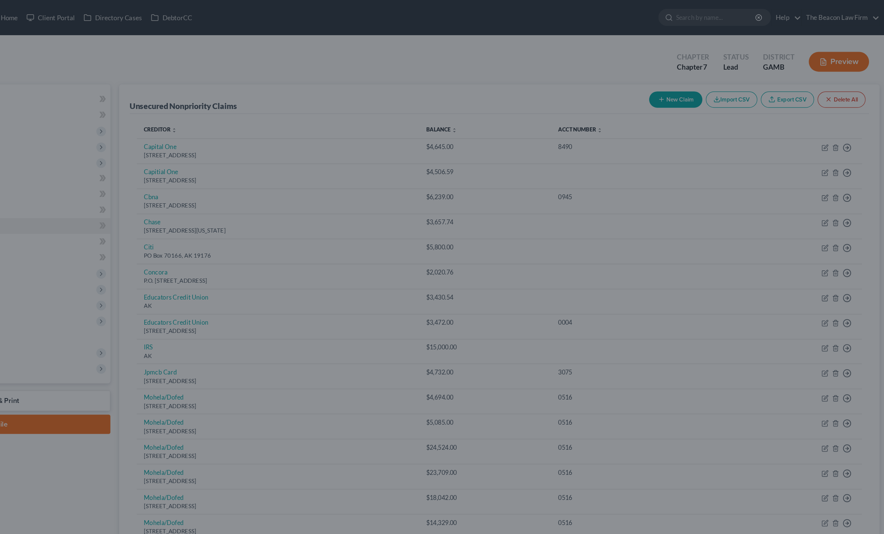
type input "0"
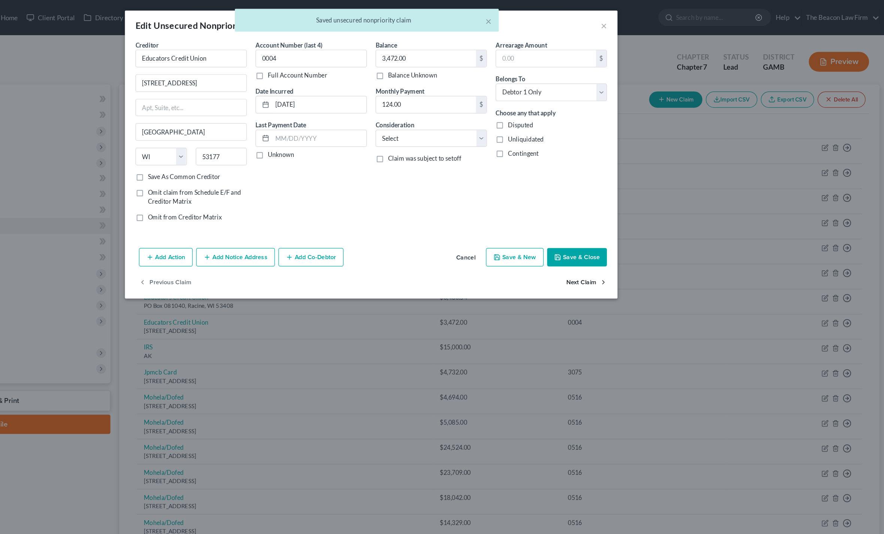
click at [608, 246] on button "Next Claim" at bounding box center [625, 241] width 34 height 16
select select "1"
select select "2"
select select "0"
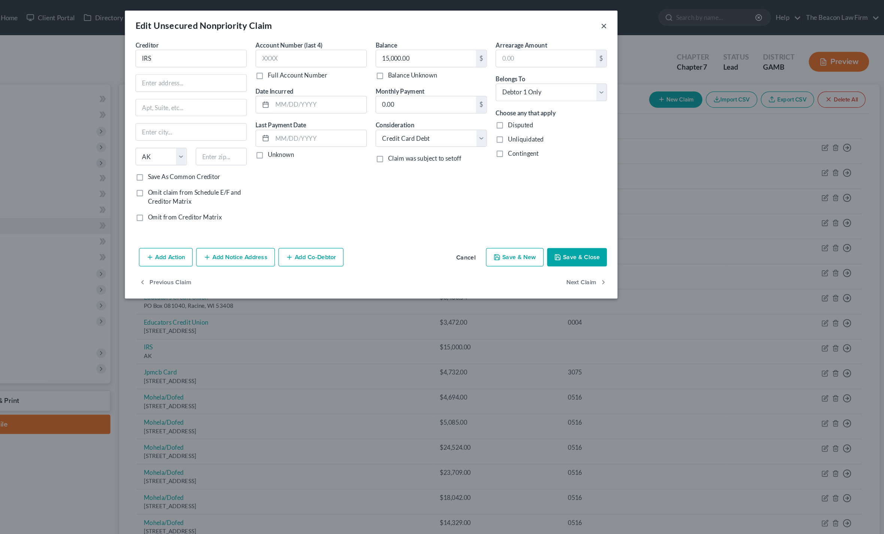
click at [637, 26] on button "×" at bounding box center [639, 21] width 5 height 9
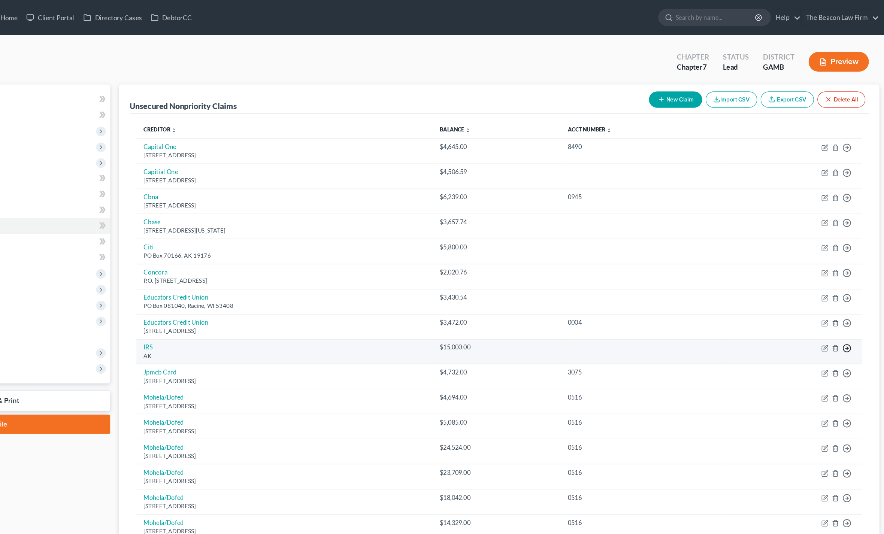
click at [843, 130] on icon "button" at bounding box center [846, 125] width 7 height 7
click at [765, 308] on link "Move to D" at bounding box center [796, 301] width 63 height 13
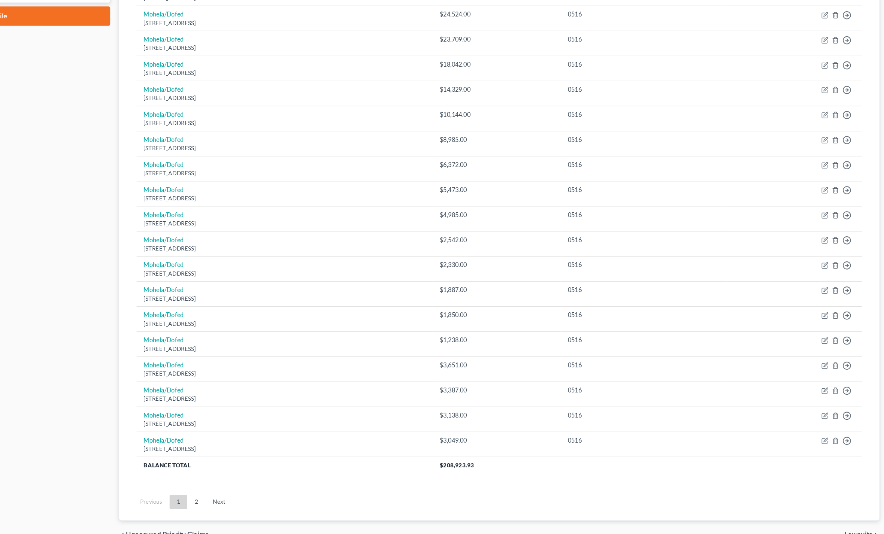
scroll to position [457, 0]
click at [286, 460] on link "2" at bounding box center [293, 466] width 15 height 12
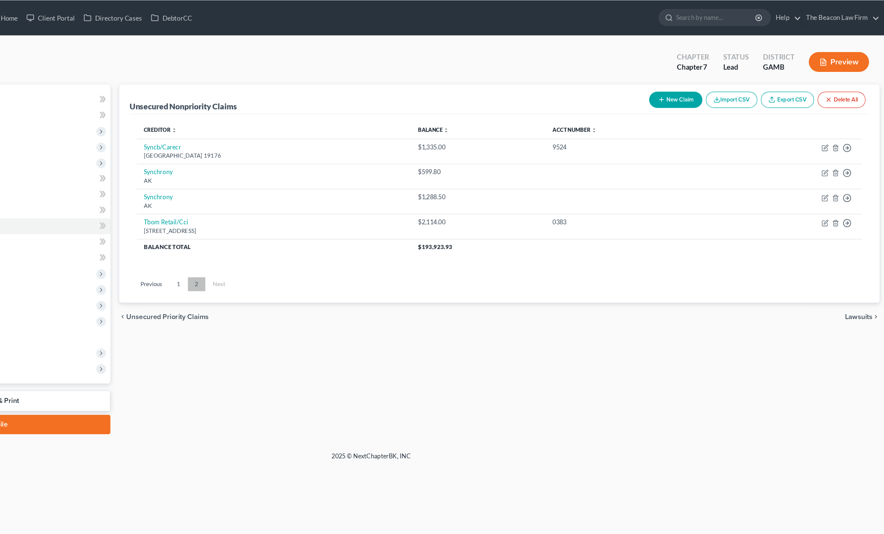
scroll to position [13, 0]
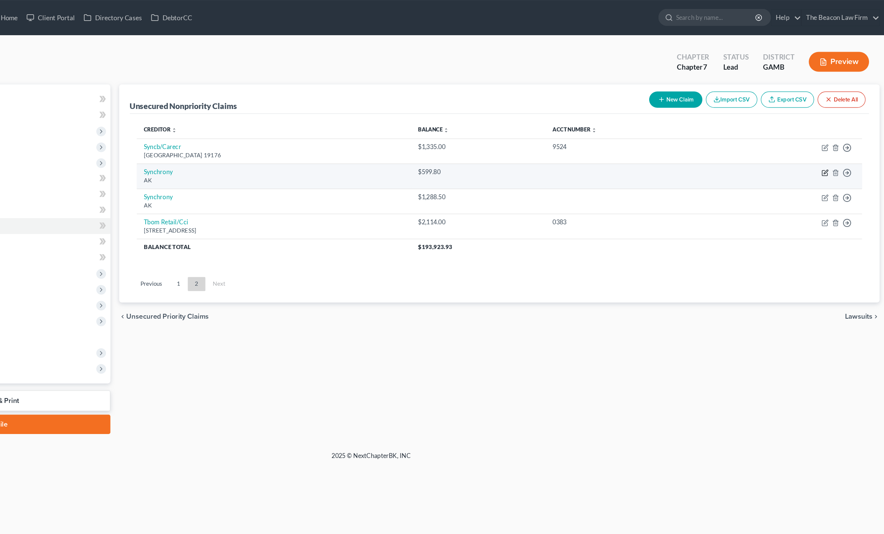
click at [827, 145] on icon "button" at bounding box center [828, 146] width 3 height 3
select select "1"
select select "2"
select select "0"
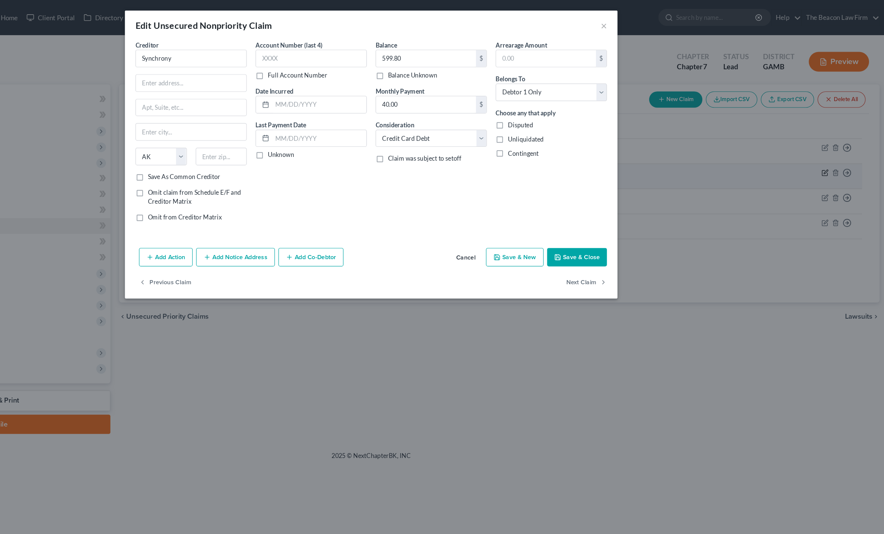
scroll to position [0, 0]
click at [242, 77] on input "text" at bounding box center [289, 71] width 94 height 14
click at [242, 67] on input "text" at bounding box center [289, 71] width 94 height 14
paste input "P.O. Box 71739"
type input "P.O. Box 71739"
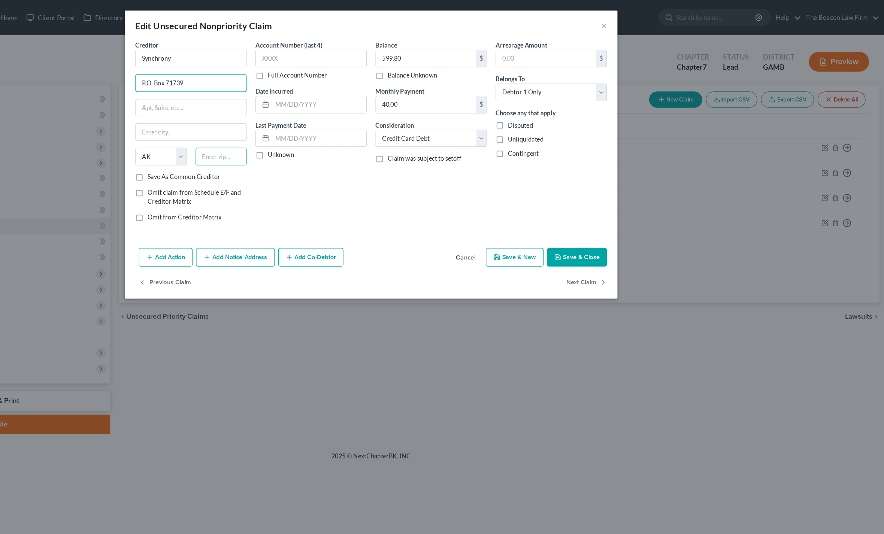
click at [292, 136] on input "text" at bounding box center [314, 133] width 44 height 15
type input "19176"
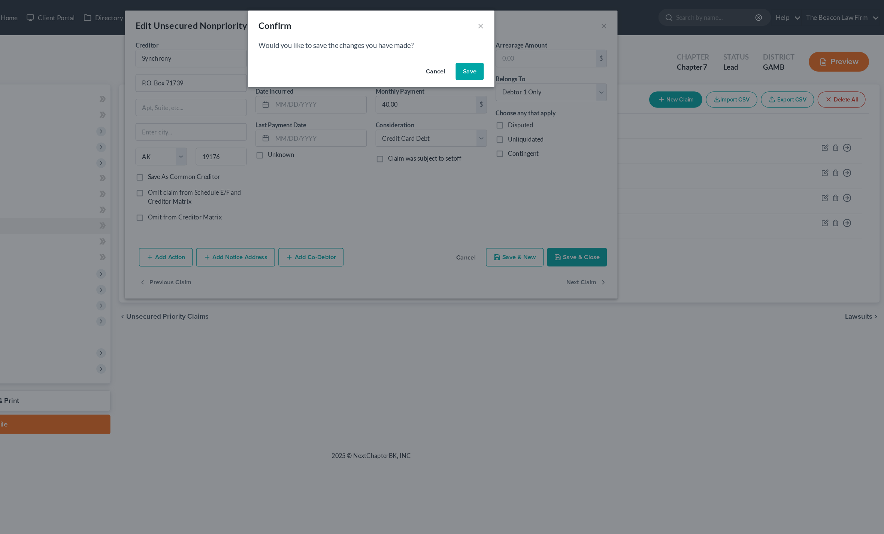
click at [514, 63] on button "Save" at bounding box center [526, 61] width 24 height 15
select select "1"
select select "2"
select select "0"
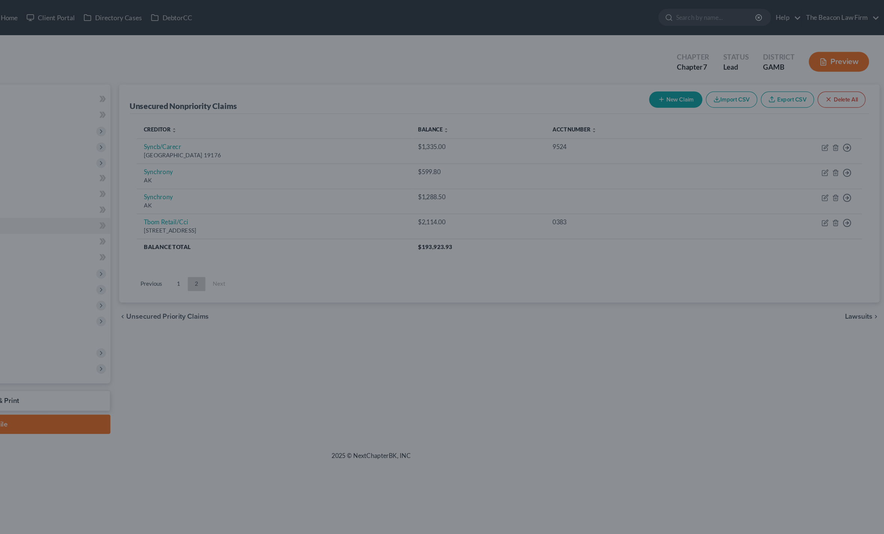
type input "0"
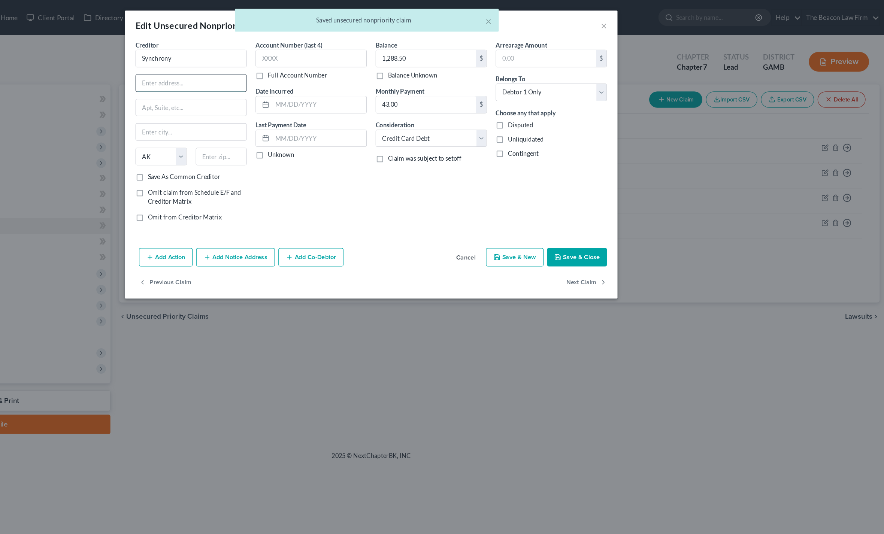
click at [242, 72] on input "text" at bounding box center [289, 71] width 94 height 14
paste input "P.O. Box 71739"
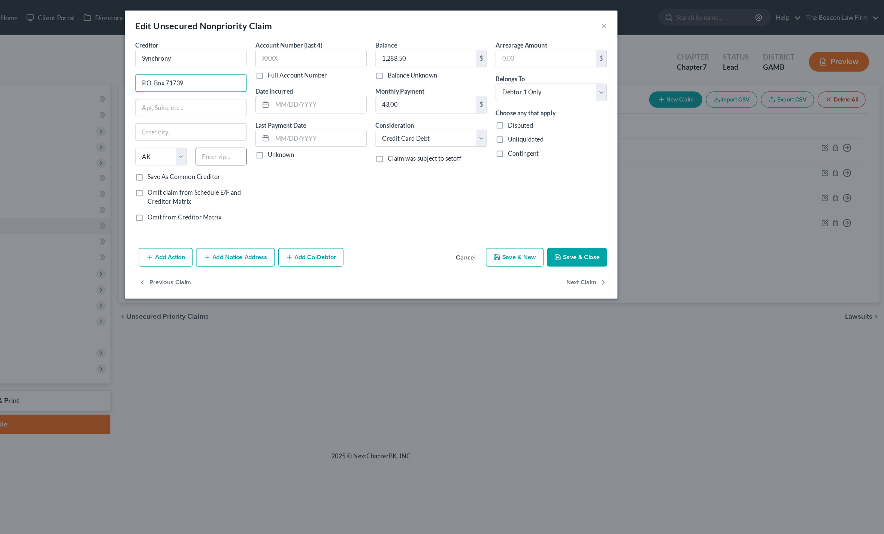
type input "P.O. Box 71739"
click at [292, 138] on input "text" at bounding box center [314, 133] width 44 height 15
type input "19176"
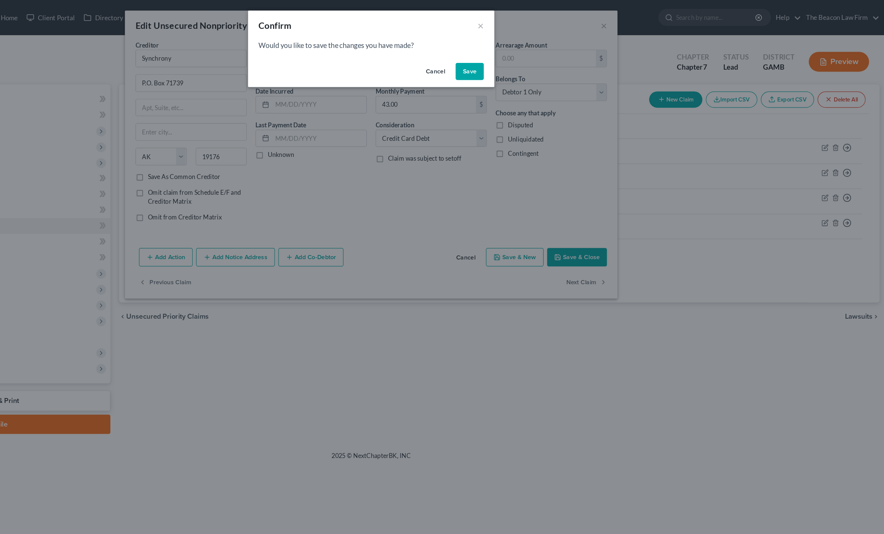
click at [514, 67] on button "Save" at bounding box center [526, 61] width 24 height 15
select select "38"
select select "2"
select select "0"
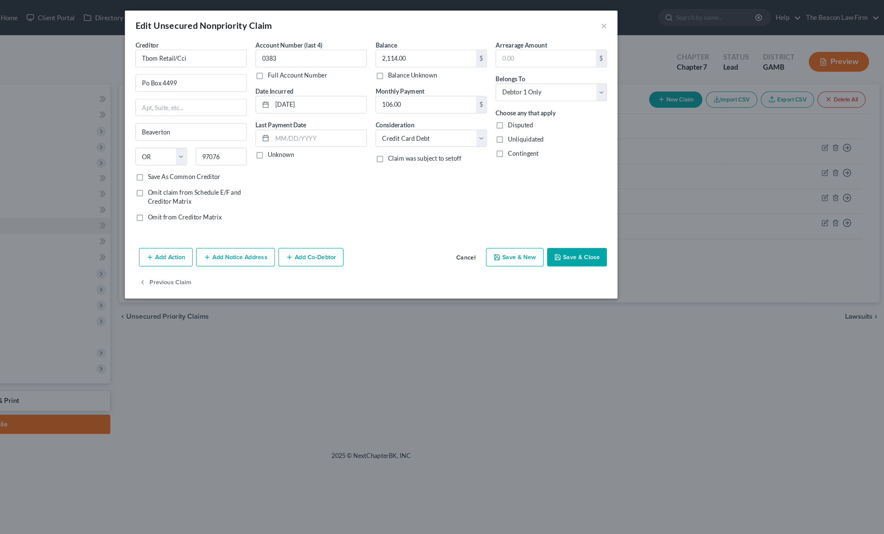
type input "0"
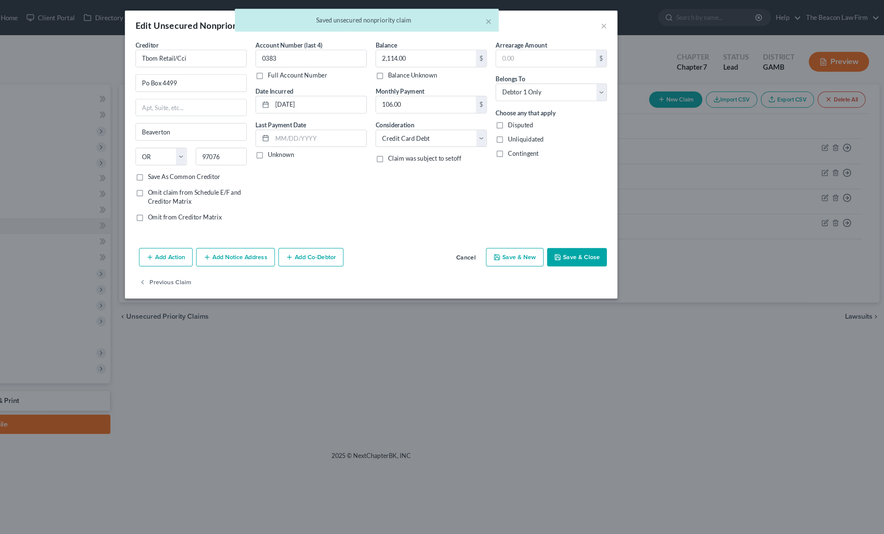
click at [592, 212] on button "Save & Close" at bounding box center [617, 219] width 51 height 16
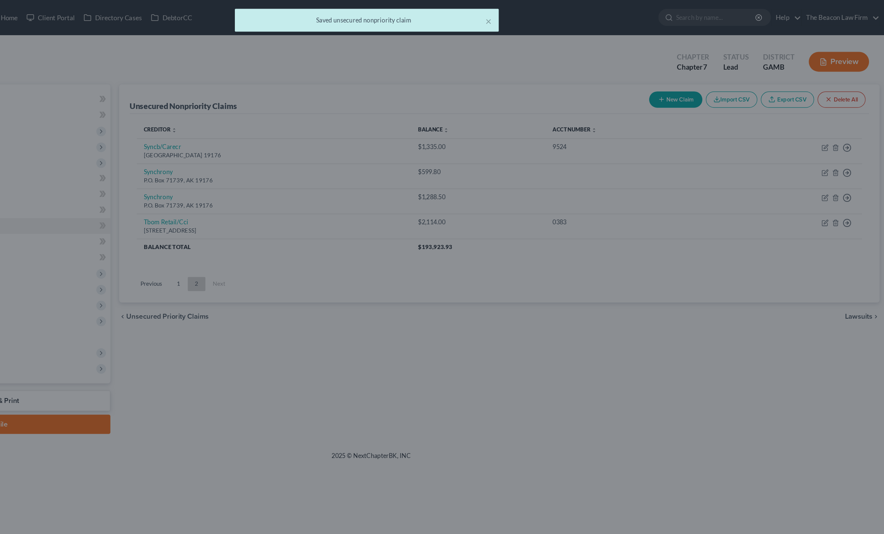
type input "0"
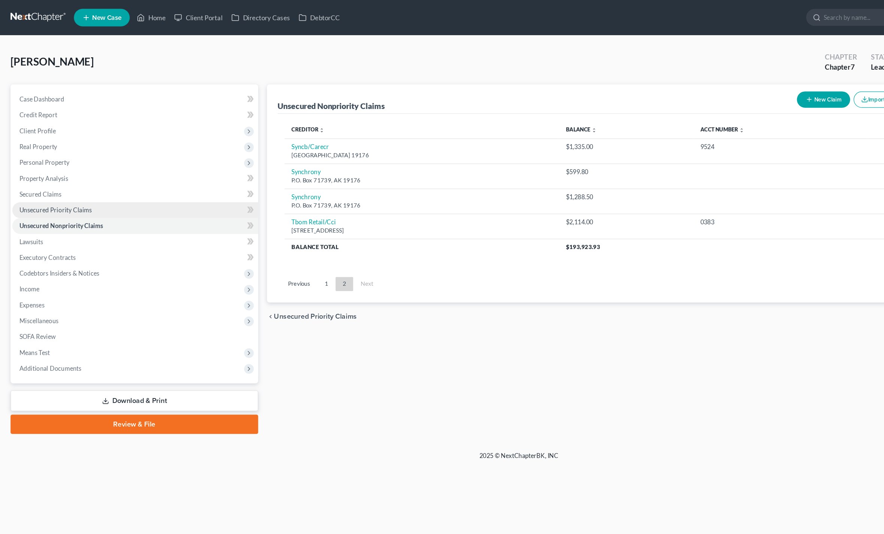
click at [32, 176] on span "Unsecured Priority Claims" at bounding box center [47, 179] width 62 height 6
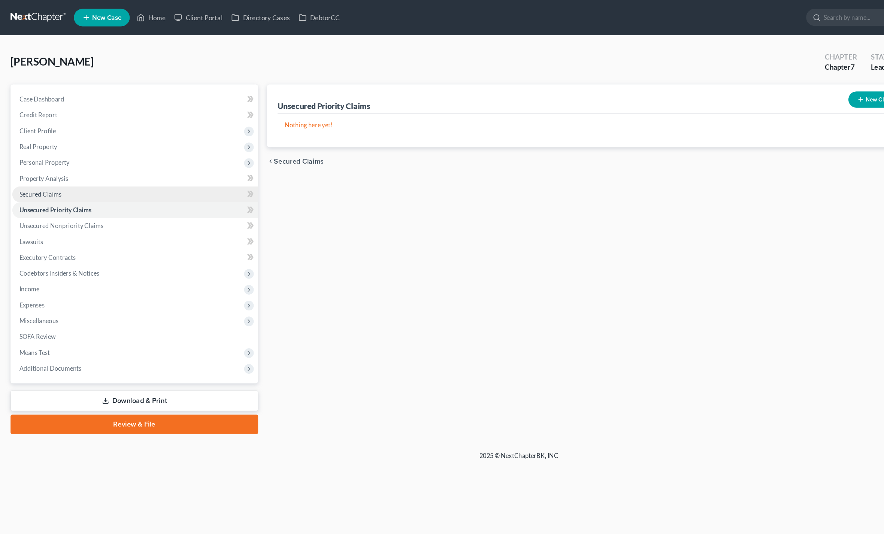
click at [31, 171] on link "Secured Claims" at bounding box center [114, 165] width 209 height 13
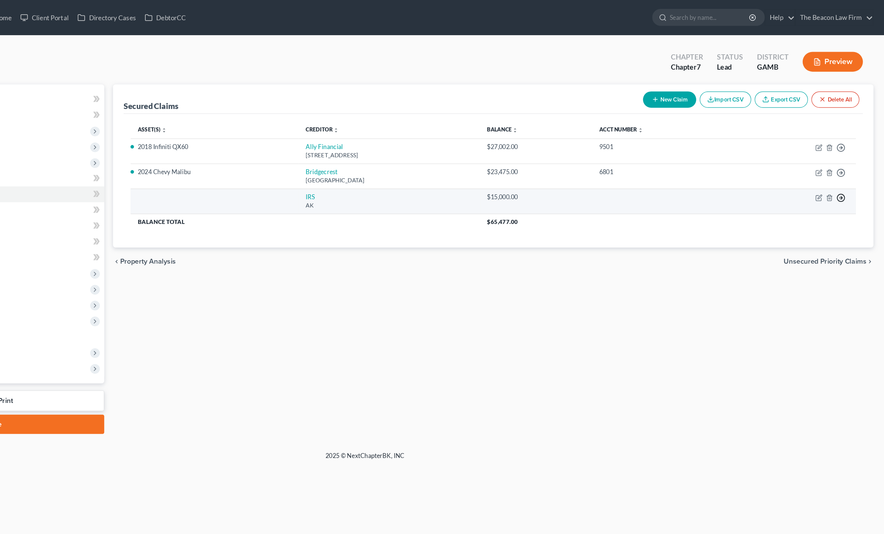
click at [843, 130] on icon "button" at bounding box center [846, 125] width 7 height 7
click at [765, 180] on link "Move to E" at bounding box center [796, 173] width 63 height 13
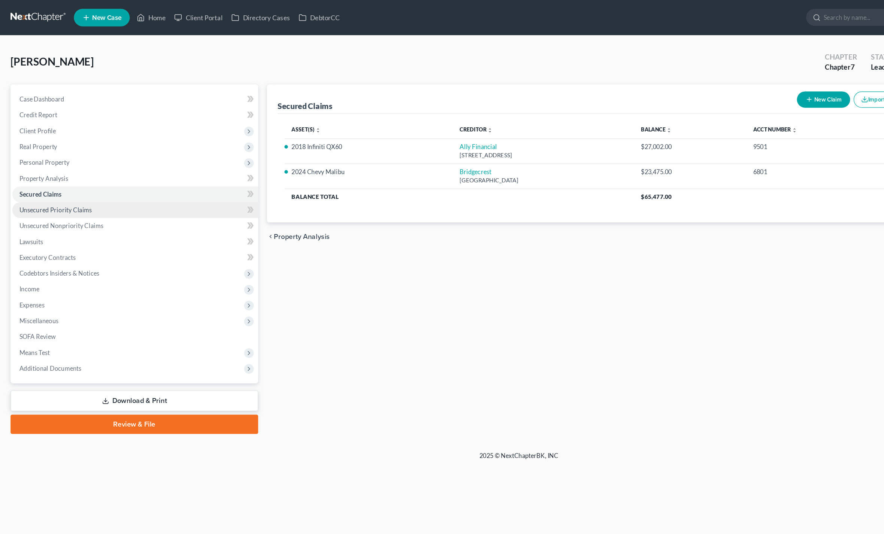
click at [34, 179] on span "Unsecured Priority Claims" at bounding box center [47, 179] width 62 height 6
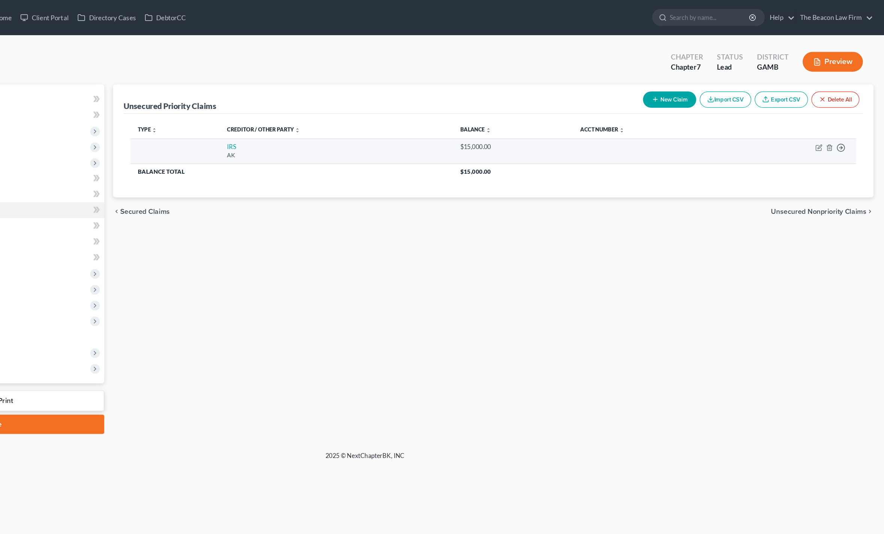
click at [752, 125] on td "Move to D Move to F Move to G Move to Notice Only" at bounding box center [806, 128] width 108 height 21
click at [752, 127] on td "Move to D Move to F Move to G Move to Notice Only" at bounding box center [806, 128] width 108 height 21
click at [826, 128] on icon "button" at bounding box center [828, 126] width 4 height 4
select select "1"
select select "0"
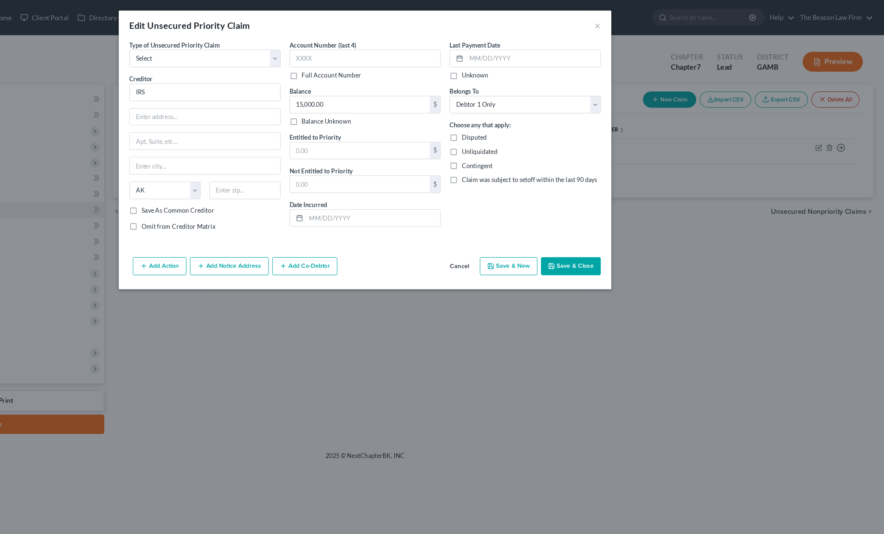
click at [504, 23] on div "Edit Unsecured Priority Claim ×" at bounding box center [441, 21] width 419 height 25
click at [637, 18] on button "×" at bounding box center [639, 21] width 5 height 9
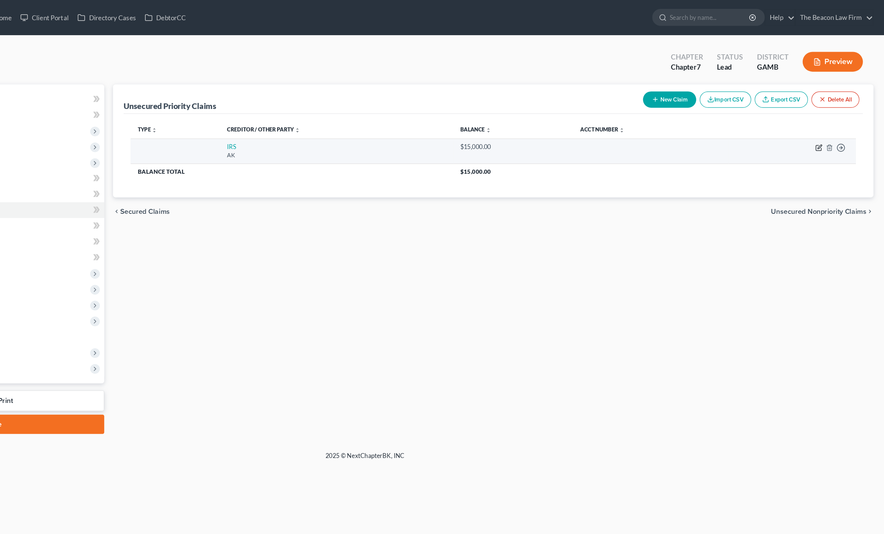
click at [826, 128] on icon "button" at bounding box center [828, 126] width 4 height 4
select select "1"
select select "0"
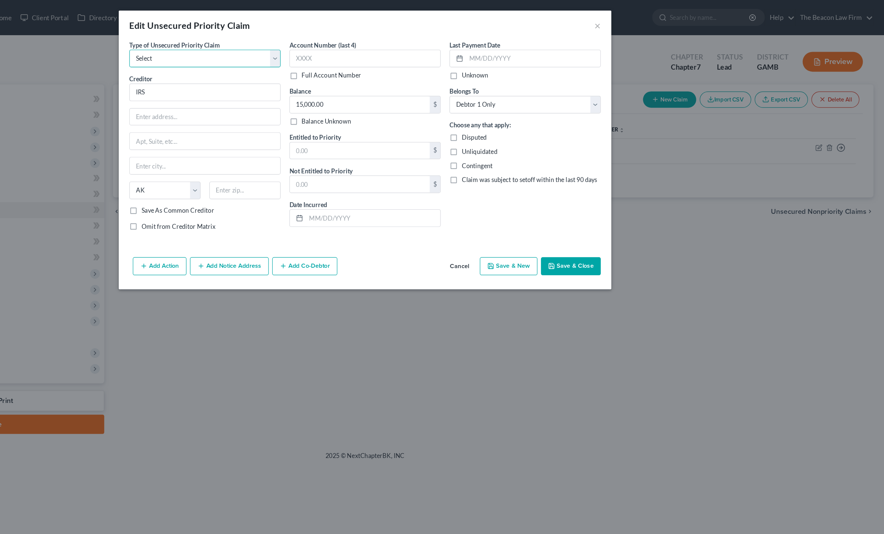
click at [241, 43] on select "Select Taxes & Other Government Units Domestic Support Obligations Extensions o…" at bounding box center [305, 49] width 129 height 15
select select "1"
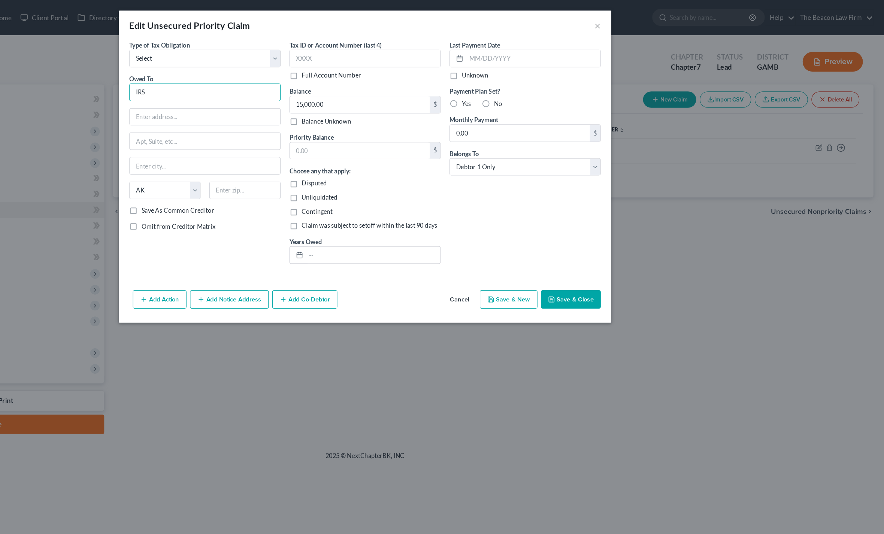
click at [241, 86] on input "IRS" at bounding box center [305, 78] width 129 height 15
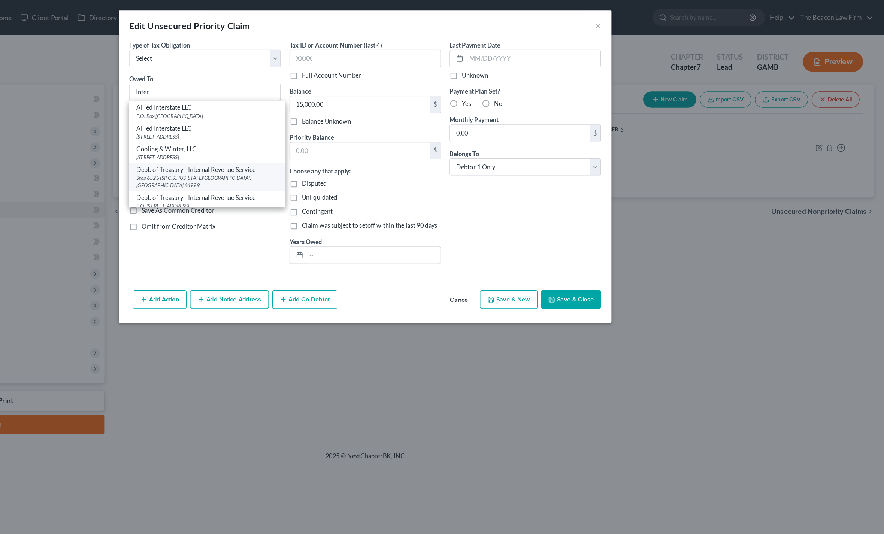
click at [247, 149] on div "Stop 6525 (SP ClS), Kansas City, MO 64999" at bounding box center [307, 154] width 121 height 13
type input "Dept. of Treasury - Internal Revenue Service"
type input "Stop 6525 (SP ClS)"
type input "Kansas City"
select select "26"
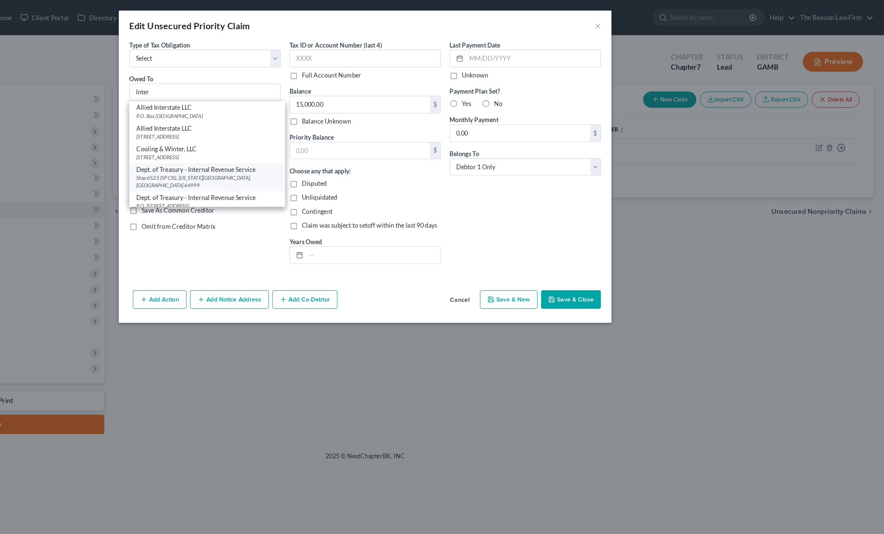
type input "64999"
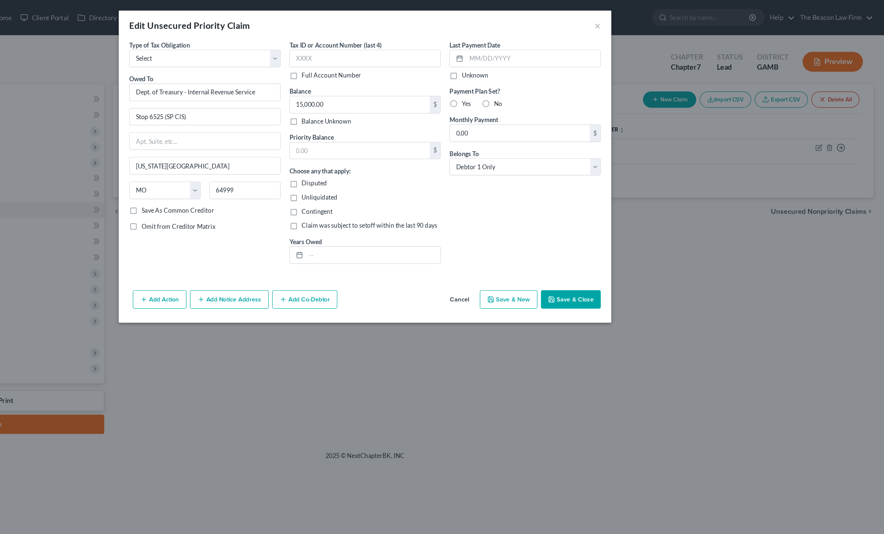
click at [552, 88] on label "No" at bounding box center [555, 88] width 7 height 7
click at [555, 88] on input "No" at bounding box center [557, 87] width 5 height 5
radio input "true"
click at [592, 248] on button "Save & Close" at bounding box center [617, 255] width 51 height 16
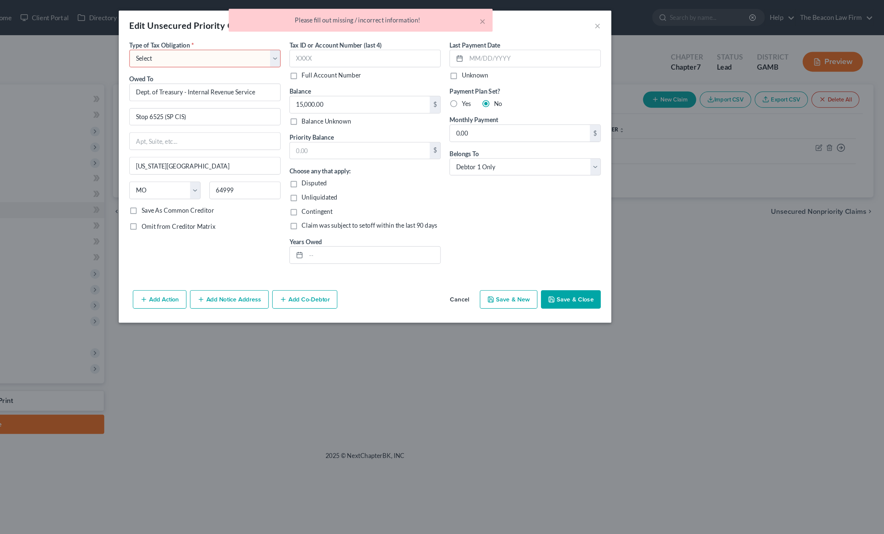
click at [241, 46] on select "Select Federal City State Franchise Tax Board Other" at bounding box center [305, 49] width 129 height 15
select select "0"
click at [592, 257] on button "Save & Close" at bounding box center [617, 255] width 51 height 16
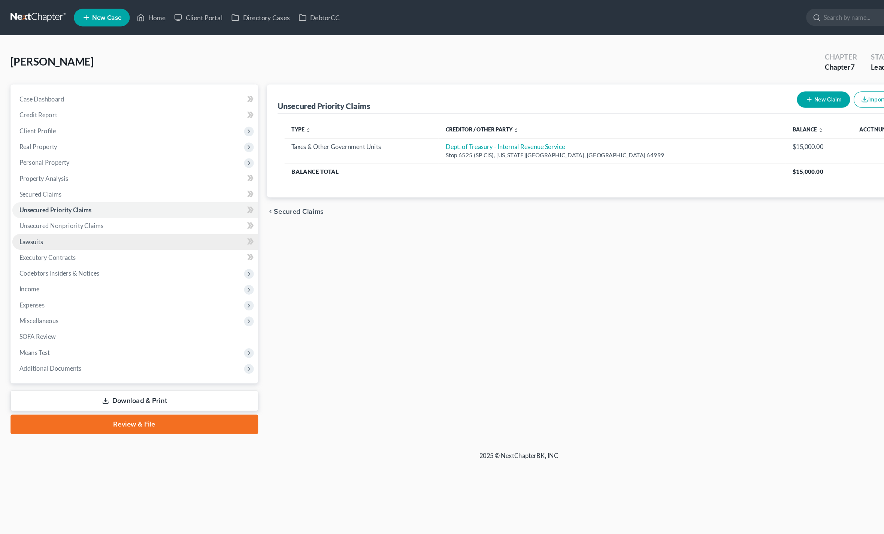
click at [29, 200] on link "Lawsuits" at bounding box center [114, 205] width 209 height 13
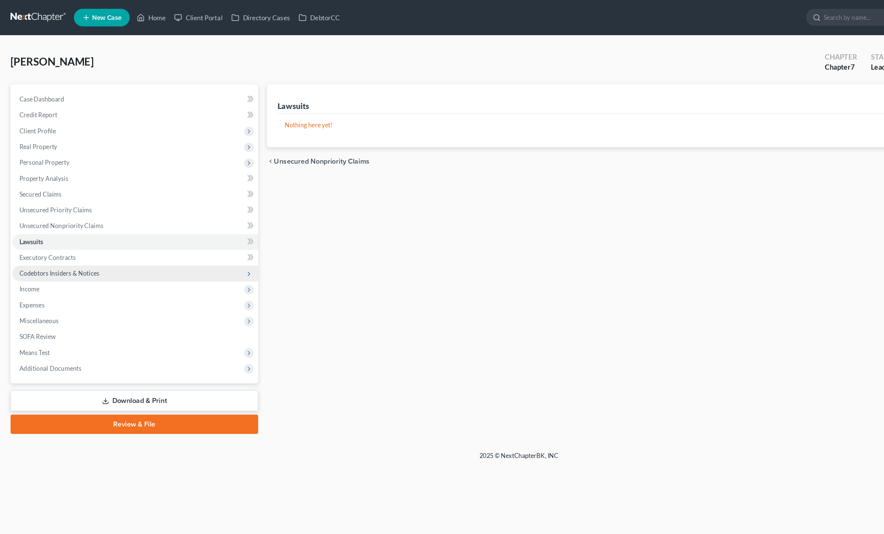
click at [26, 227] on span "Codebtors Insiders & Notices" at bounding box center [114, 232] width 209 height 13
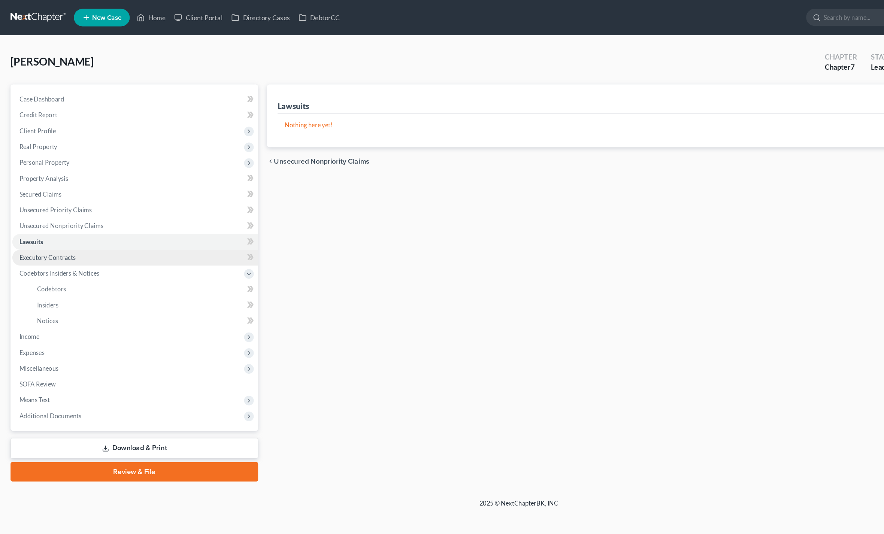
click at [32, 223] on link "Executory Contracts" at bounding box center [114, 219] width 209 height 13
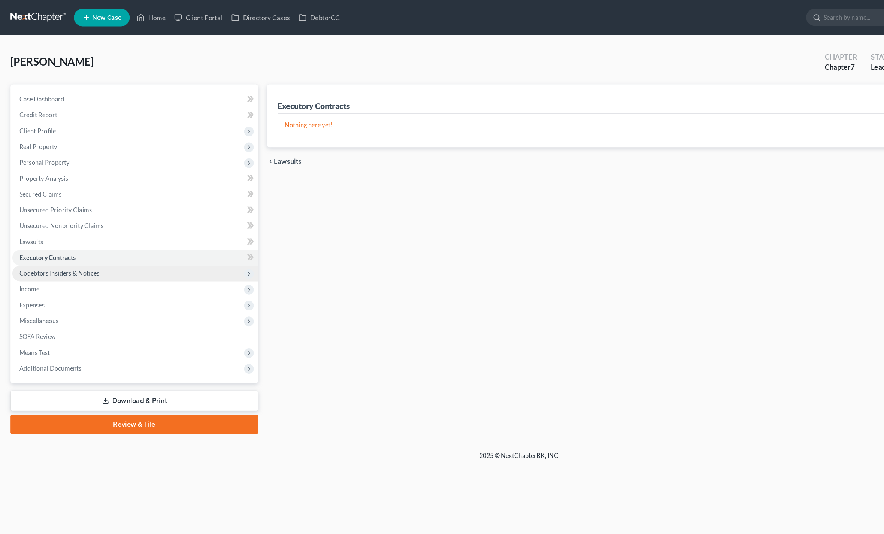
click at [31, 235] on span "Codebtors Insiders & Notices" at bounding box center [50, 233] width 68 height 6
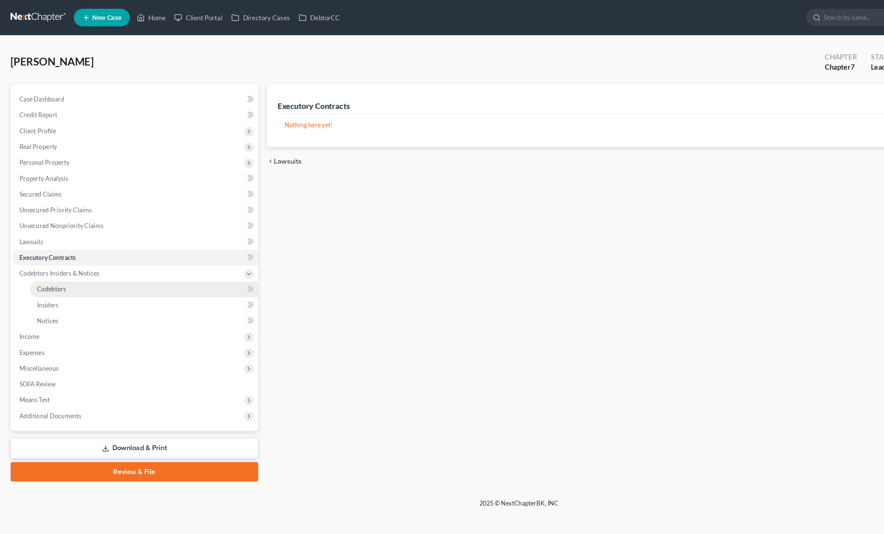
click at [36, 251] on link "Codebtors" at bounding box center [122, 246] width 194 height 13
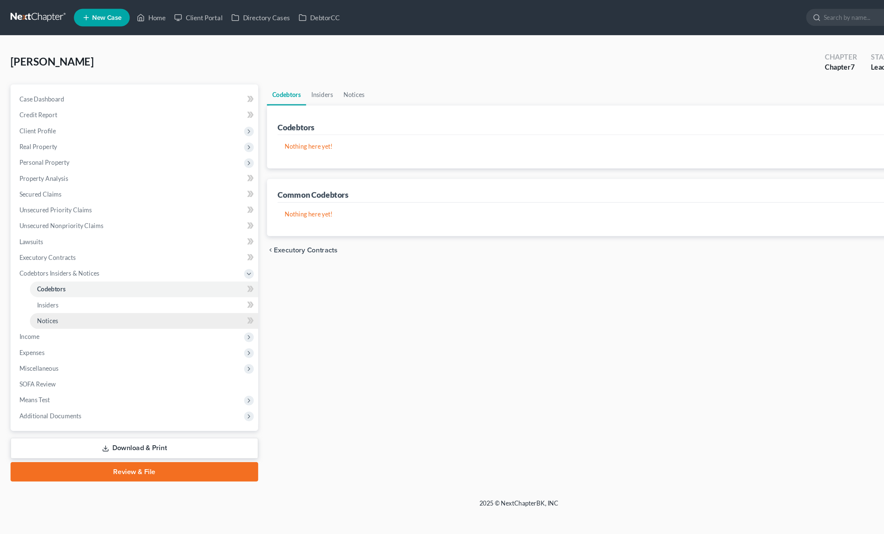
click at [33, 267] on link "Notices" at bounding box center [122, 273] width 194 height 13
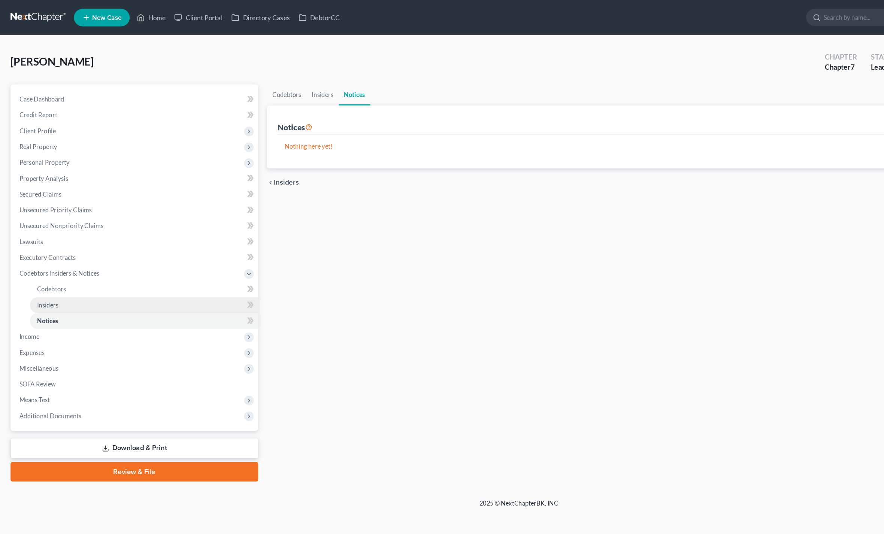
click at [35, 258] on span "Insiders" at bounding box center [40, 260] width 18 height 6
click at [31, 276] on link "Notices" at bounding box center [122, 273] width 194 height 13
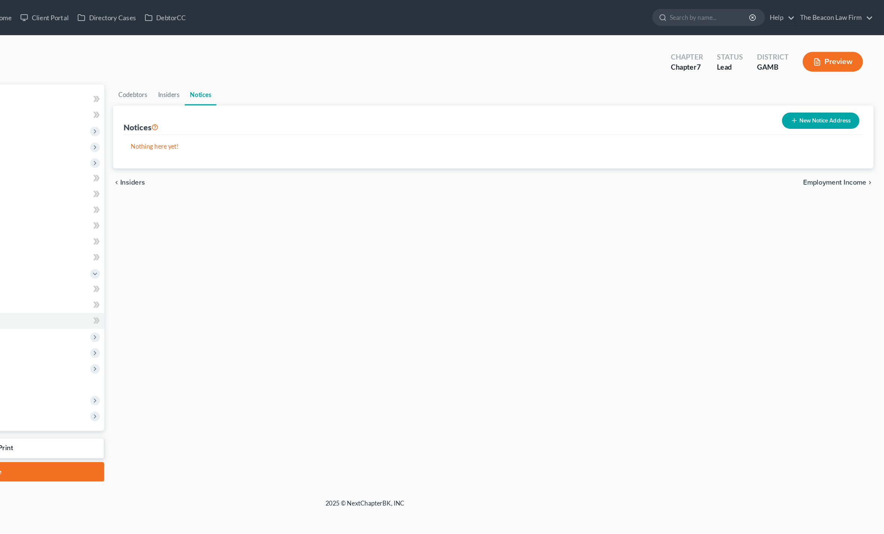
click at [797, 97] on button "New Notice Address" at bounding box center [830, 103] width 66 height 14
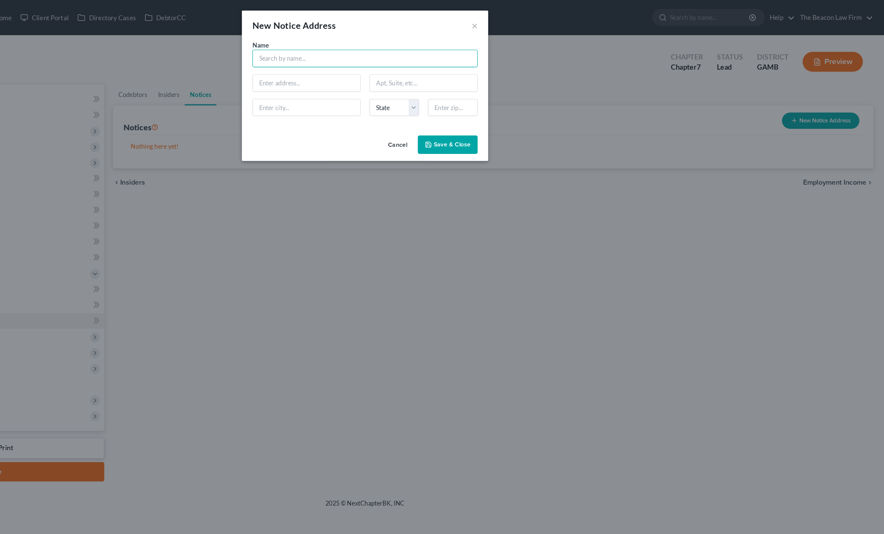
click at [346, 50] on input "text" at bounding box center [442, 49] width 192 height 15
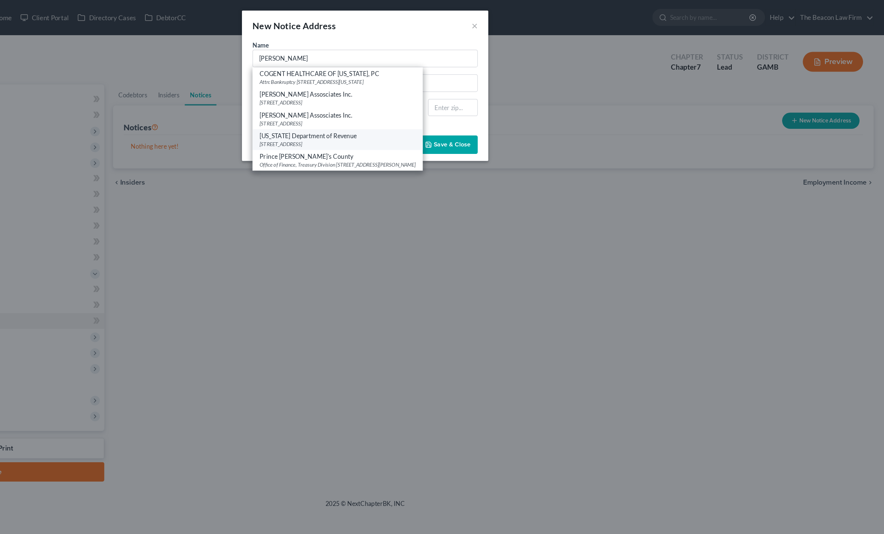
click at [352, 122] on div "1800 Century Blvd, NE, Atlanta, GA 30345" at bounding box center [418, 122] width 133 height 6
type input "Georgia Department of Revenue"
type input "1800 Century Blvd, NE"
type input "Atlanta"
select select "10"
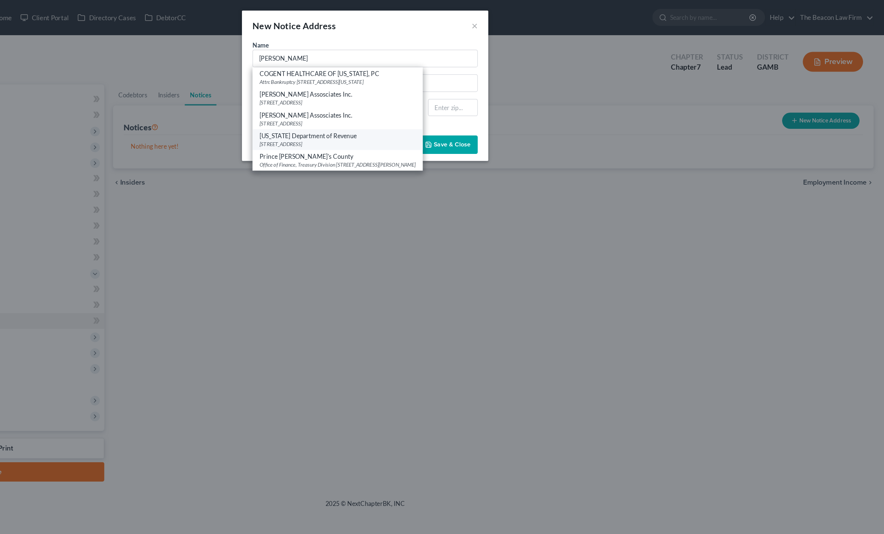
type input "30345"
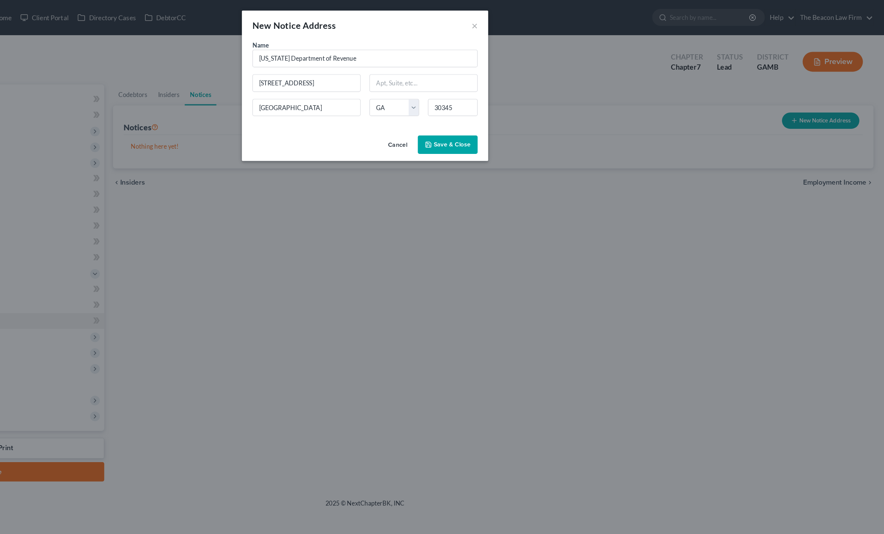
click at [487, 127] on button "Save & Close" at bounding box center [512, 123] width 51 height 16
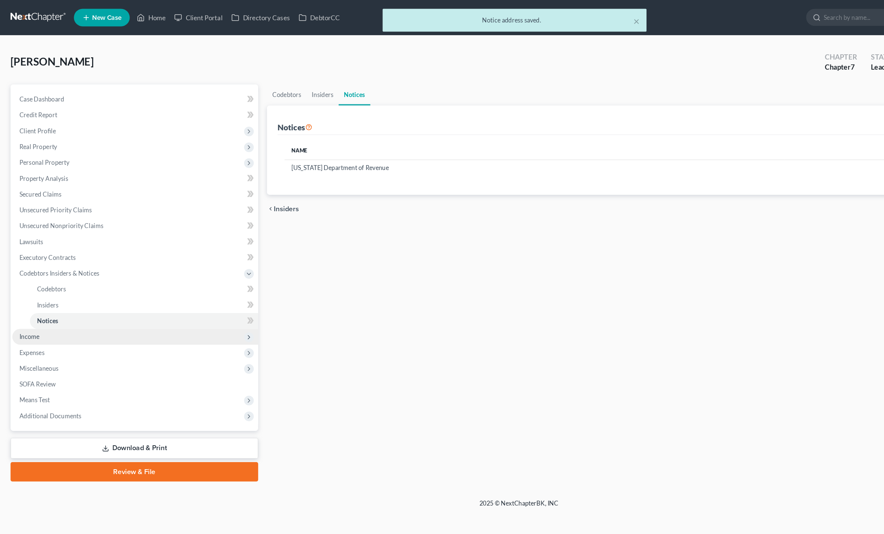
click at [18, 288] on span "Income" at bounding box center [24, 286] width 17 height 6
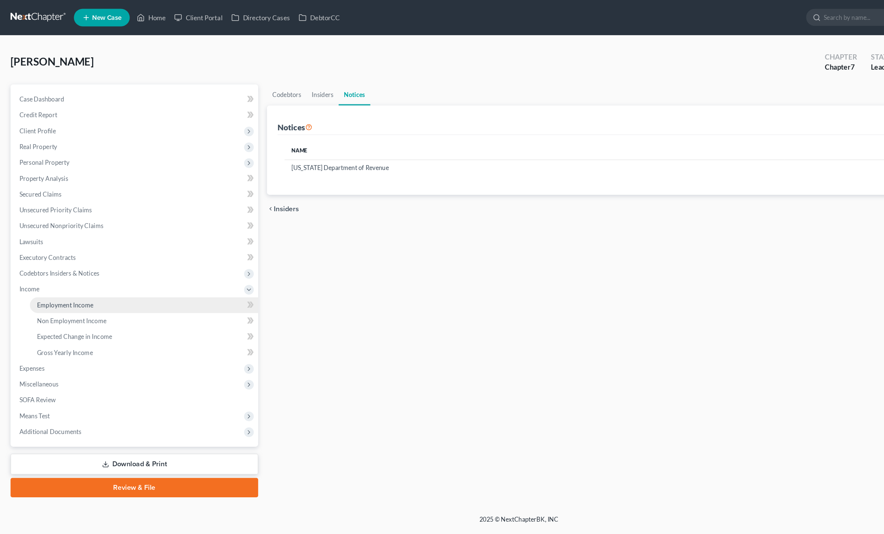
click at [55, 258] on span "Employment Income" at bounding box center [55, 260] width 48 height 6
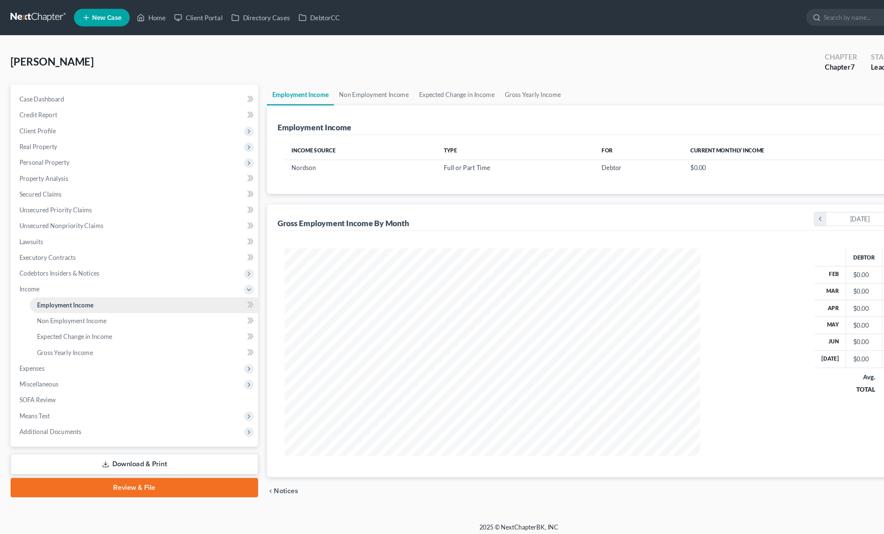
scroll to position [177, 369]
click at [311, 78] on link "Non Employment Income" at bounding box center [318, 81] width 68 height 18
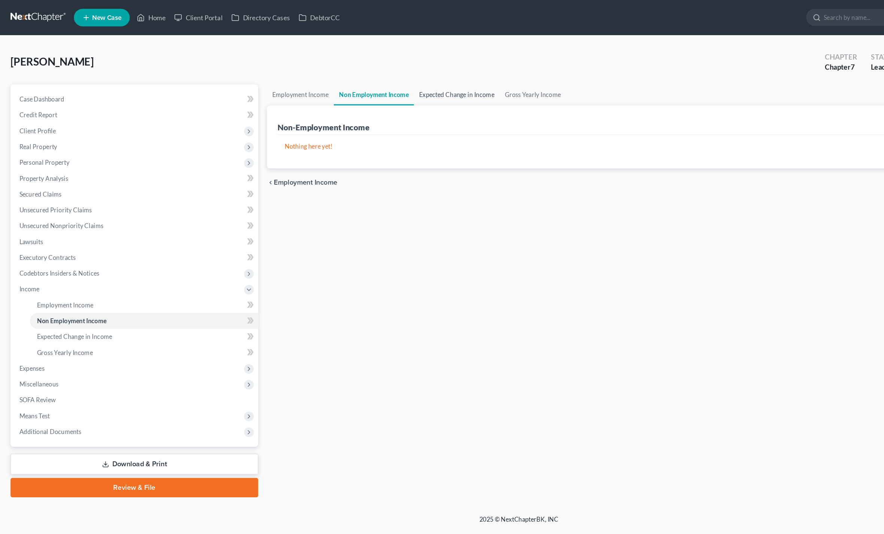
click at [382, 81] on link "Expected Change in Income" at bounding box center [388, 81] width 73 height 18
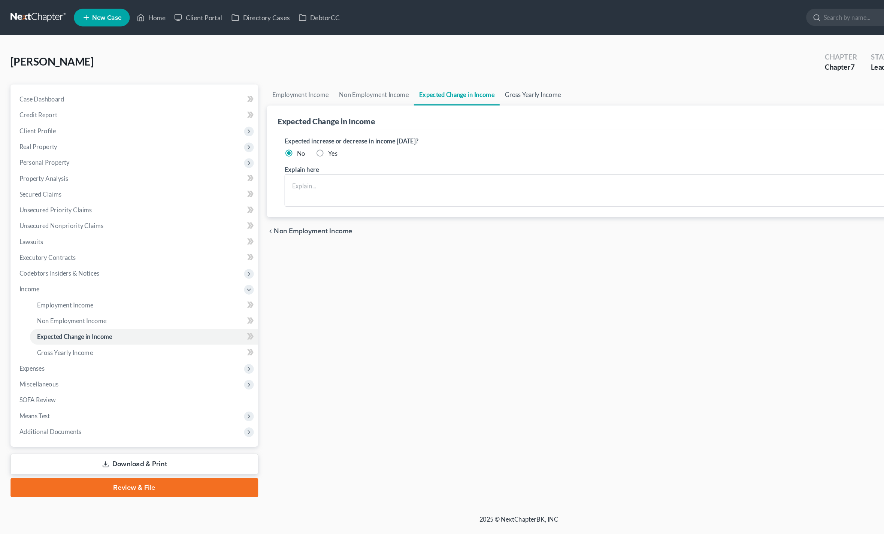
click at [428, 88] on link "Gross Yearly Income" at bounding box center [453, 81] width 57 height 18
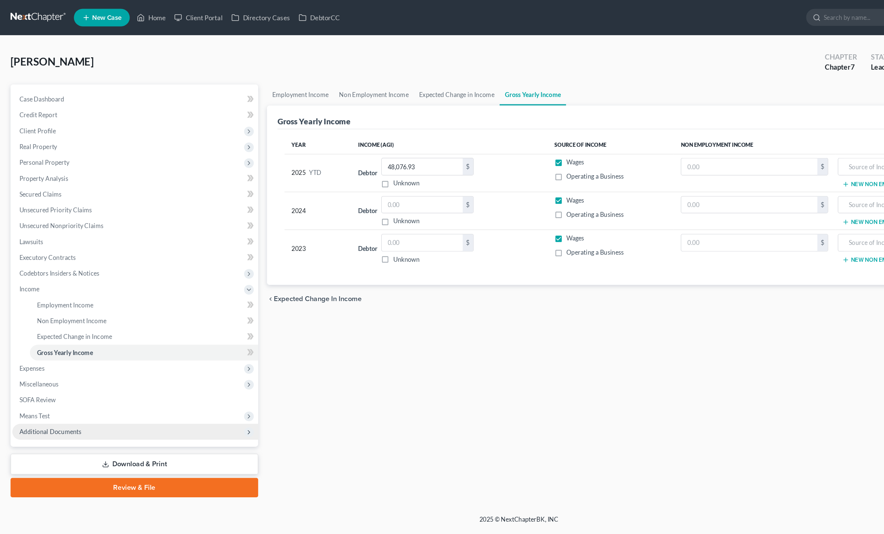
click at [25, 371] on span "Additional Documents" at bounding box center [114, 367] width 209 height 13
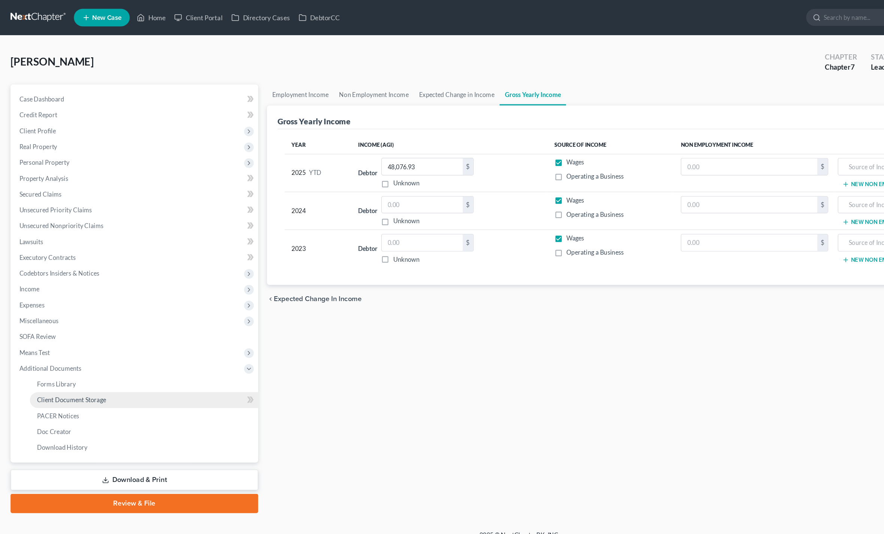
click at [46, 340] on span "Client Document Storage" at bounding box center [60, 340] width 59 height 6
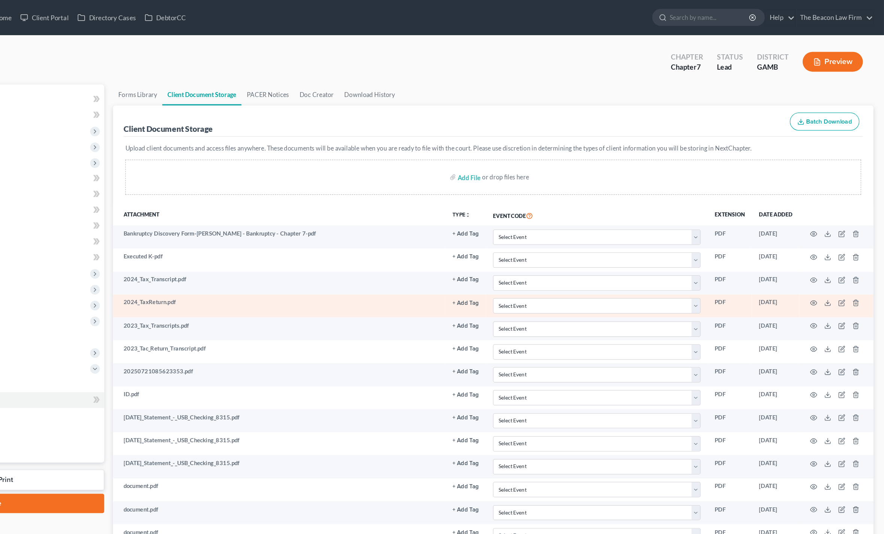
click at [812, 263] on td at bounding box center [843, 260] width 63 height 19
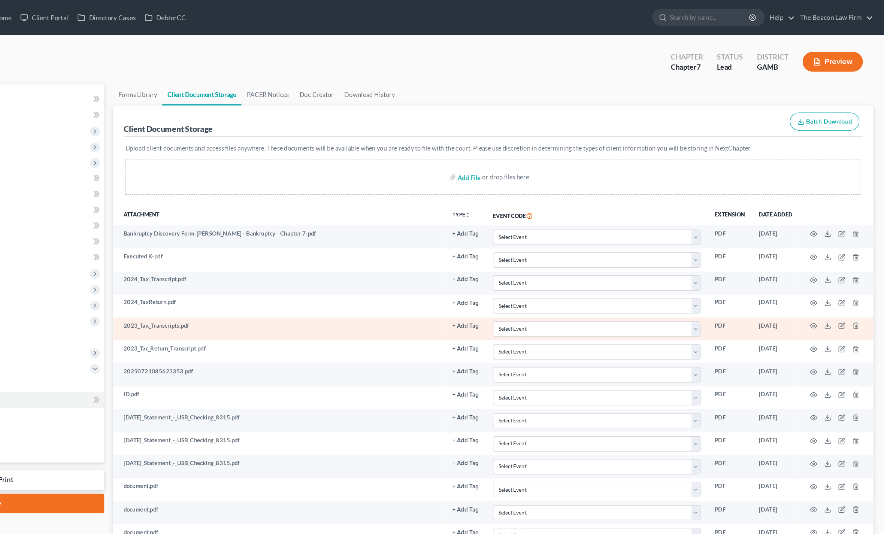
click at [812, 279] on td at bounding box center [843, 279] width 63 height 19
click at [833, 277] on icon at bounding box center [836, 278] width 6 height 6
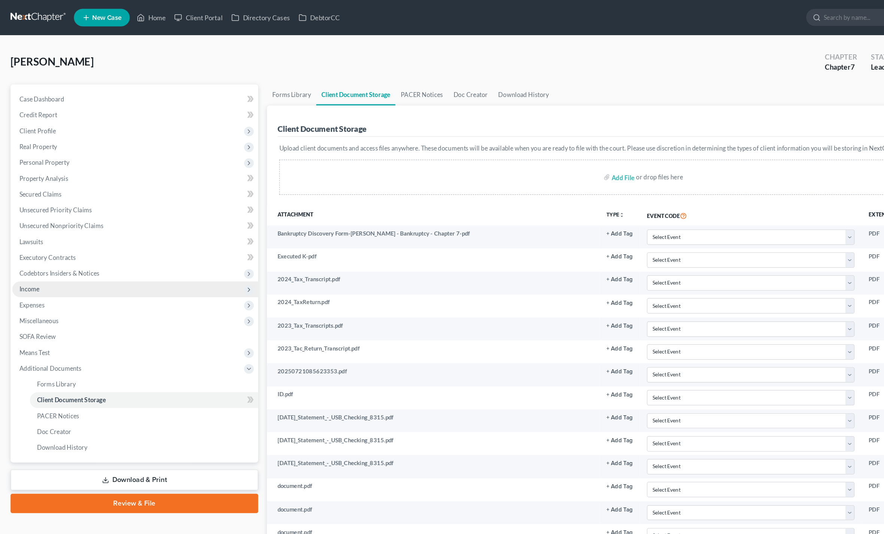
click at [19, 244] on span "Income" at bounding box center [24, 246] width 17 height 6
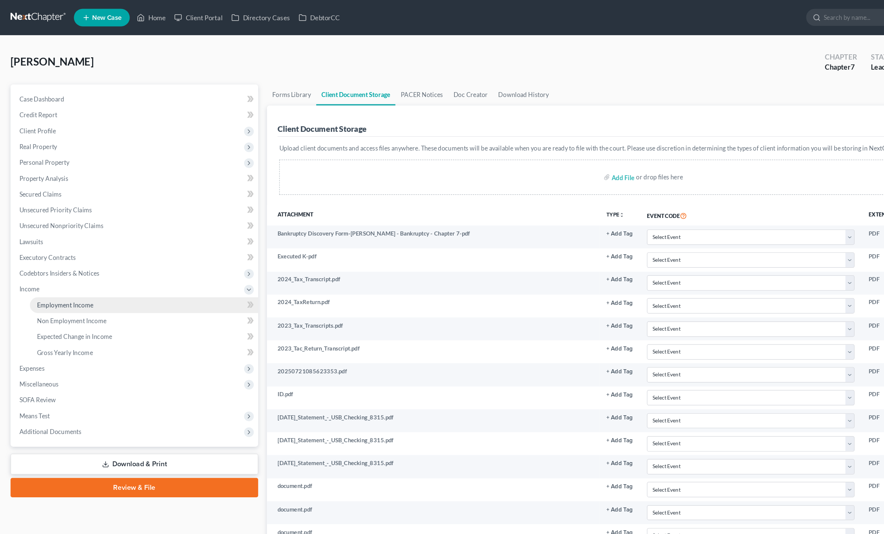
click at [40, 260] on span "Employment Income" at bounding box center [55, 260] width 48 height 6
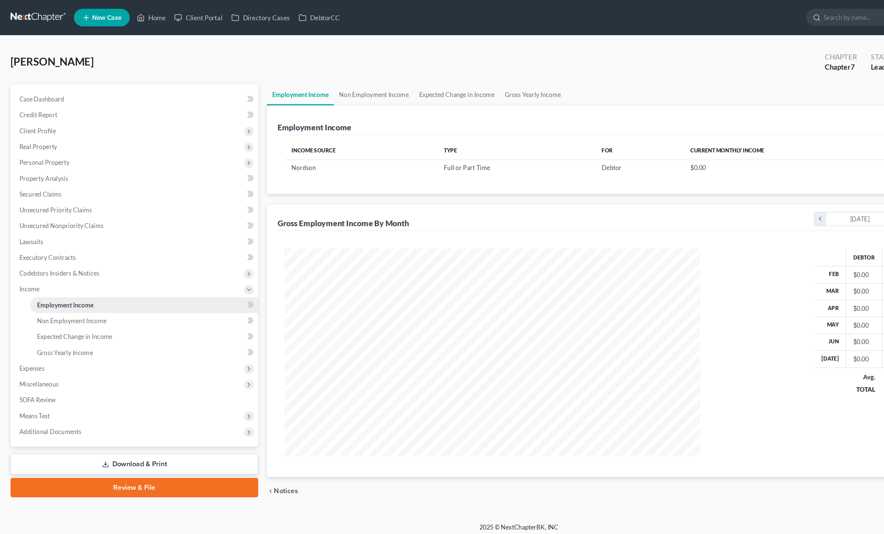
scroll to position [177, 369]
click at [439, 87] on link "Gross Yearly Income" at bounding box center [453, 81] width 57 height 18
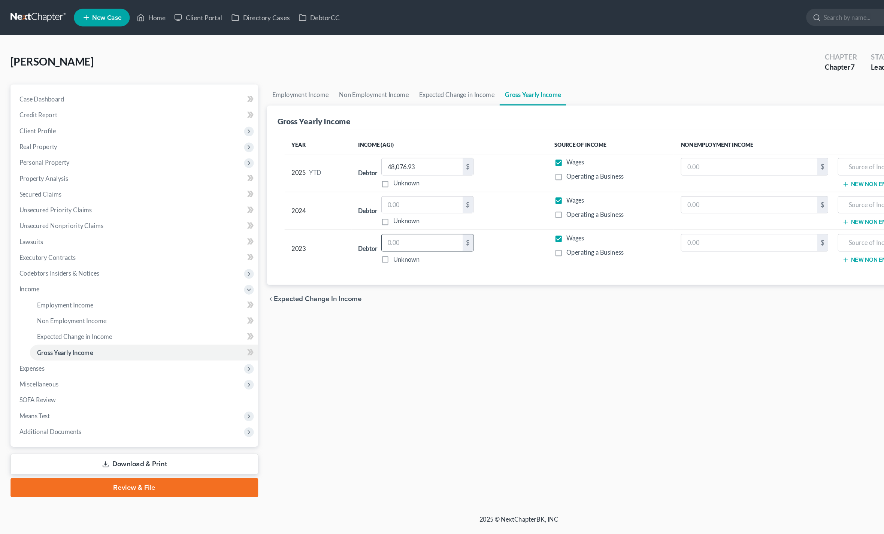
click at [364, 213] on input "text" at bounding box center [359, 207] width 69 height 14
type input "135,207"
click at [21, 315] on span "Expenses" at bounding box center [26, 313] width 21 height 6
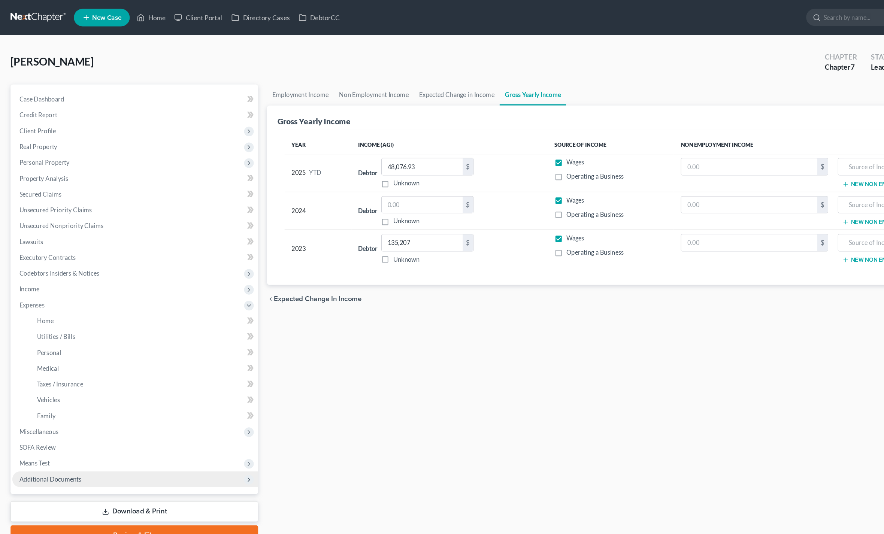
click at [22, 407] on span "Additional Documents" at bounding box center [42, 408] width 53 height 6
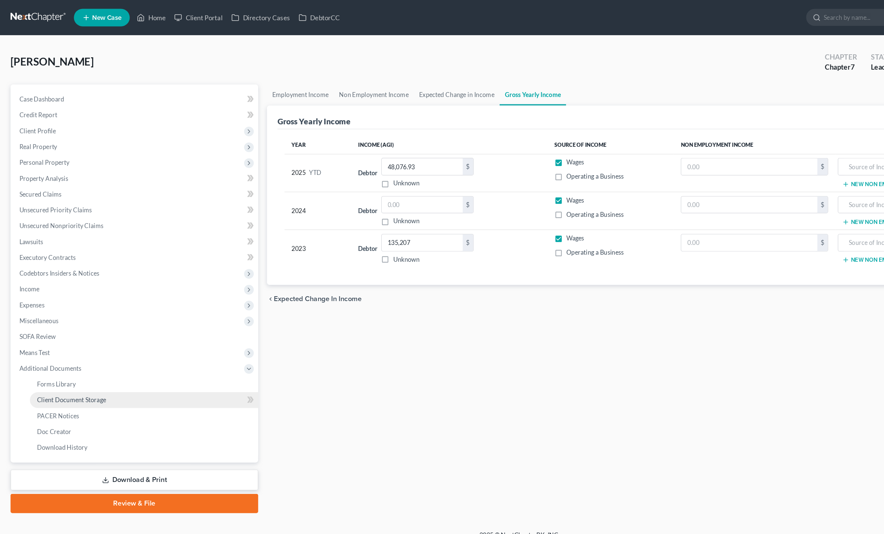
click at [52, 334] on link "Client Document Storage" at bounding box center [122, 340] width 194 height 13
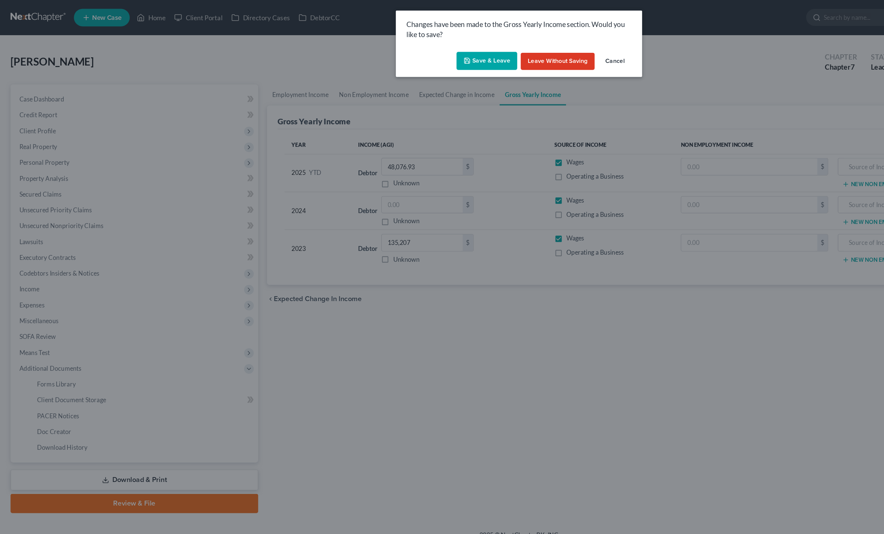
click at [408, 54] on button "Save & Leave" at bounding box center [415, 52] width 52 height 16
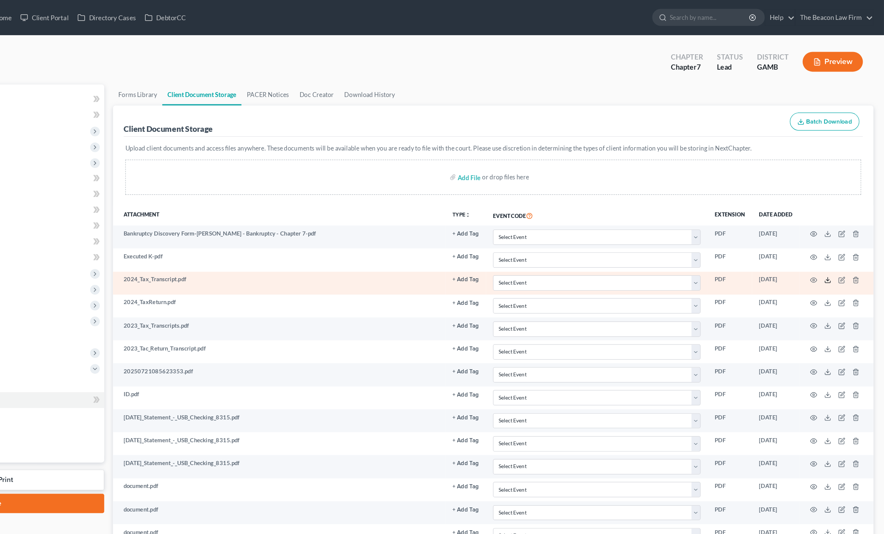
click at [834, 241] on icon at bounding box center [836, 239] width 4 height 1
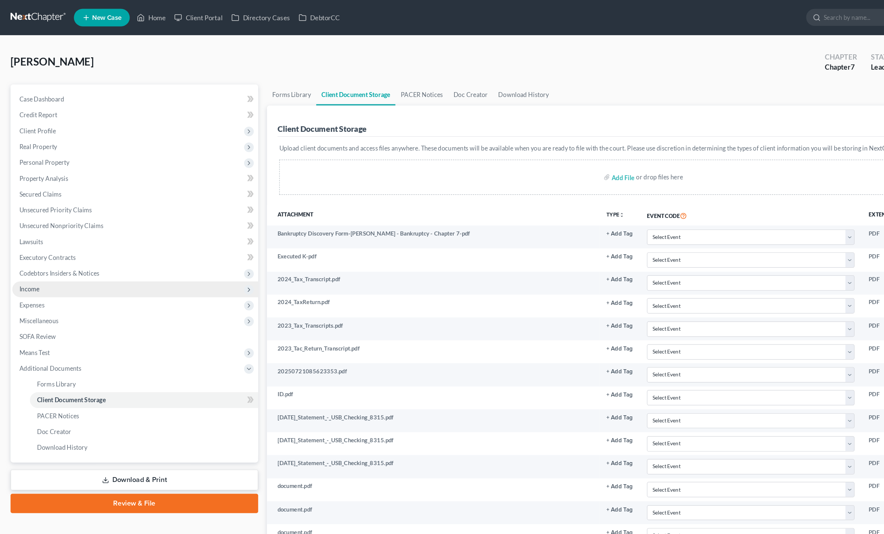
click at [24, 249] on span "Income" at bounding box center [24, 246] width 17 height 6
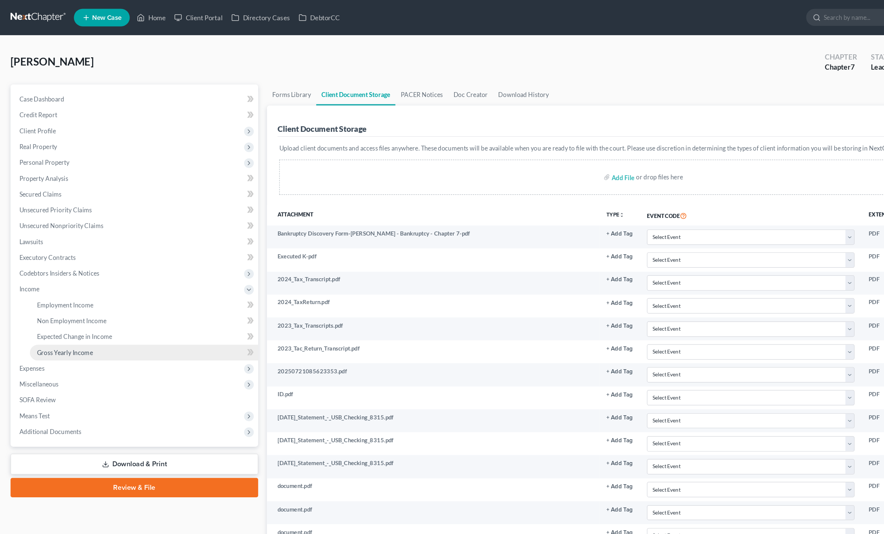
click at [44, 300] on span "Gross Yearly Income" at bounding box center [55, 300] width 48 height 6
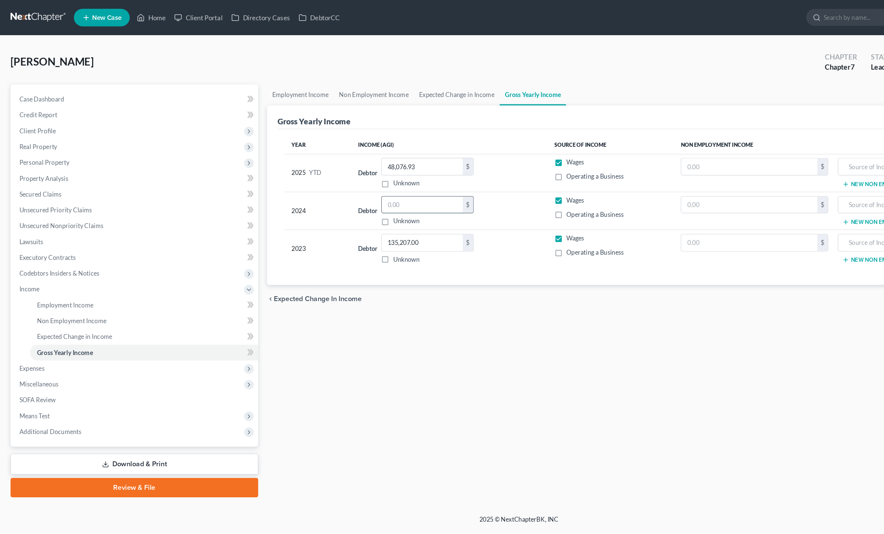
click at [351, 182] on input "text" at bounding box center [359, 174] width 69 height 14
type input "133,656"
click at [30, 325] on span "Miscellaneous" at bounding box center [32, 327] width 33 height 6
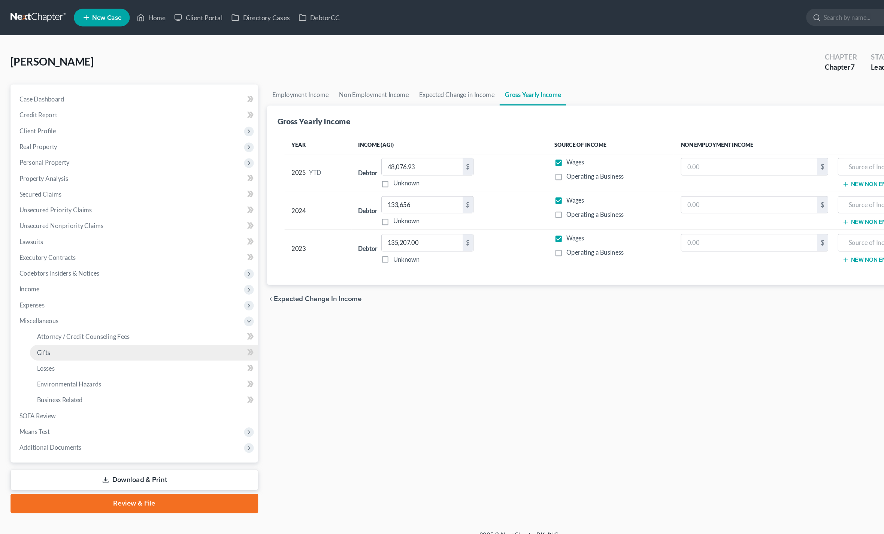
click at [44, 294] on link "Gifts" at bounding box center [122, 300] width 194 height 13
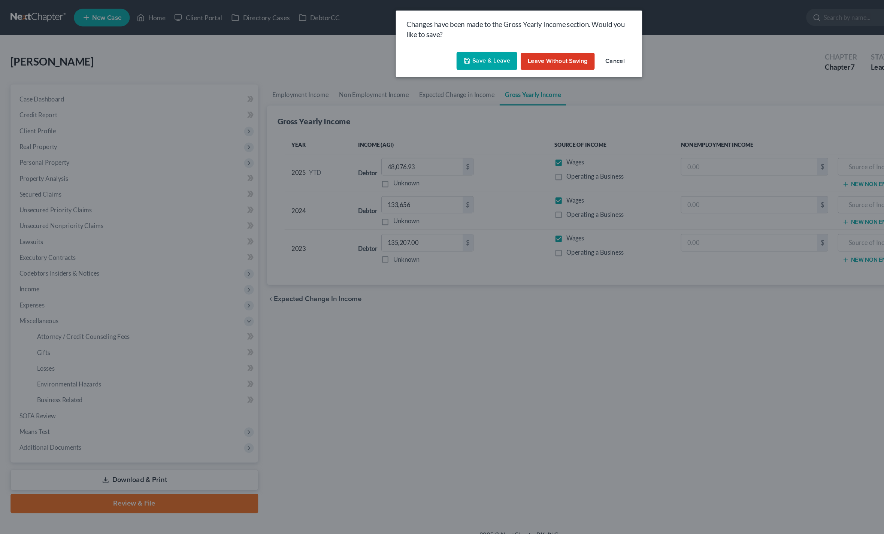
click at [408, 58] on button "Save & Leave" at bounding box center [415, 52] width 52 height 16
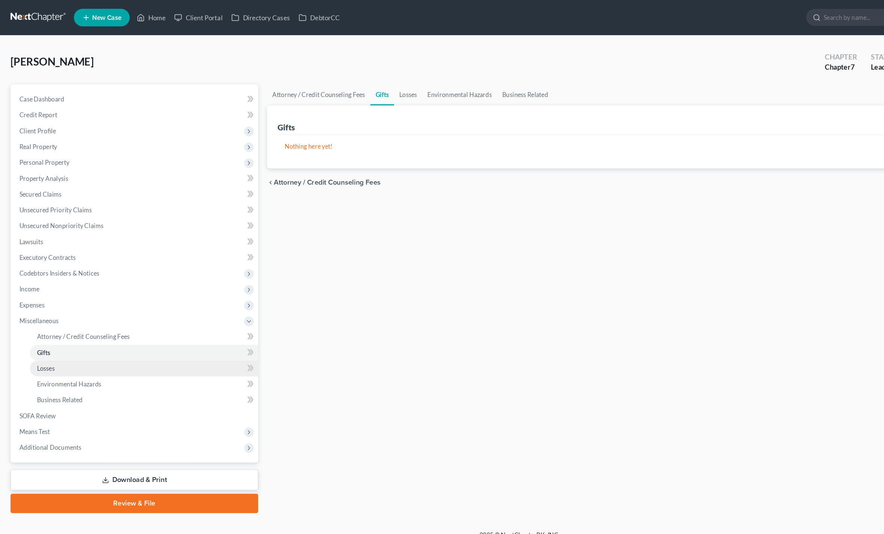
click at [33, 310] on span "Losses" at bounding box center [38, 313] width 15 height 6
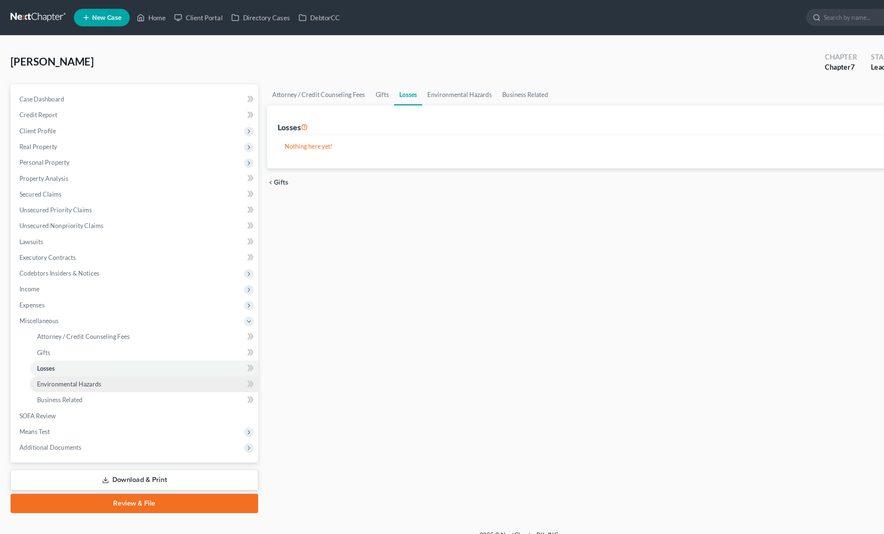
click at [31, 324] on link "Environmental Hazards" at bounding box center [122, 327] width 194 height 13
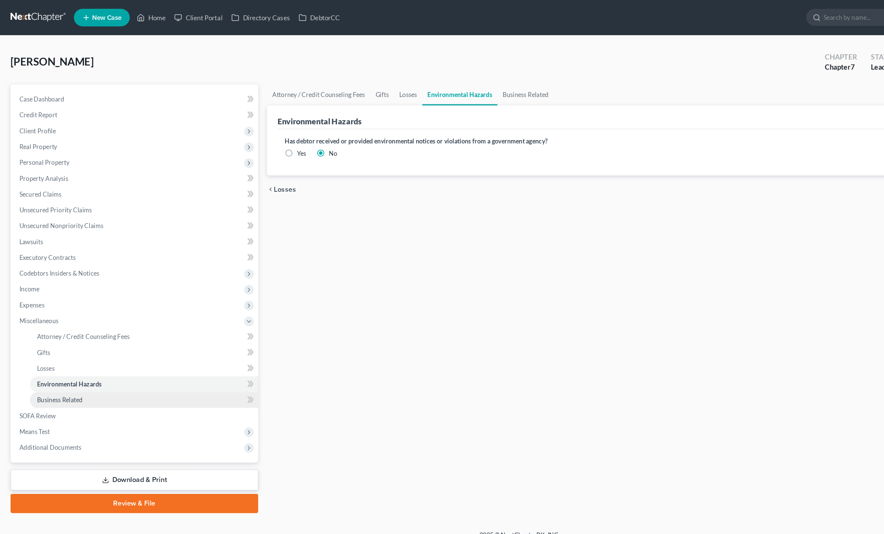
click at [36, 338] on span "Business Related" at bounding box center [50, 340] width 39 height 6
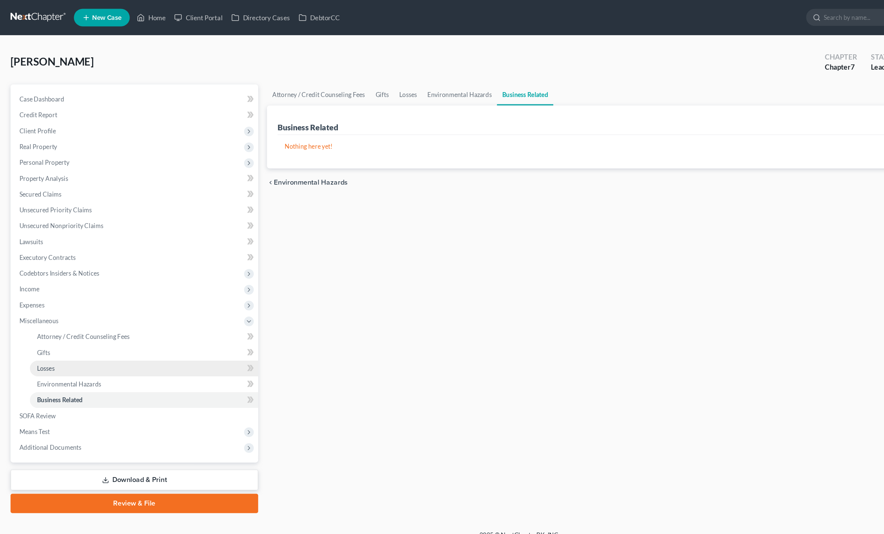
click at [31, 314] on span "Losses" at bounding box center [38, 313] width 15 height 6
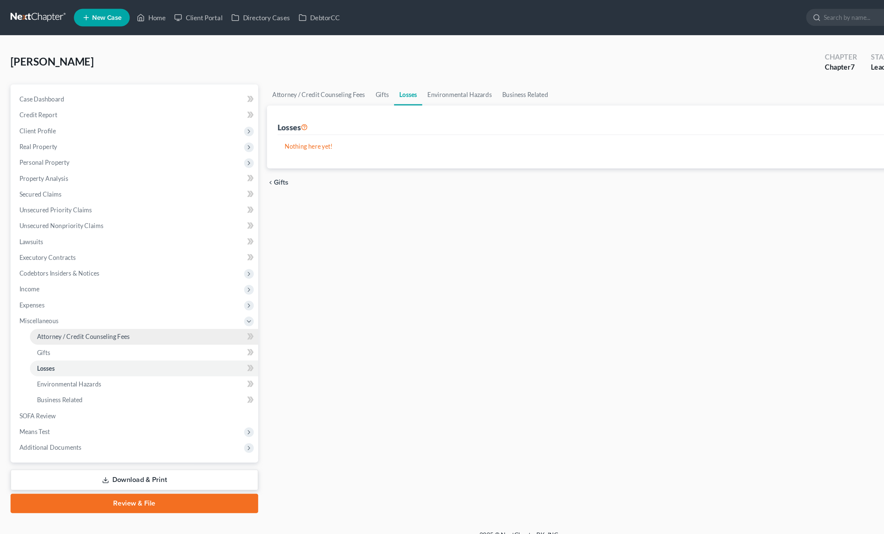
click at [47, 288] on span "Attorney / Credit Counseling Fees" at bounding box center [70, 286] width 79 height 6
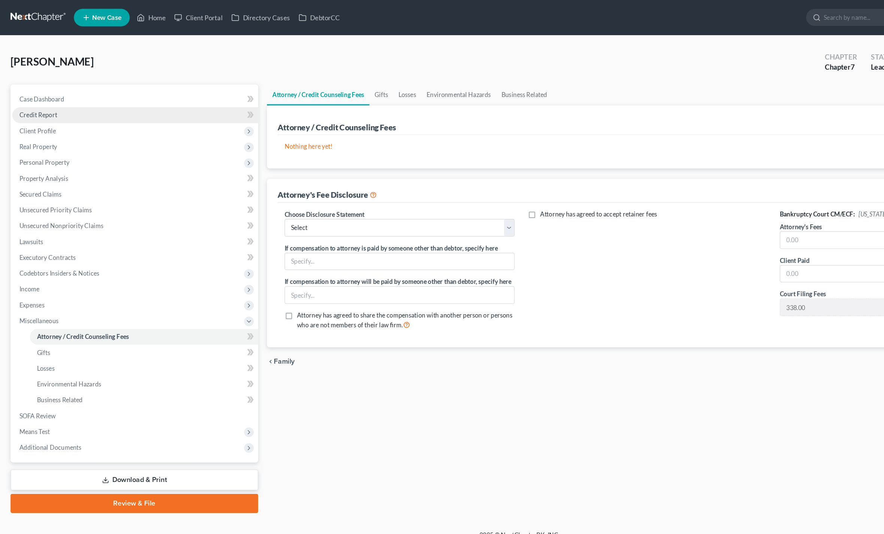
click at [31, 93] on link "Credit Report" at bounding box center [114, 97] width 209 height 13
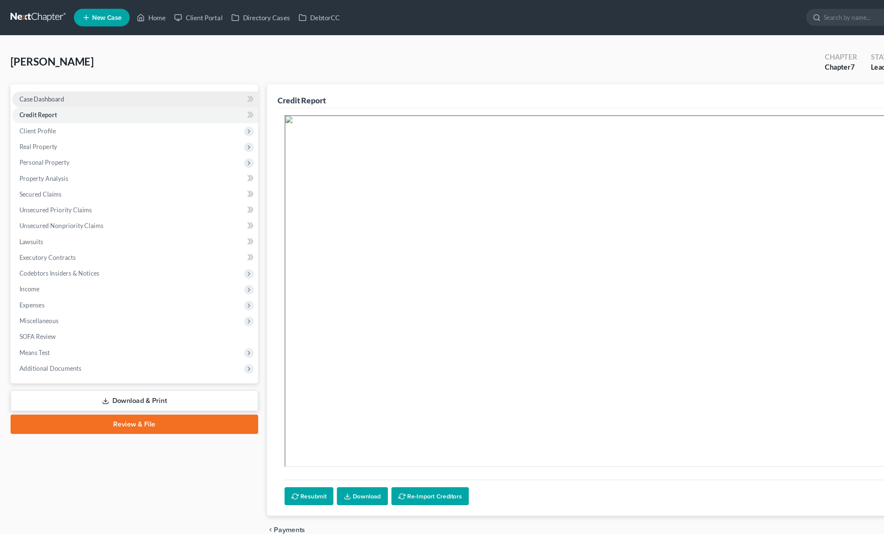
click at [28, 83] on span "Case Dashboard" at bounding box center [35, 84] width 38 height 6
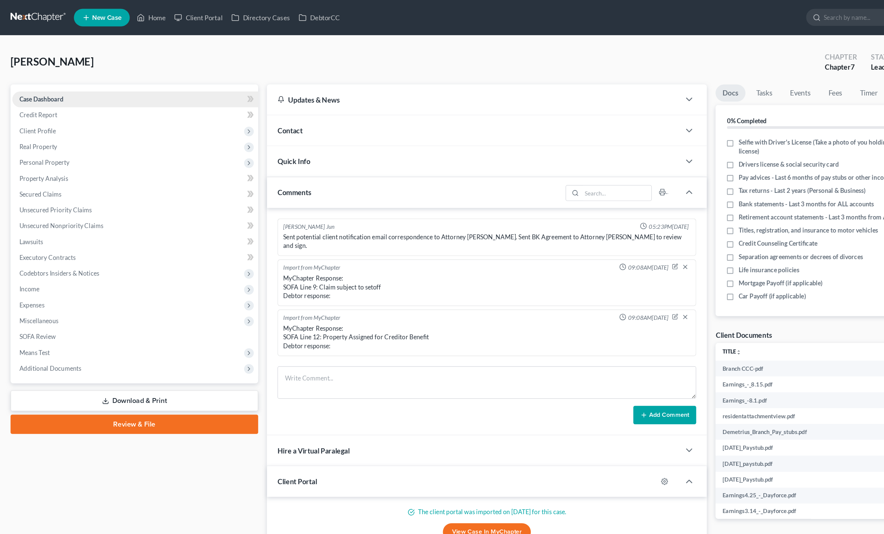
scroll to position [160, 0]
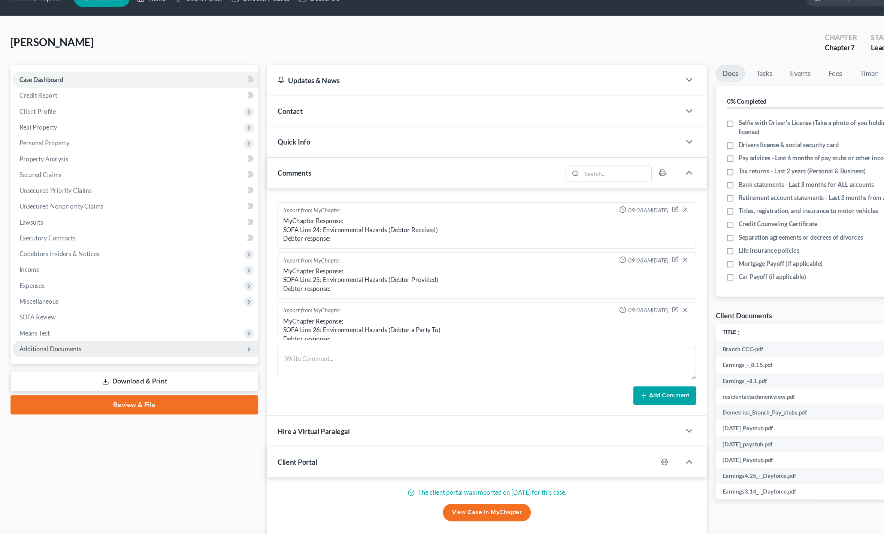
click at [36, 310] on span "Additional Documents" at bounding box center [42, 313] width 53 height 6
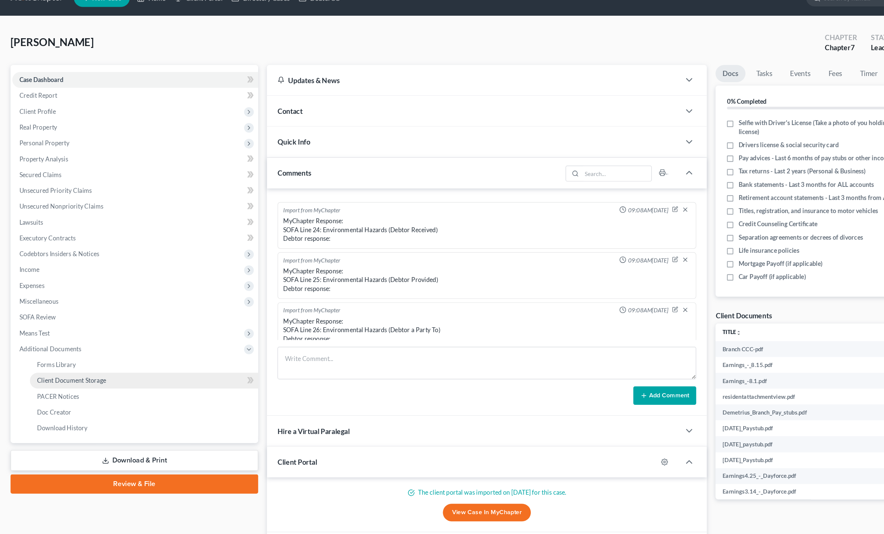
click at [54, 334] on link "Client Document Storage" at bounding box center [122, 340] width 194 height 13
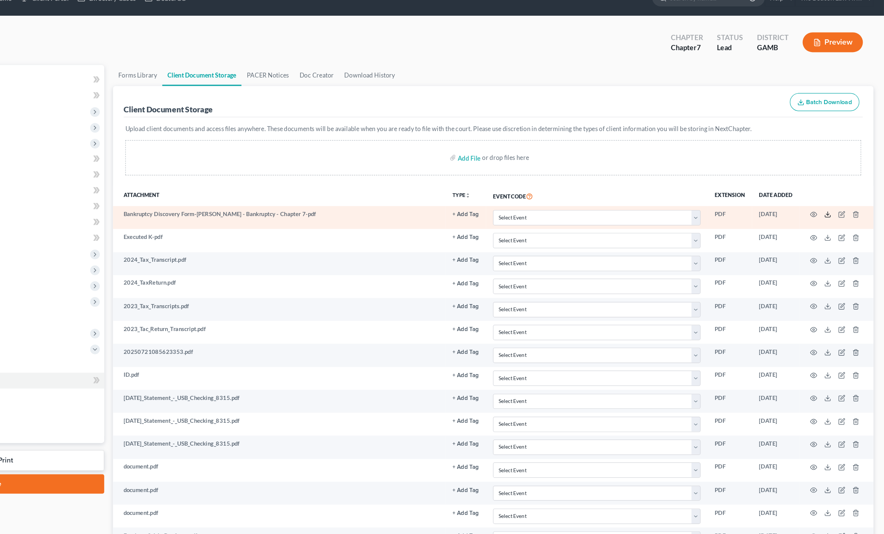
click at [834, 200] on icon at bounding box center [836, 200] width 4 height 1
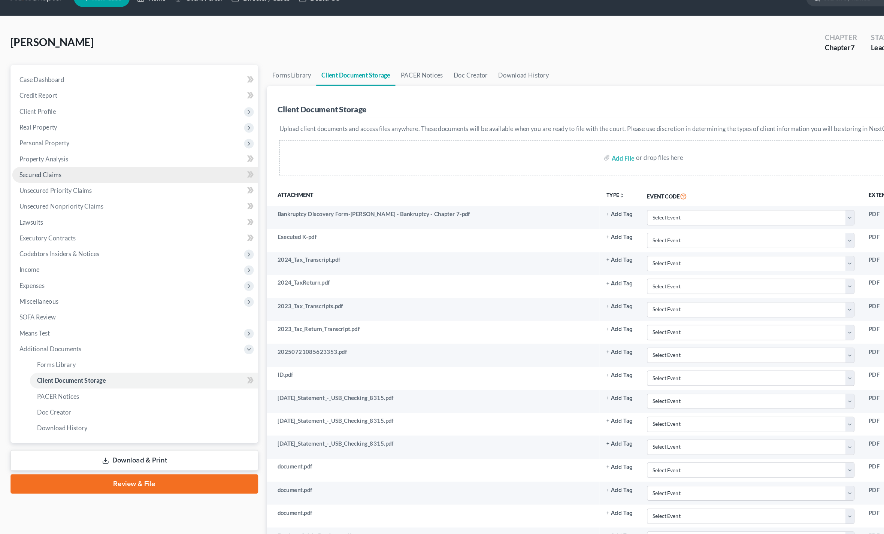
click at [28, 162] on span "Secured Claims" at bounding box center [34, 165] width 36 height 6
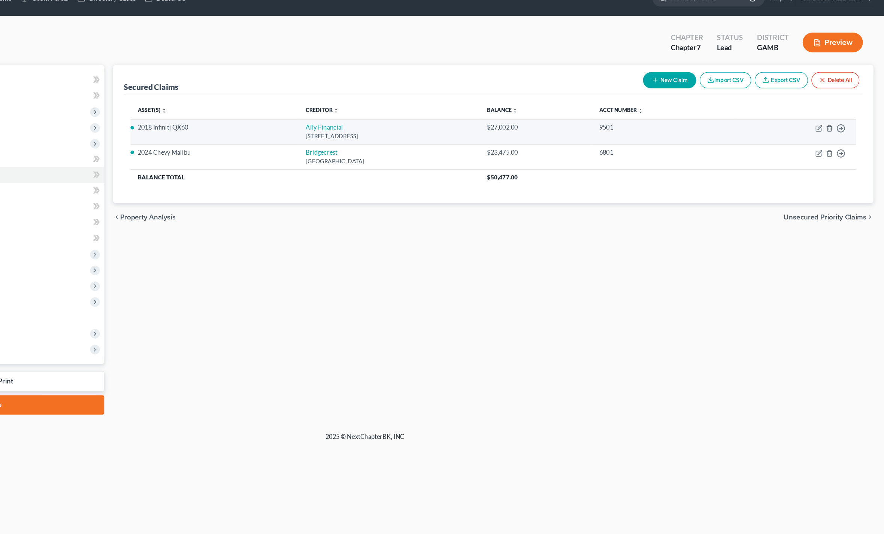
click at [759, 118] on td "Move to E Move to F Move to G Move to Notice Only" at bounding box center [809, 128] width 101 height 21
click at [825, 123] on icon "button" at bounding box center [828, 126] width 6 height 6
select select "23"
select select "2"
select select "0"
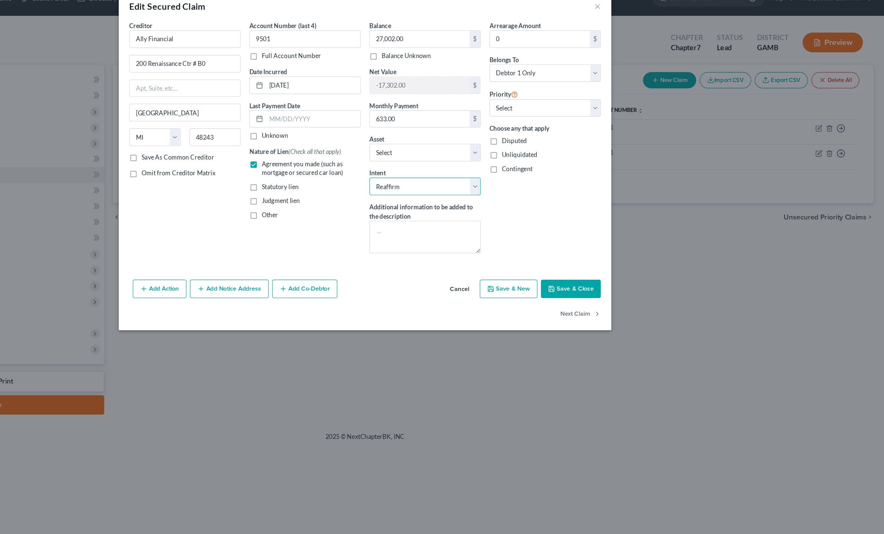
click at [446, 168] on select "Select Surrender Redeem Reaffirm Avoid Other" at bounding box center [493, 175] width 95 height 15
select select "0"
click at [592, 255] on button "Save & Close" at bounding box center [617, 263] width 51 height 16
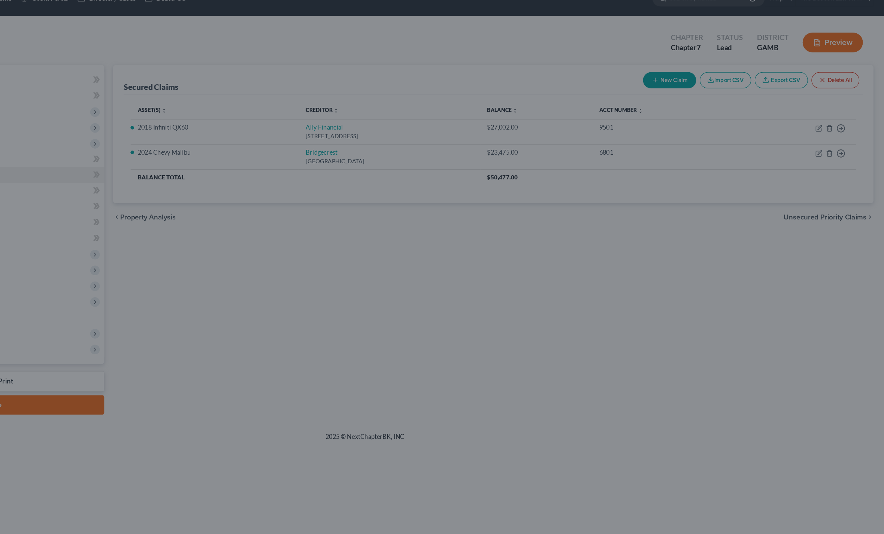
select select "7"
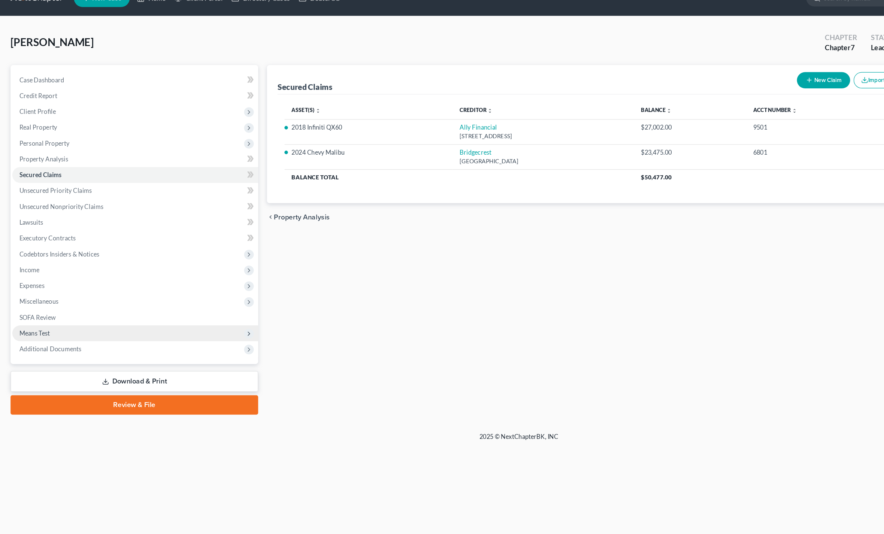
click at [25, 294] on span "Means Test" at bounding box center [114, 300] width 209 height 13
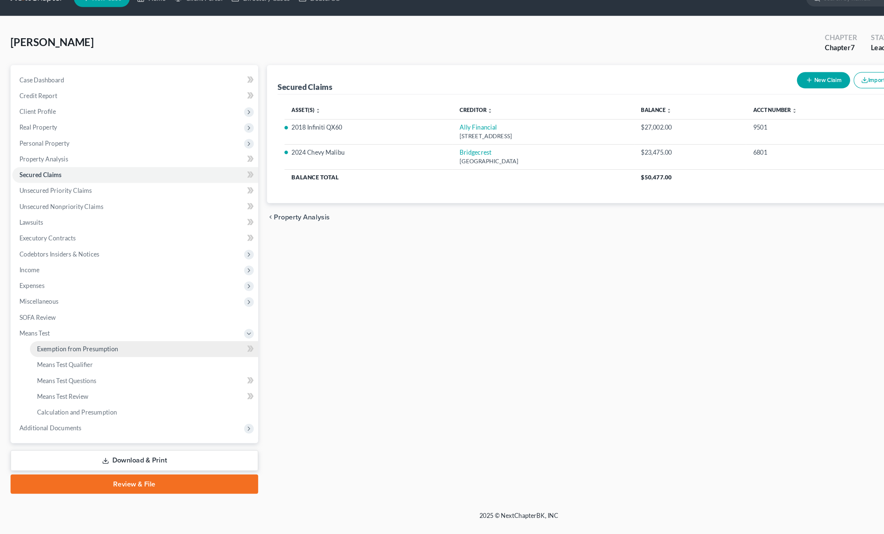
click at [42, 307] on link "Exemption from Presumption" at bounding box center [122, 313] width 194 height 13
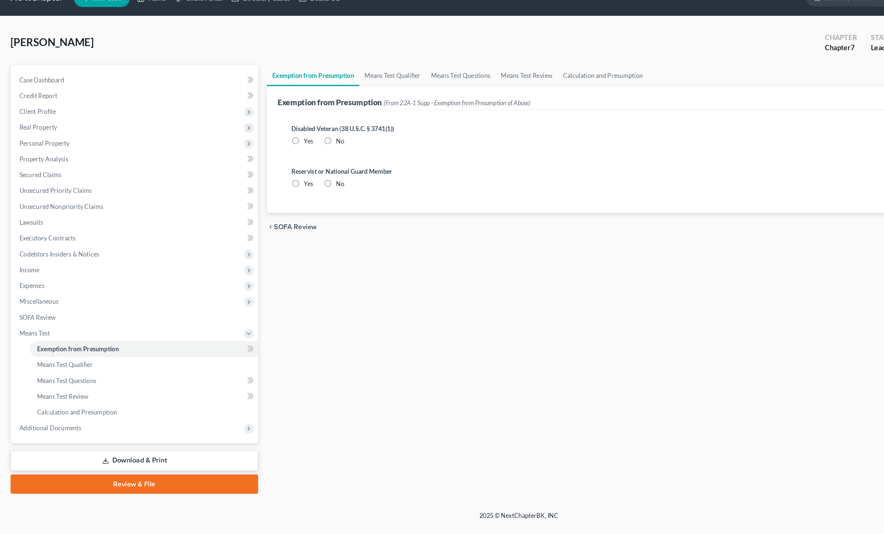
click at [286, 133] on label "No" at bounding box center [289, 136] width 7 height 7
click at [289, 133] on input "No" at bounding box center [291, 135] width 5 height 5
radio input "true"
click at [270, 158] on div "Reservist or National Guard Member Yes No" at bounding box center [551, 167] width 606 height 18
click at [267, 170] on span "Yes" at bounding box center [263, 173] width 8 height 6
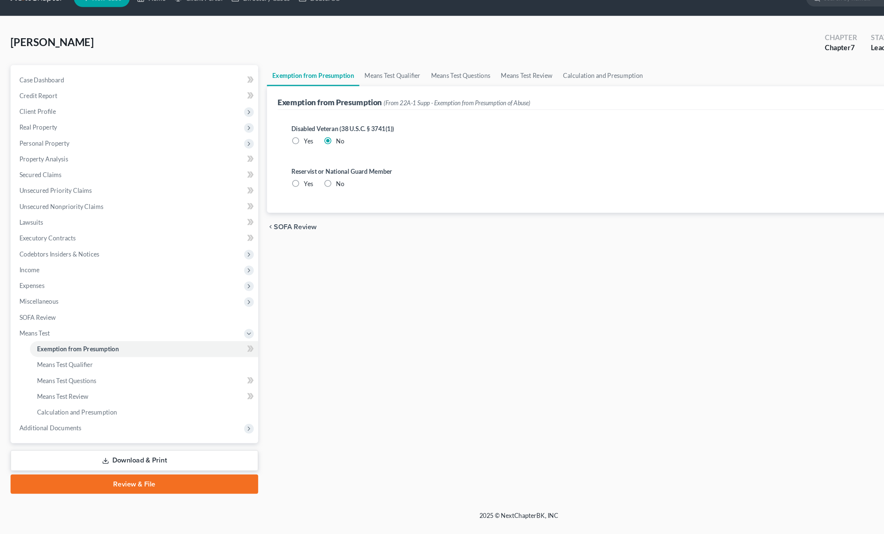
click at [267, 169] on input "Yes" at bounding box center [264, 171] width 5 height 5
radio input "true"
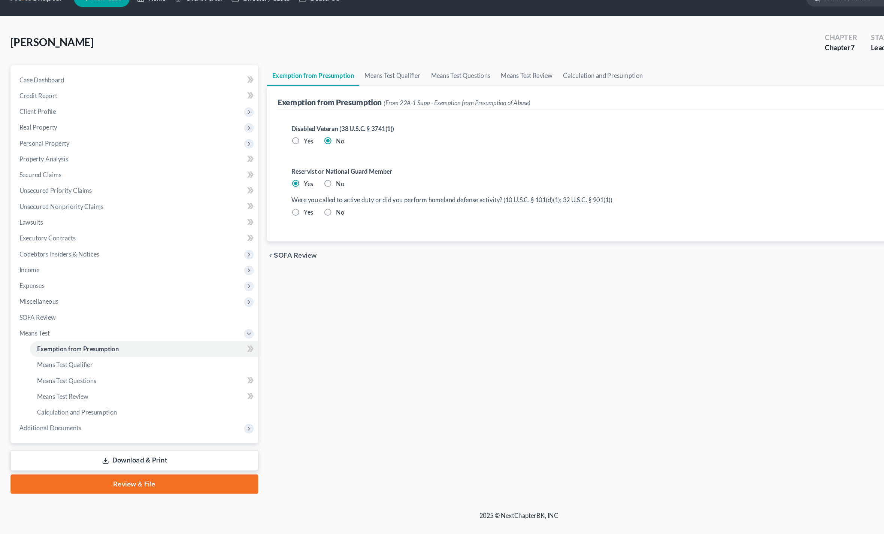
click at [286, 169] on label "No" at bounding box center [289, 172] width 7 height 7
click at [289, 169] on input "No" at bounding box center [291, 171] width 5 height 5
radio input "true"
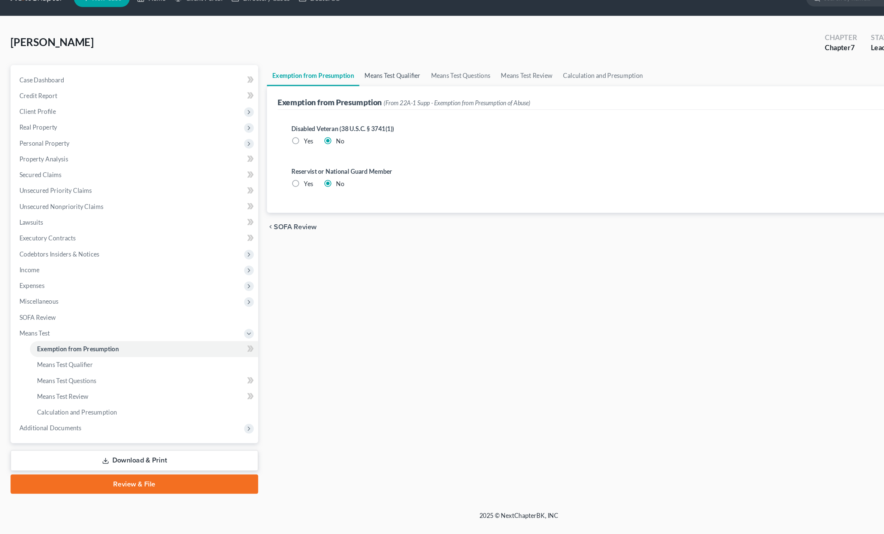
click at [321, 72] on link "Means Test Qualifier" at bounding box center [334, 81] width 57 height 18
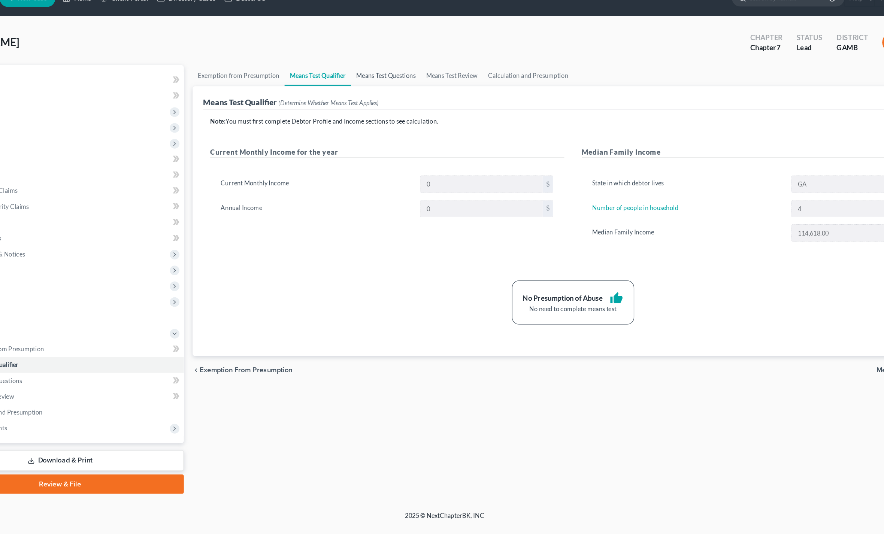
click at [362, 72] on link "Means Test Questions" at bounding box center [392, 81] width 60 height 18
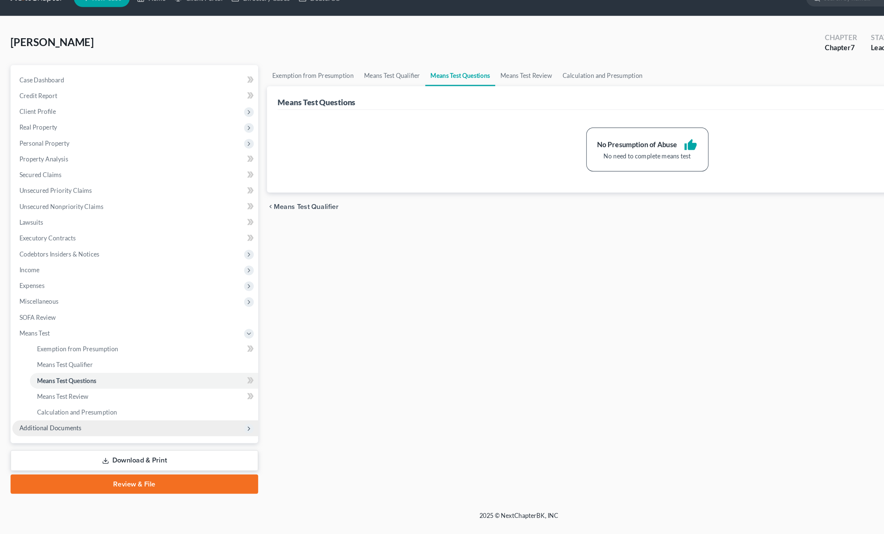
click at [28, 375] on span "Additional Documents" at bounding box center [114, 381] width 209 height 13
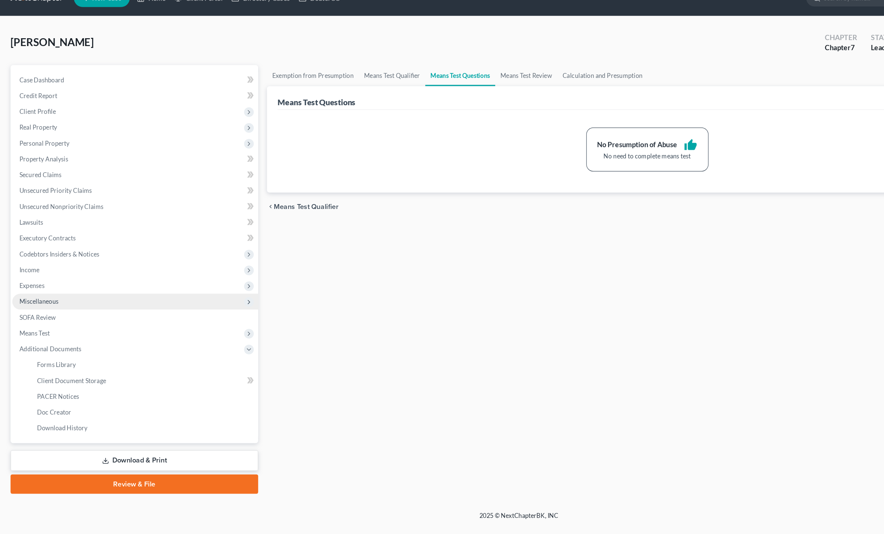
click at [22, 267] on span "Miscellaneous" at bounding box center [114, 273] width 209 height 13
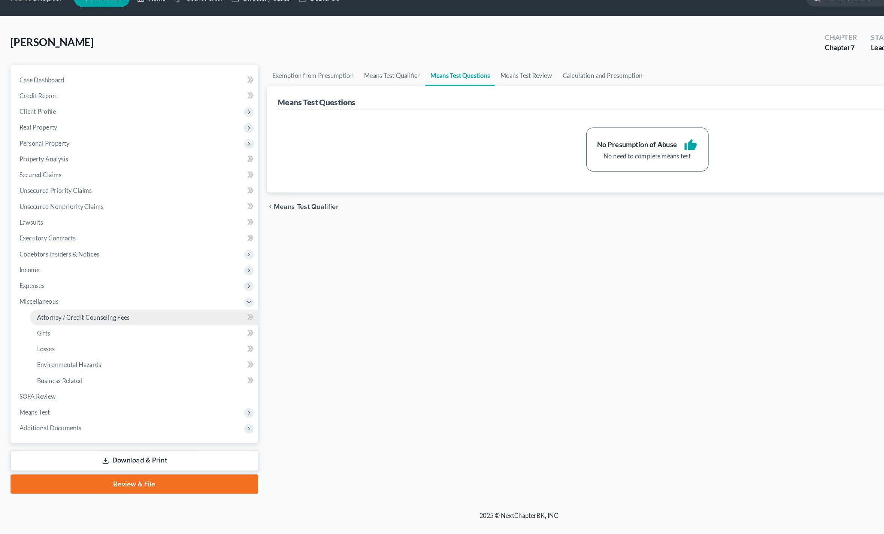
click at [46, 283] on span "Attorney / Credit Counseling Fees" at bounding box center [70, 286] width 79 height 6
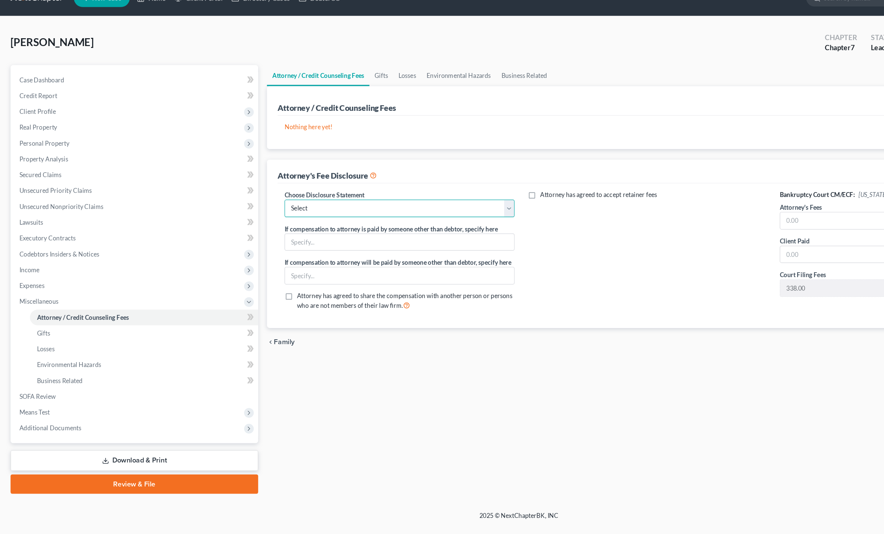
click at [273, 187] on select "Select WDPa - Andrew Carroll NY Eastern June 2 - June Nguyen (Chapter 13 FL Onl…" at bounding box center [340, 194] width 196 height 15
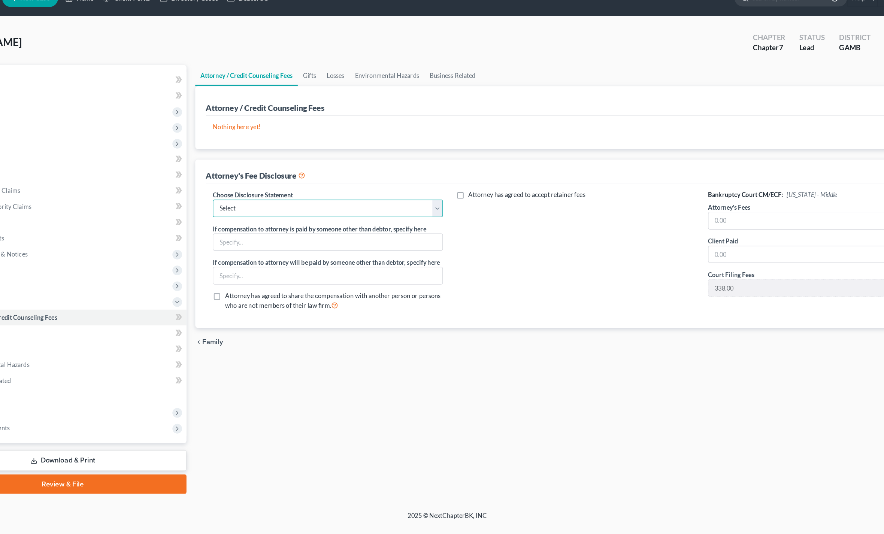
click at [242, 187] on select "Select WDPa - Andrew Carroll NY Eastern June 2 - June Nguyen (Chapter 13 FL Onl…" at bounding box center [340, 194] width 196 height 15
select select "30"
click at [664, 197] on input "text" at bounding box center [757, 204] width 186 height 14
type input "1,800"
click at [664, 226] on input "text" at bounding box center [757, 233] width 186 height 14
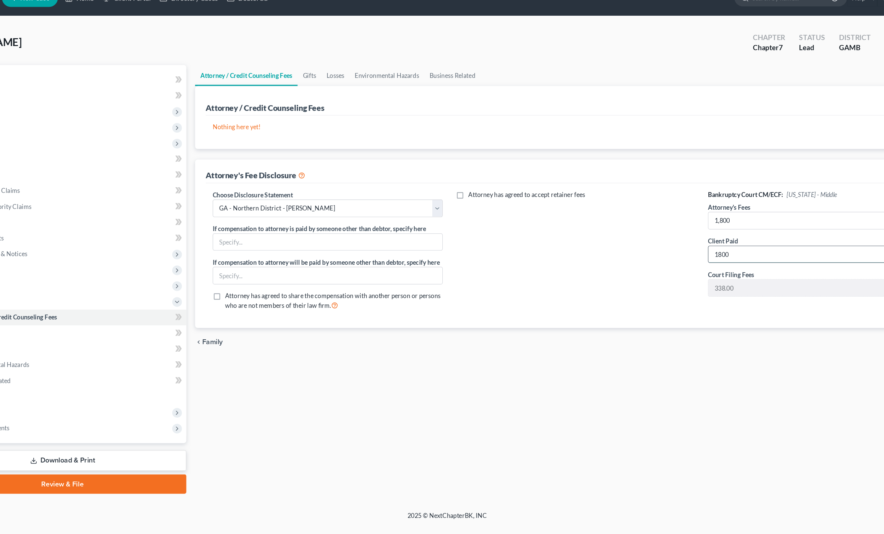
type input "1,800"
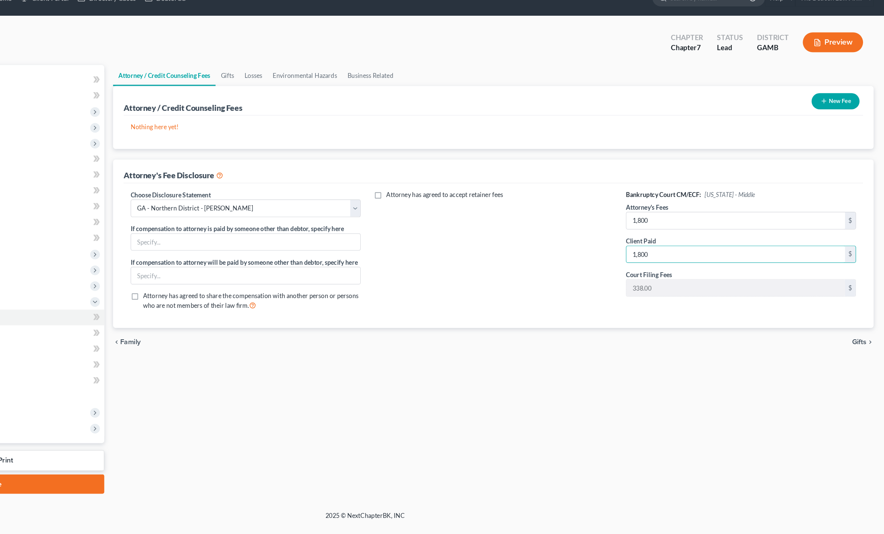
click at [822, 96] on button "New Fee" at bounding box center [842, 103] width 41 height 14
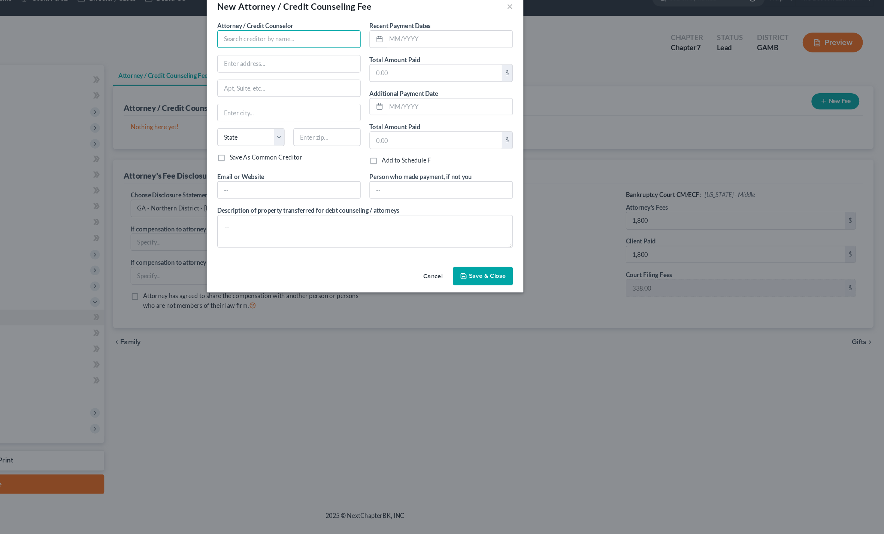
click at [316, 42] on input "text" at bounding box center [377, 49] width 122 height 15
click at [322, 59] on div "001 Debtorcc, Inc." at bounding box center [361, 62] width 78 height 7
type input "001 Debtorcc, Inc."
type input "378 Summit Avenue"
type input "Jersey City"
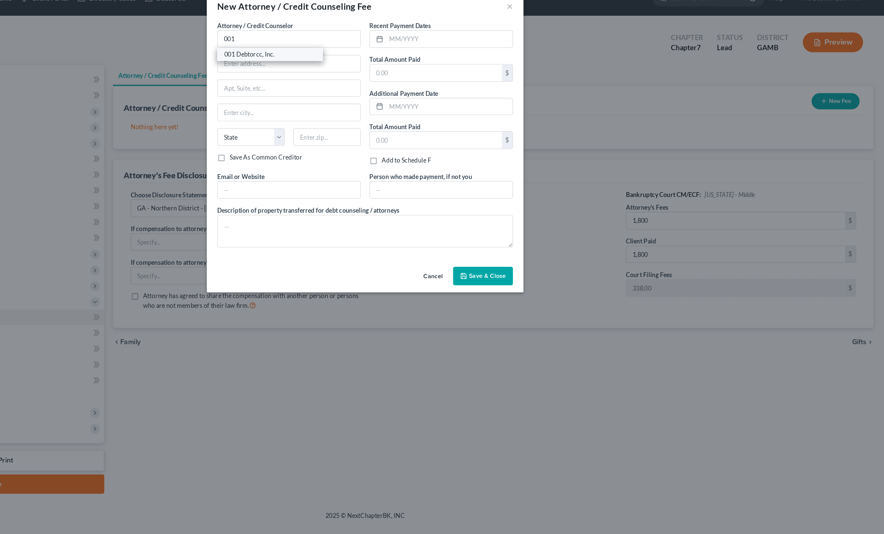
select select "33"
type input "07306"
click at [446, 72] on input "text" at bounding box center [502, 79] width 112 height 14
type input "19.95"
click at [316, 200] on textarea at bounding box center [442, 214] width 252 height 28
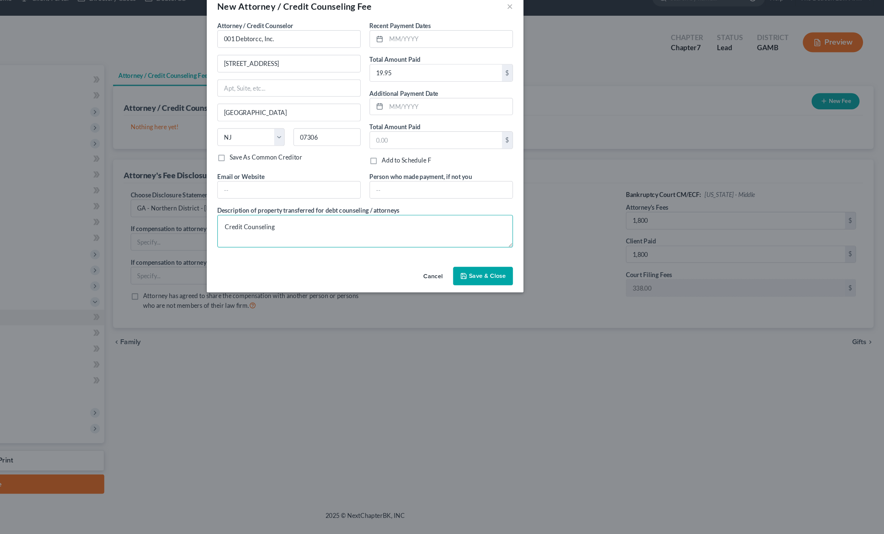
type textarea "Credit Counseling"
click at [517, 244] on button "Save & Close" at bounding box center [542, 252] width 51 height 16
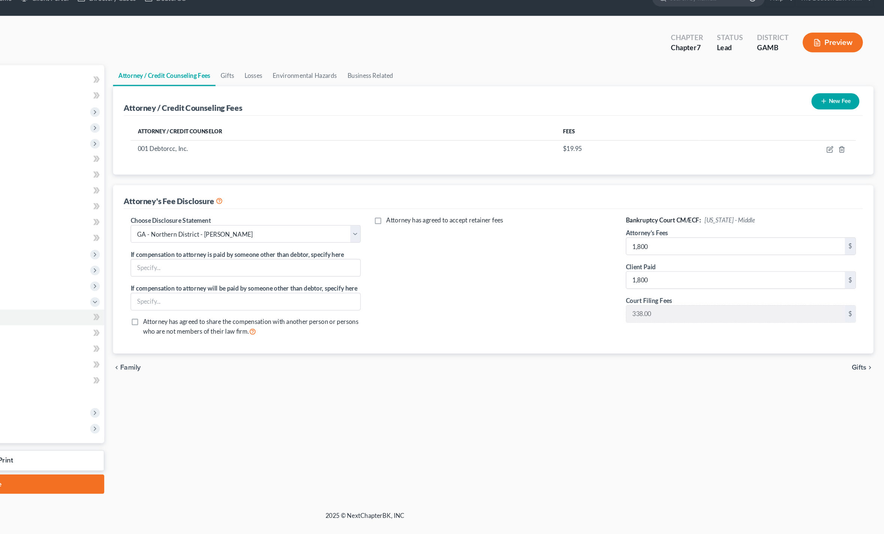
click at [822, 96] on button "New Fee" at bounding box center [842, 103] width 41 height 14
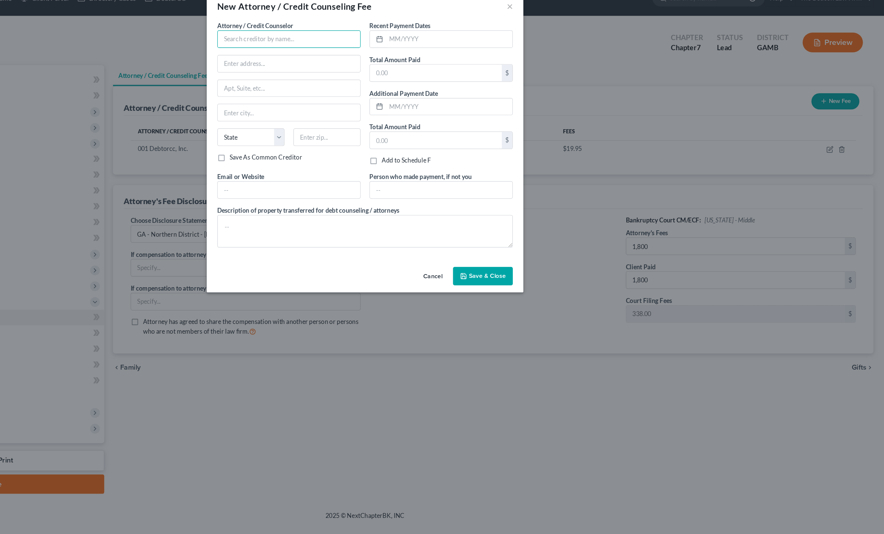
click at [316, 42] on input "text" at bounding box center [377, 49] width 122 height 15
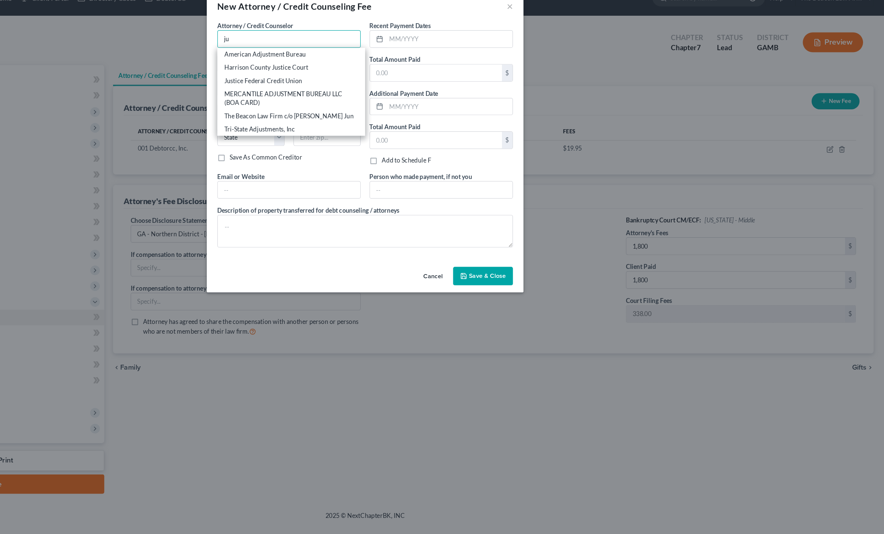
type input "j"
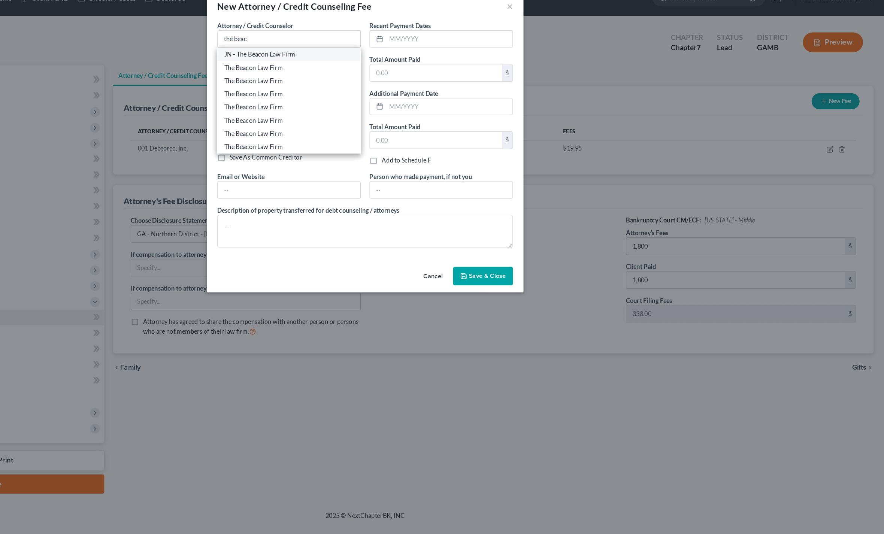
click at [322, 59] on div "JN - The Beacon Law Firm" at bounding box center [377, 62] width 110 height 7
type input "JN - The Beacon Law Firm"
type input "2582 Maguire Road, #124"
type input "Ocoee"
select select "9"
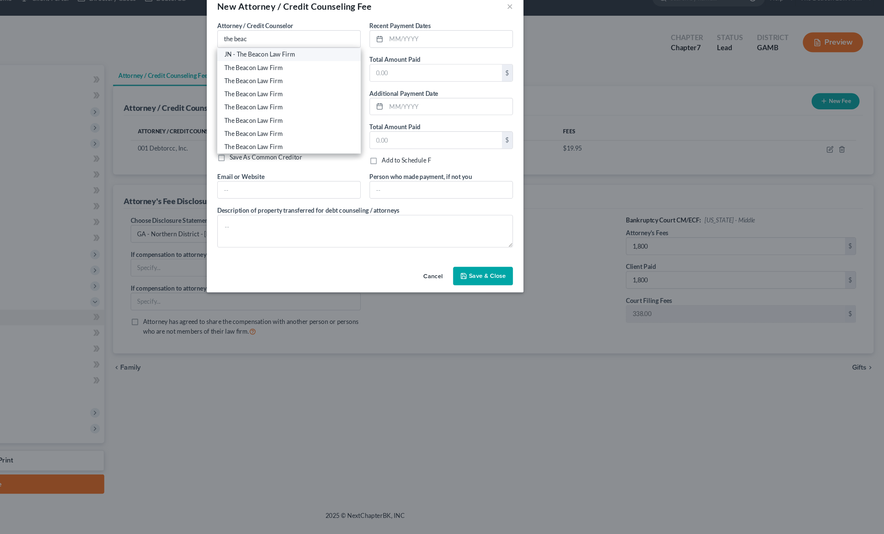
type input "34761"
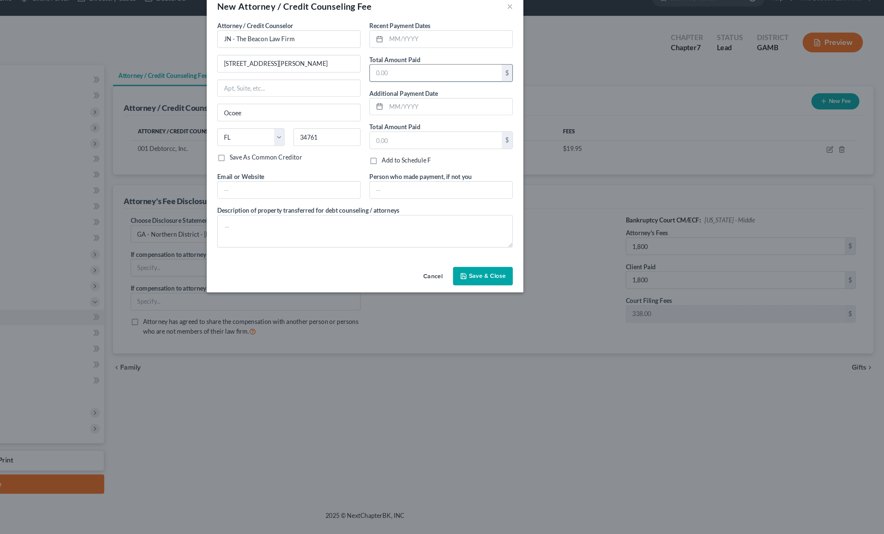
click at [446, 72] on input "text" at bounding box center [502, 79] width 112 height 14
type input "2,138"
click at [446, 129] on input "text" at bounding box center [502, 136] width 112 height 14
type input "2,138"
click at [316, 200] on textarea at bounding box center [442, 214] width 252 height 28
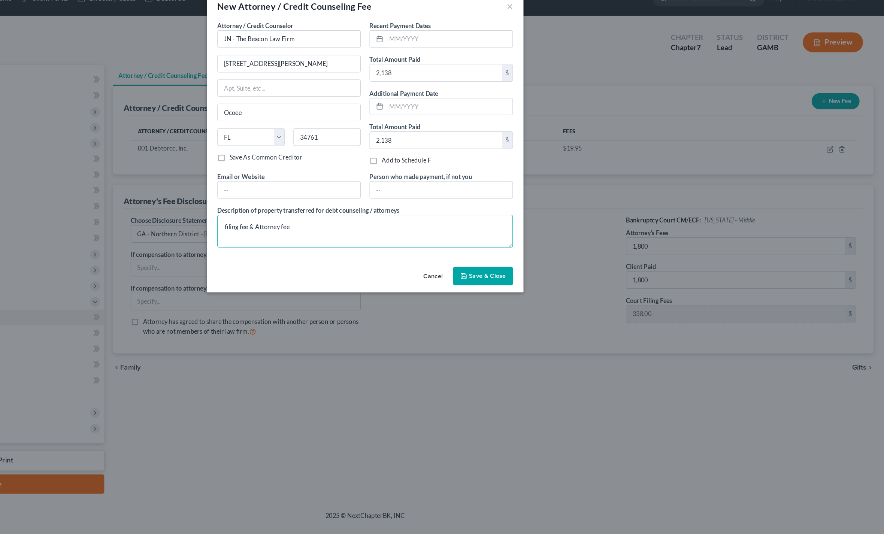
click at [316, 200] on textarea "filing fee & Attorney fee" at bounding box center [442, 214] width 252 height 28
type textarea "Filing fee & Attorney fee"
click at [530, 248] on span "Save & Close" at bounding box center [545, 251] width 31 height 6
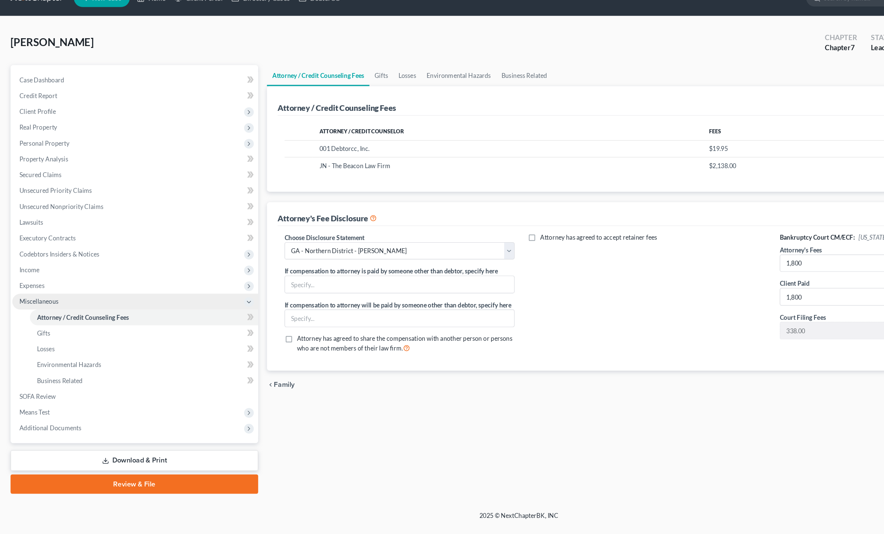
click at [27, 267] on span "Miscellaneous" at bounding box center [114, 273] width 209 height 13
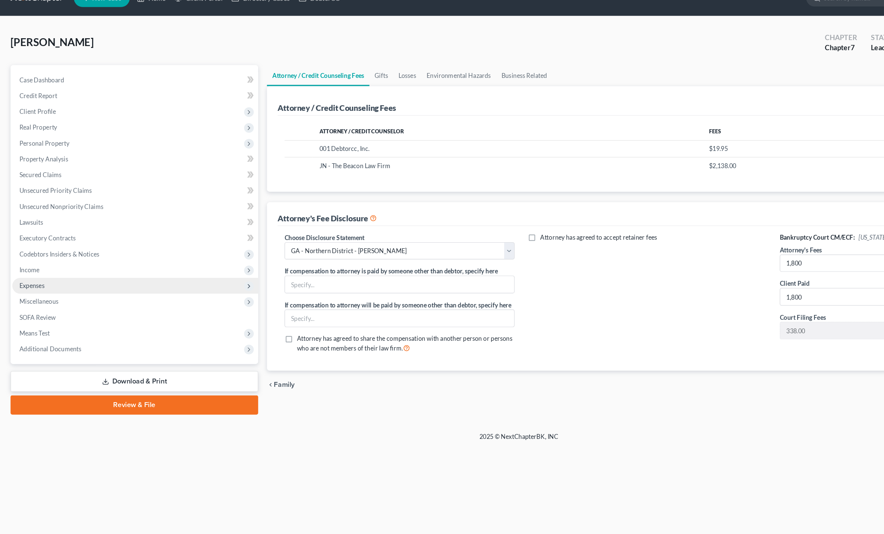
click at [24, 253] on span "Expenses" at bounding box center [114, 259] width 209 height 13
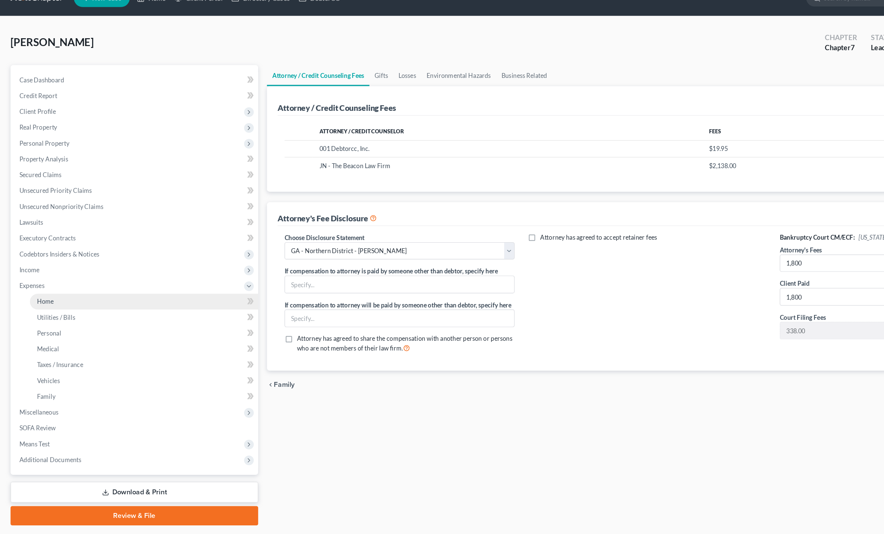
click at [28, 267] on link "Home" at bounding box center [122, 273] width 194 height 13
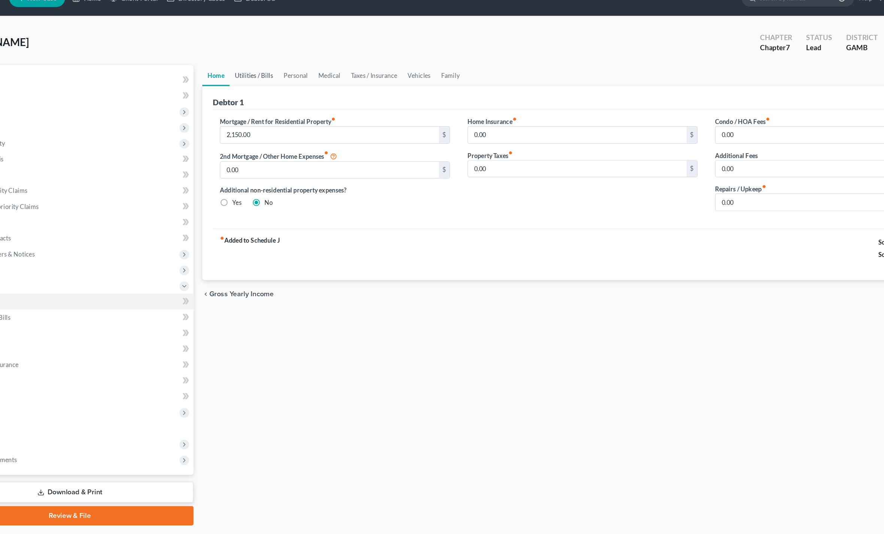
click at [251, 72] on link "Utilities / Bills" at bounding box center [272, 81] width 42 height 18
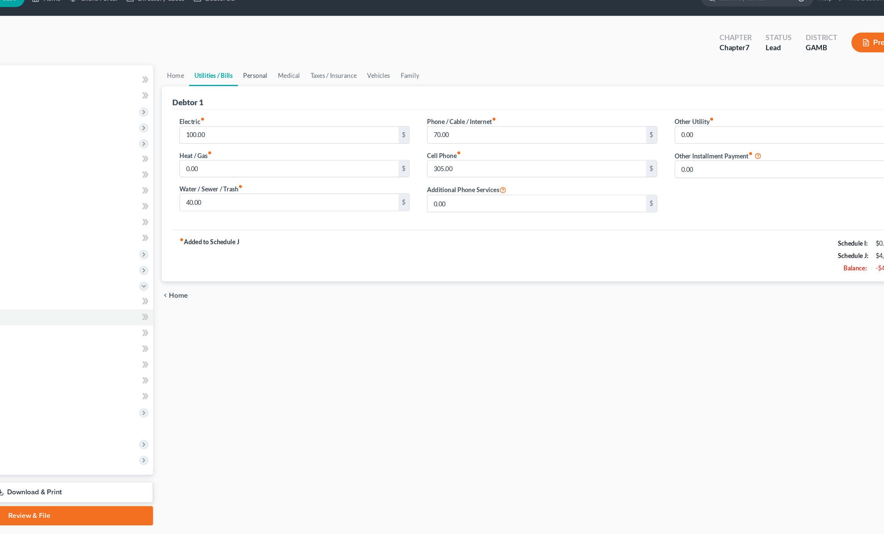
click at [292, 72] on link "Personal" at bounding box center [307, 81] width 30 height 18
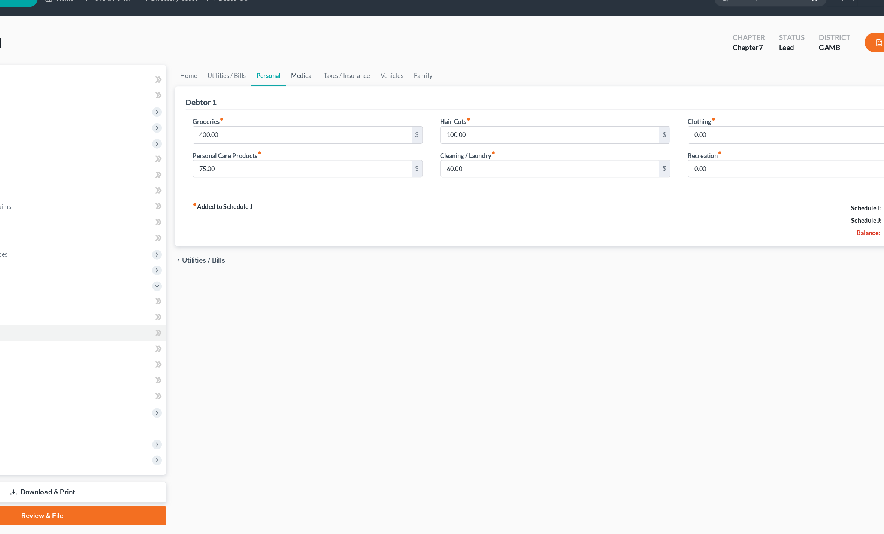
click at [322, 72] on link "Medical" at bounding box center [336, 81] width 28 height 18
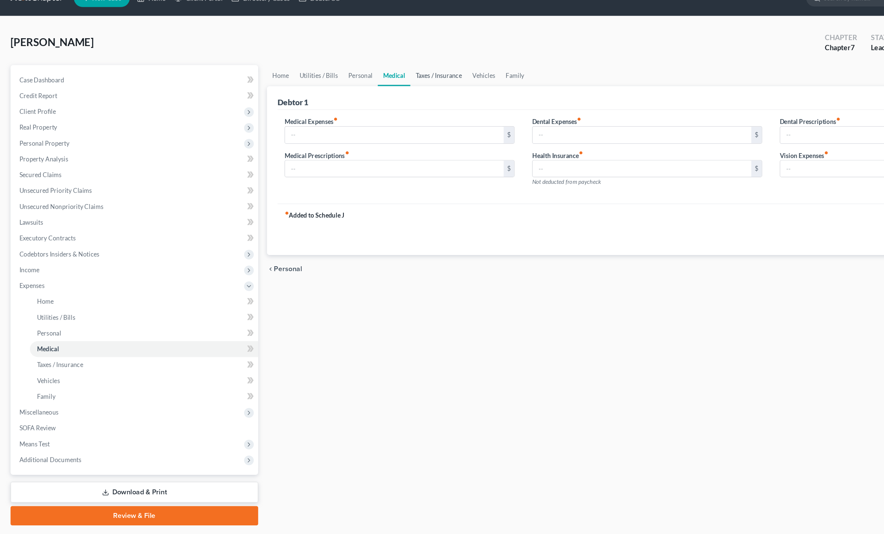
click at [383, 72] on link "Taxes / Insurance" at bounding box center [373, 81] width 48 height 18
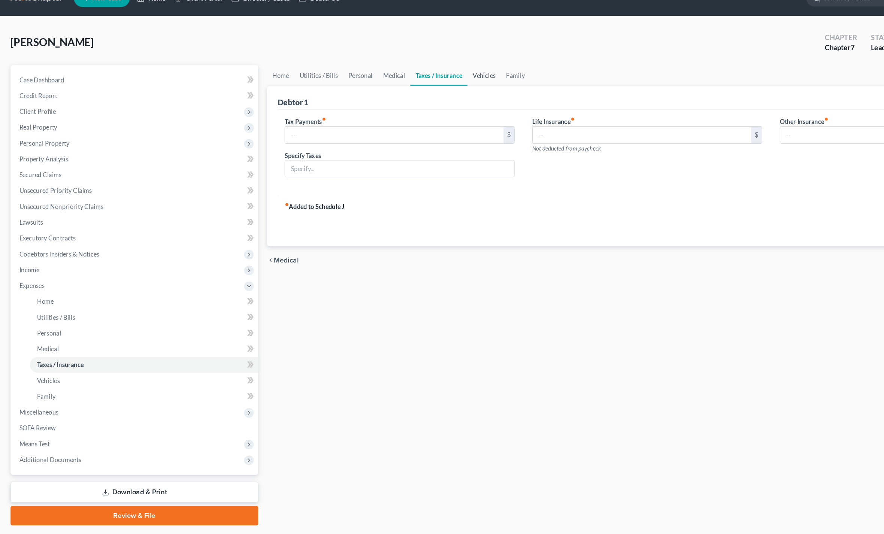
click at [415, 72] on link "Vehicles" at bounding box center [412, 81] width 28 height 18
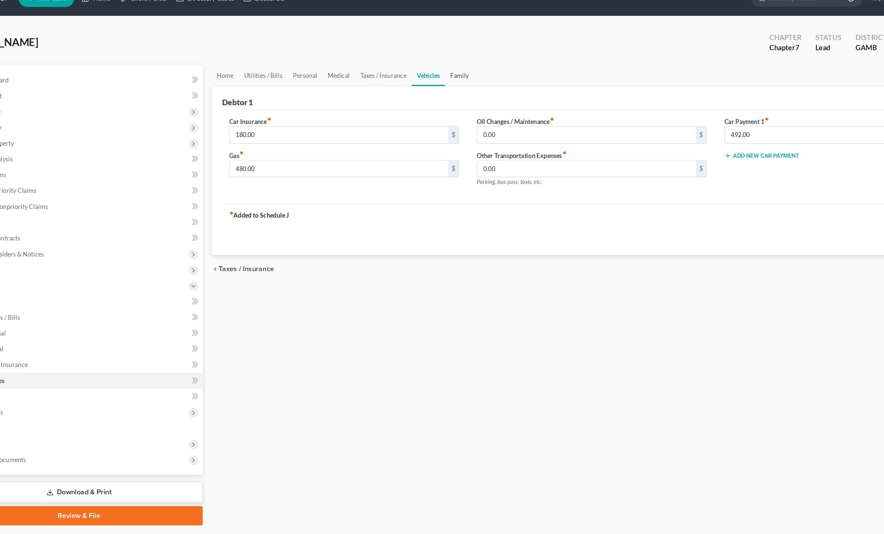
click at [426, 72] on link "Family" at bounding box center [438, 81] width 25 height 18
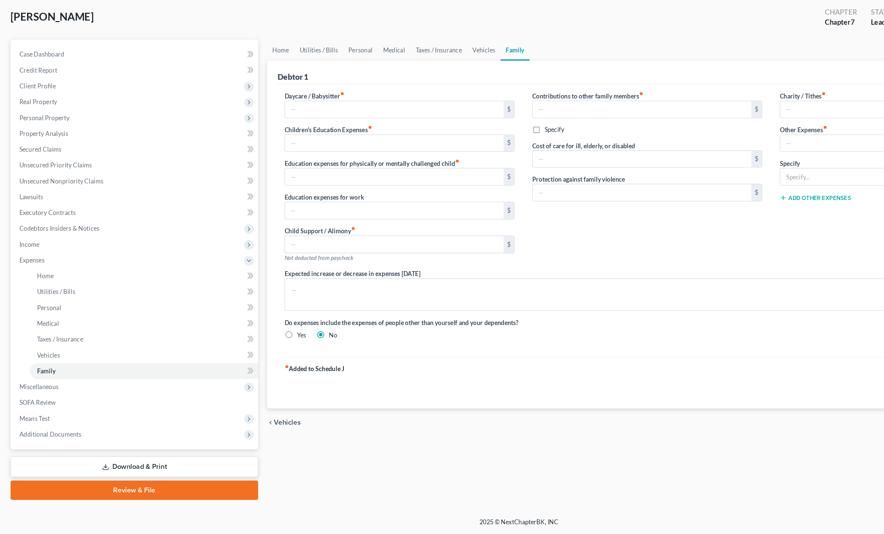
click at [75, 385] on div "Case Dashboard Payments Invoices Payments Payments Credit Report Client Profile" at bounding box center [114, 268] width 218 height 392
click at [71, 401] on span "Additional Documents" at bounding box center [114, 407] width 209 height 13
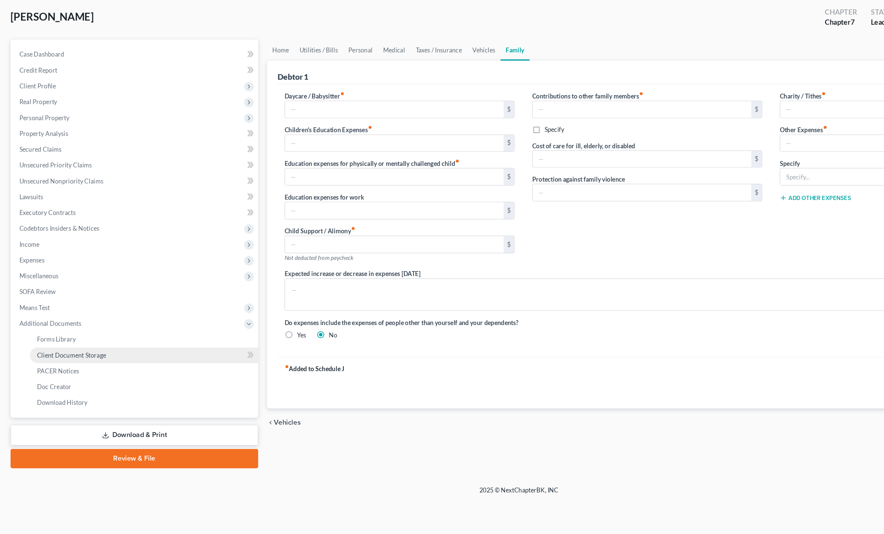
click at [89, 337] on span "Client Document Storage" at bounding box center [60, 340] width 59 height 6
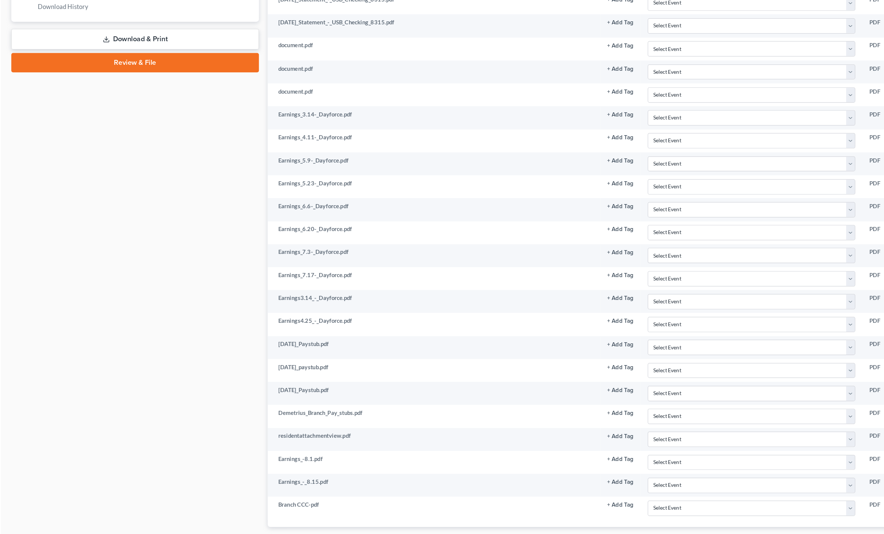
scroll to position [343, 0]
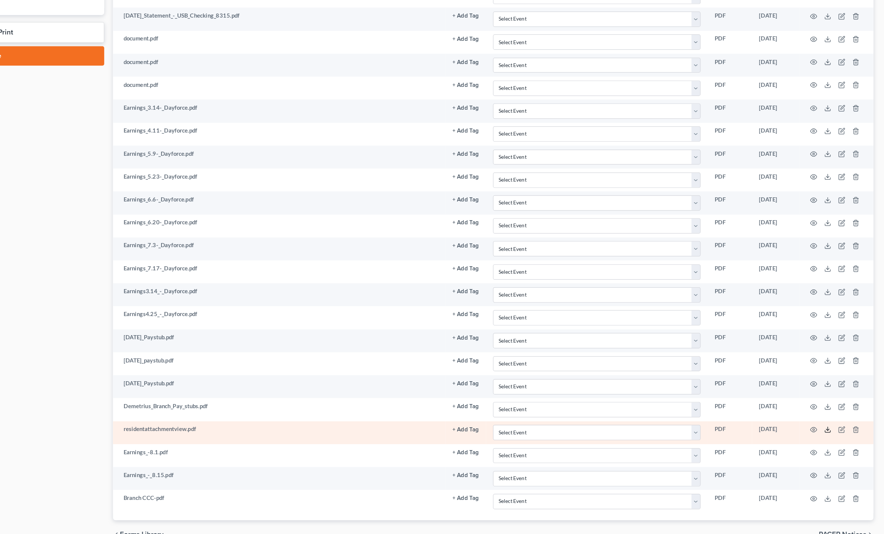
click at [833, 401] on icon at bounding box center [836, 404] width 6 height 6
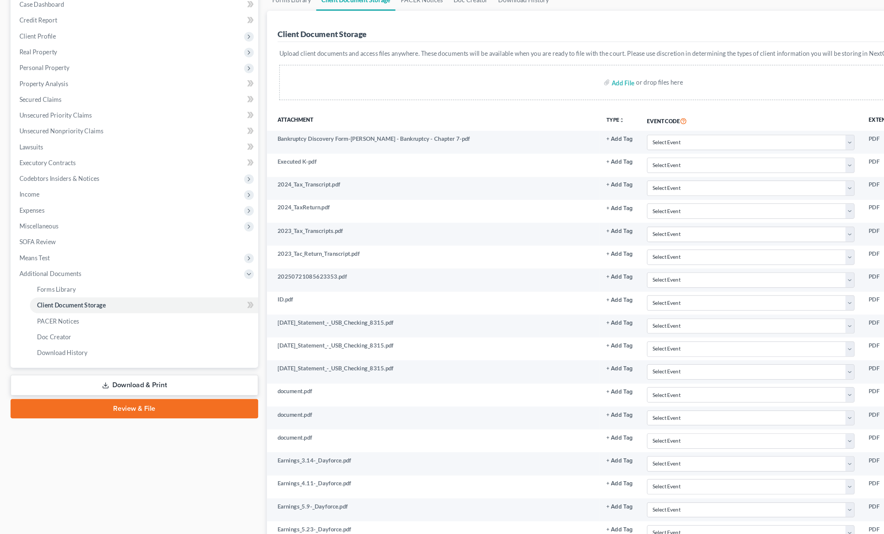
scroll to position [77, 0]
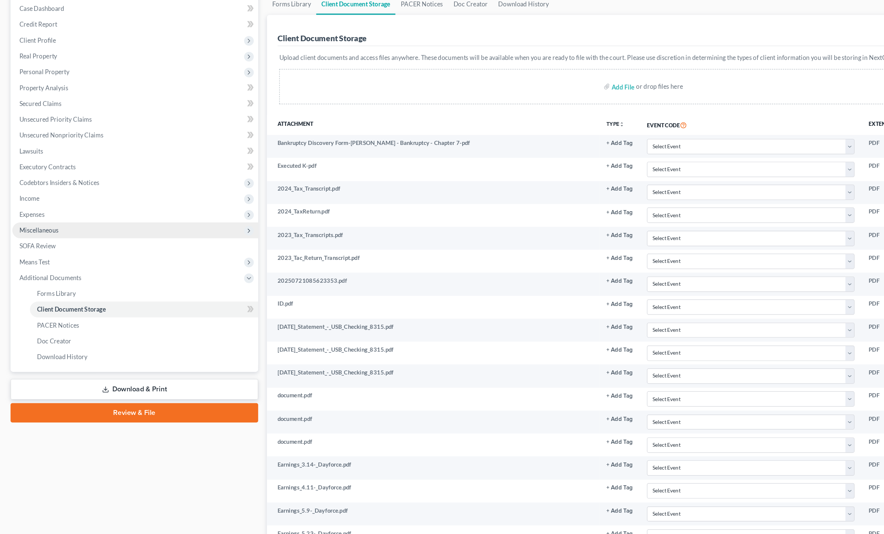
click at [124, 193] on span "Miscellaneous" at bounding box center [114, 195] width 209 height 13
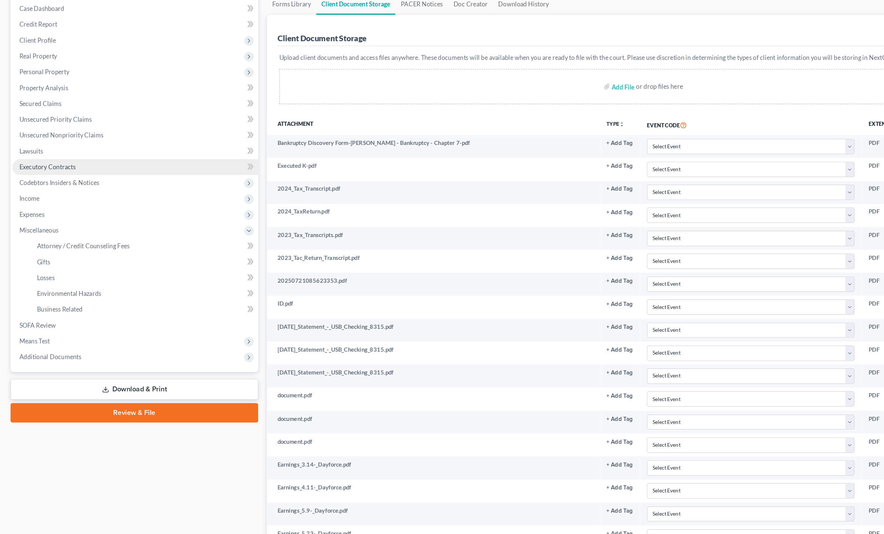
click at [60, 139] on span "Executory Contracts" at bounding box center [40, 142] width 48 height 6
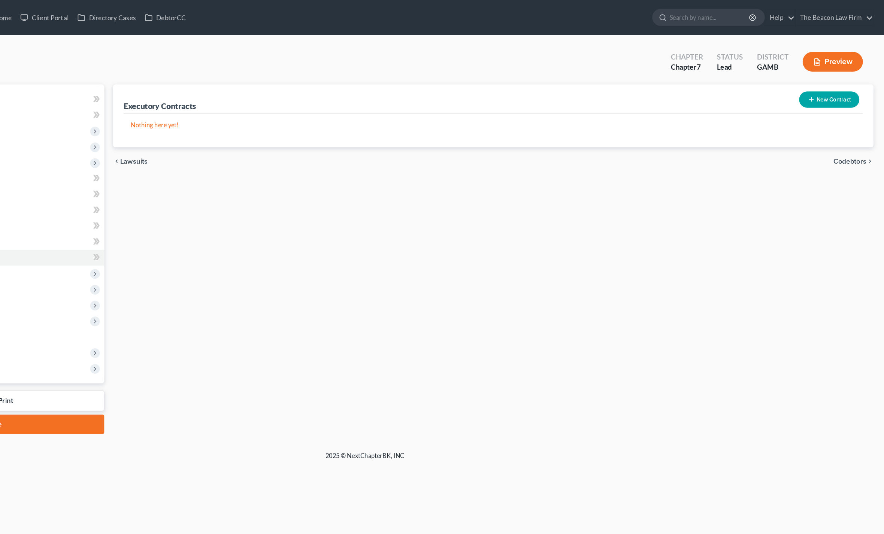
click at [812, 82] on button "New Contract" at bounding box center [837, 85] width 51 height 14
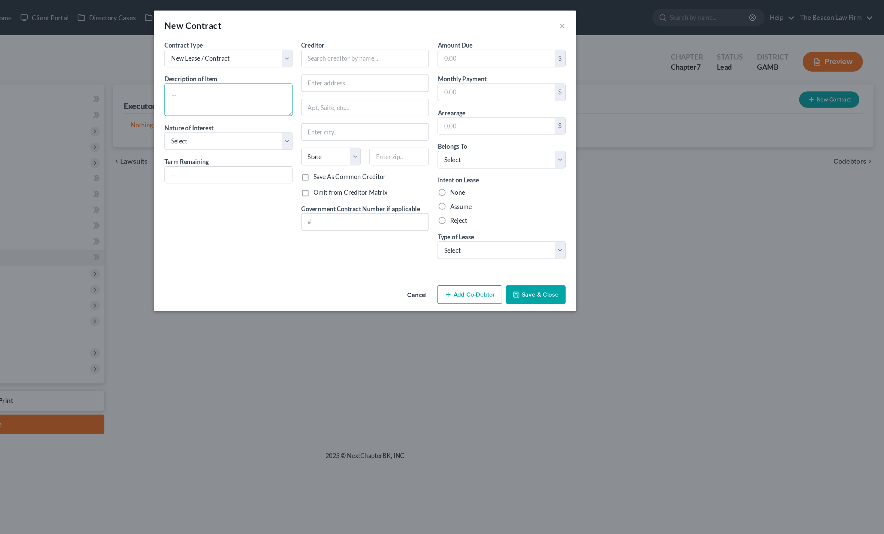
click at [271, 93] on textarea at bounding box center [325, 85] width 109 height 28
click at [388, 54] on input "text" at bounding box center [442, 49] width 109 height 15
click at [388, 44] on input "text" at bounding box center [442, 49] width 109 height 15
paste input "Kairos Living, LLC as agent for CF KL Assets LLC"
type input "Kairos Living, LLC as agent for CF KL Assets LLC"
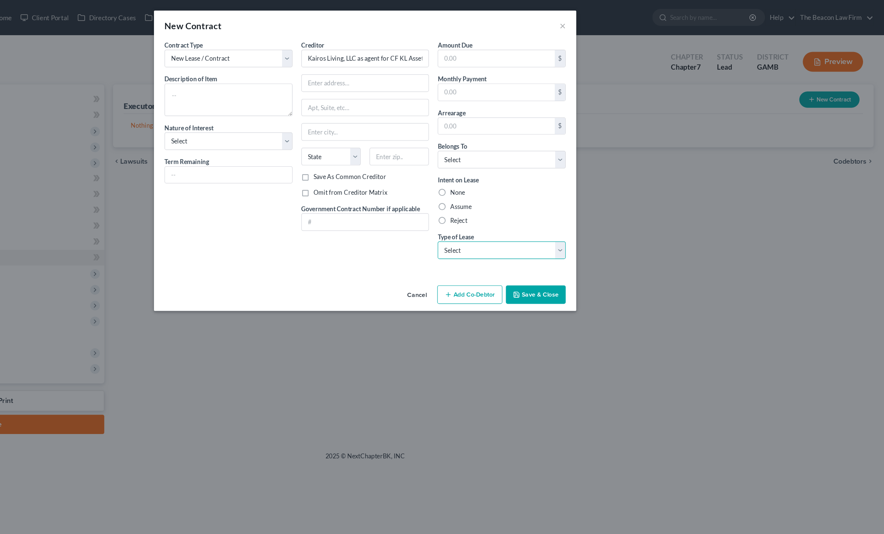
click at [504, 213] on select "Select Real Estate Car Other" at bounding box center [558, 213] width 109 height 15
select select "0"
click at [514, 172] on label "Assume" at bounding box center [523, 175] width 18 height 7
click at [517, 172] on input "Assume" at bounding box center [519, 174] width 5 height 5
radio input "true"
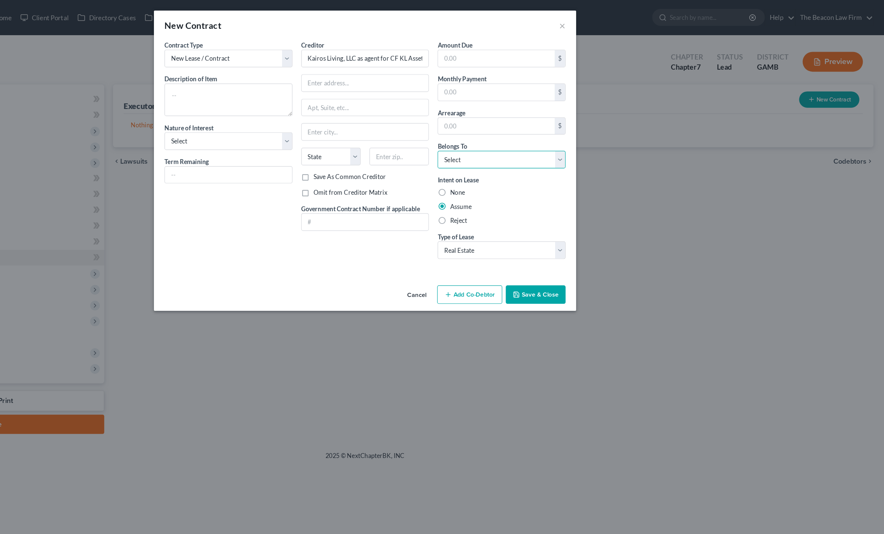
click at [504, 139] on select "Select Debtor 1 Only Debtor 2 Only Debtor 1 And Debtor 2 Only At Least One Of T…" at bounding box center [558, 135] width 109 height 15
select select "0"
click at [388, 66] on input "text" at bounding box center [442, 71] width 108 height 14
paste input "320 N. Sangamon Street Suite 1275"
type input "320 N. Sangamon Street Suite 1275"
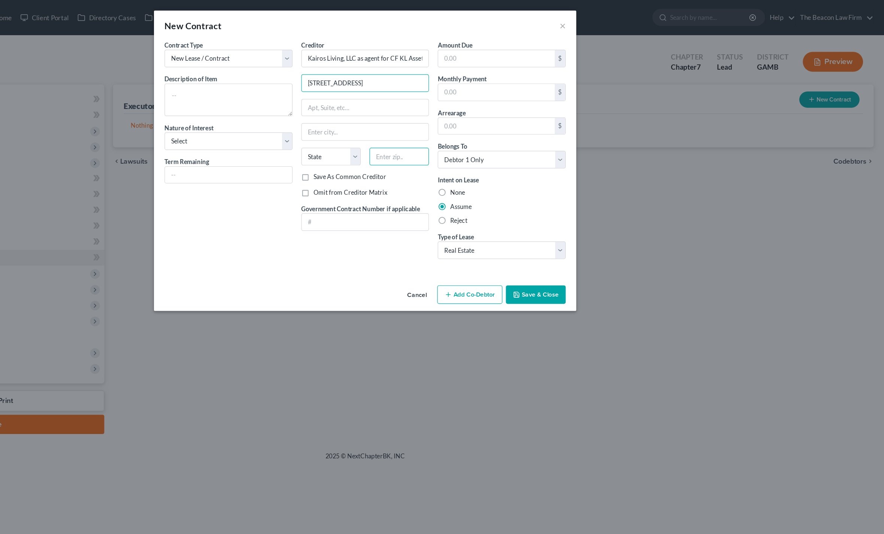
click at [446, 134] on input "text" at bounding box center [471, 133] width 51 height 15
type input "60607"
type input "Chicago"
select select "14"
click at [271, 127] on select "Select Purchaser Agent Lessor Lessee" at bounding box center [325, 120] width 109 height 15
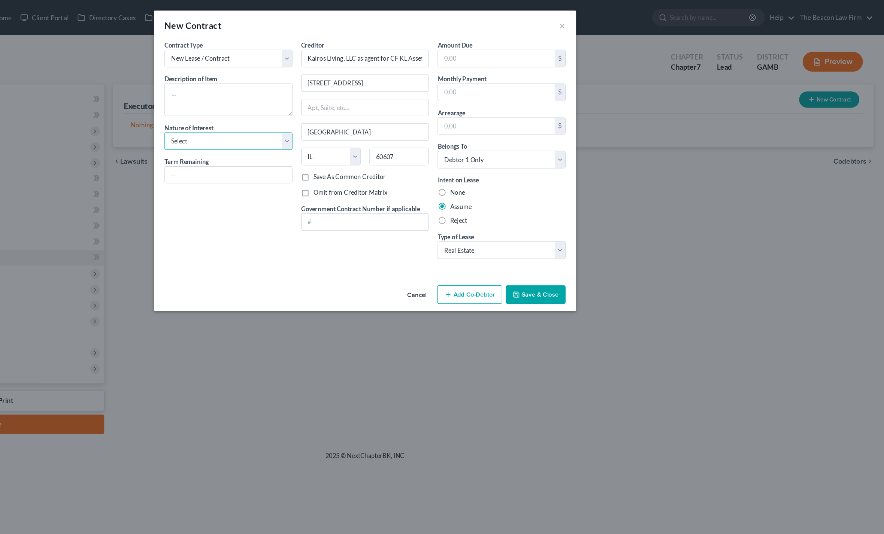
select select "3"
click at [271, 93] on textarea at bounding box center [325, 85] width 109 height 28
click at [271, 82] on textarea "Retin residential lease" at bounding box center [325, 85] width 109 height 28
type textarea "Retain residential lease"
click at [271, 110] on label "Nature of Interest" at bounding box center [292, 109] width 42 height 8
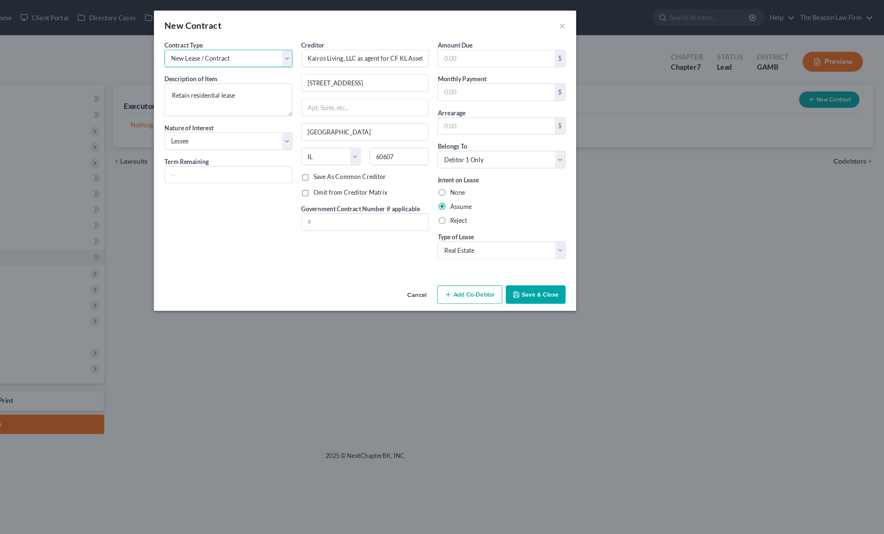
click at [271, 50] on select "New Lease / Contract New Timeshare" at bounding box center [325, 49] width 109 height 15
click at [562, 252] on button "Save & Close" at bounding box center [587, 251] width 51 height 16
click at [388, 55] on input "Kairos Living, LLC as agent for CF KL Assets LLC" at bounding box center [442, 49] width 109 height 15
click at [388, 46] on input "Kairos Living, LLC as agent for CF KL Assets LLC" at bounding box center [442, 49] width 109 height 15
click at [388, 51] on input "Kairos Living, LLC as agent for CF KL Assets LLC" at bounding box center [442, 49] width 109 height 15
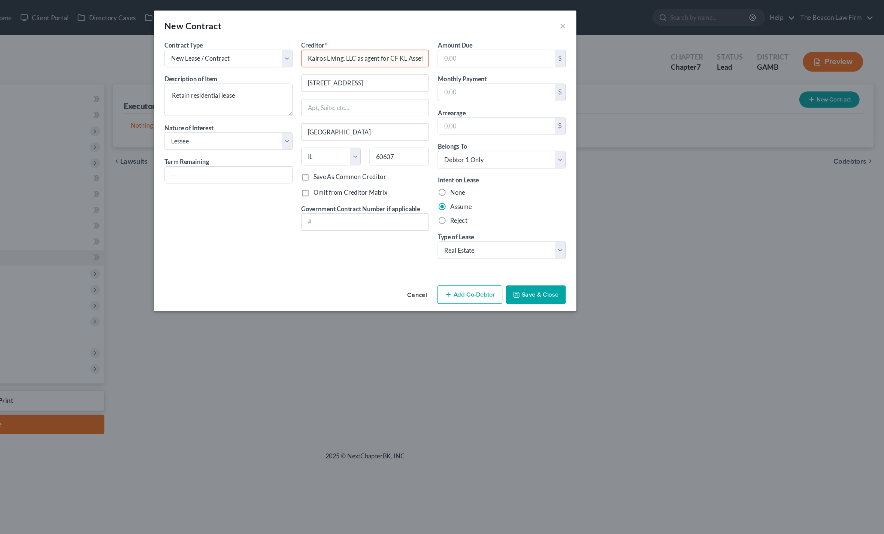
click at [388, 51] on input "Kairos Living, LLC as agent for CF KL Assets LLC" at bounding box center [442, 49] width 109 height 15
type input "Kairos Living LLC as agent for CF KL Assets LLC"
click at [562, 250] on button "Save & Close" at bounding box center [587, 251] width 51 height 16
